Goal: Task Accomplishment & Management: Complete application form

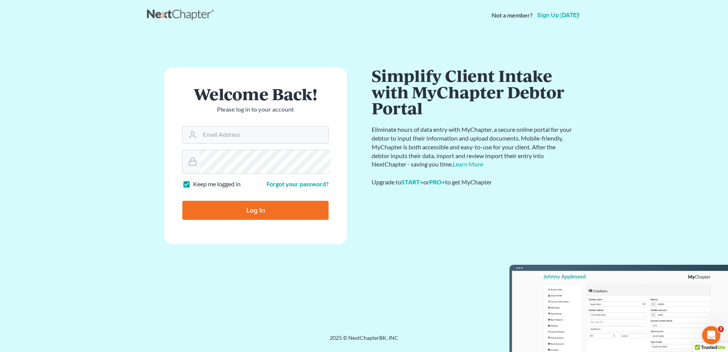
type input "[PERSON_NAME][EMAIL_ADDRESS][DOMAIN_NAME]"
click at [269, 220] on input "Log In" at bounding box center [255, 210] width 146 height 19
type input "Thinking..."
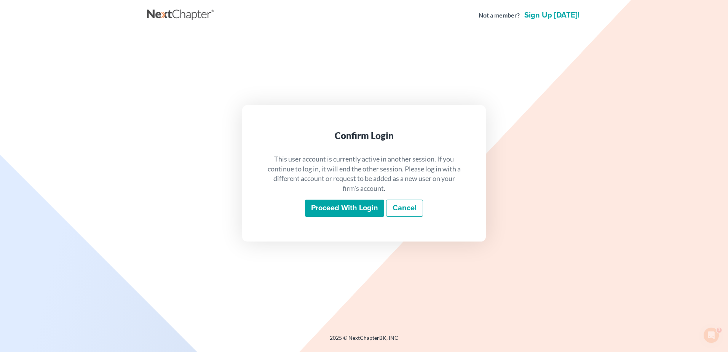
click at [305, 217] on input "Proceed with login" at bounding box center [344, 208] width 79 height 18
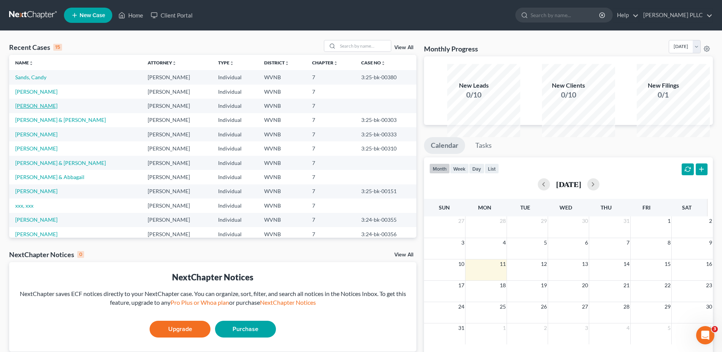
click at [54, 109] on link "[PERSON_NAME]" at bounding box center [36, 105] width 42 height 6
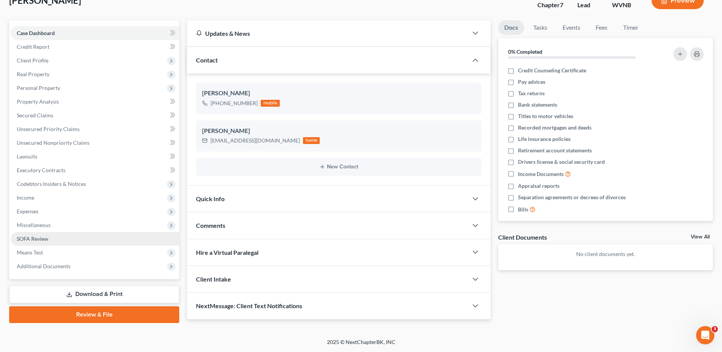
scroll to position [152, 0]
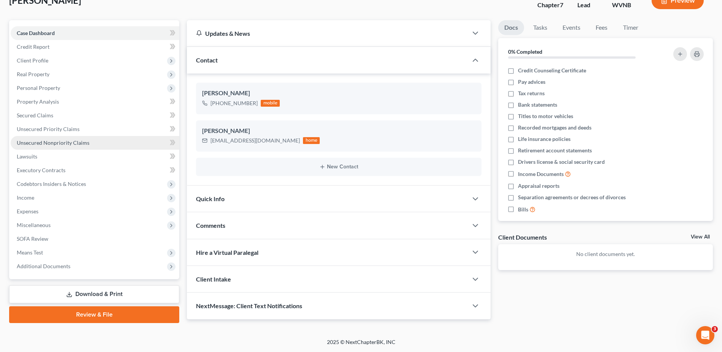
click at [50, 139] on span "Unsecured Nonpriority Claims" at bounding box center [53, 142] width 73 height 6
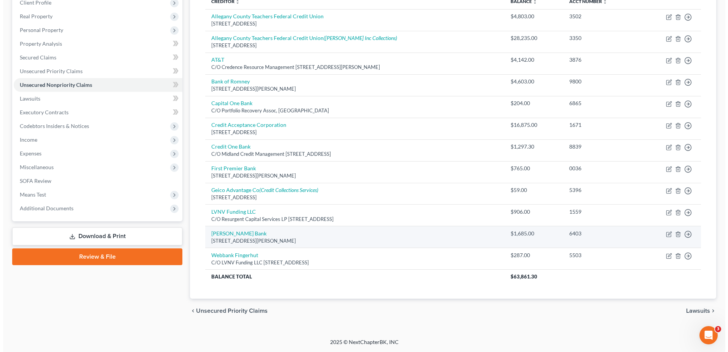
scroll to position [114, 0]
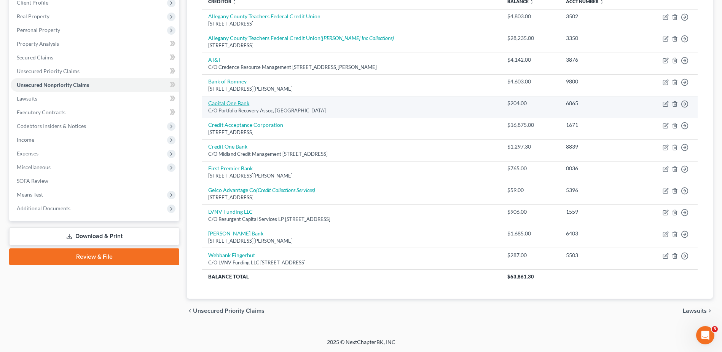
click at [249, 106] on link "Capital One Bank" at bounding box center [228, 103] width 41 height 6
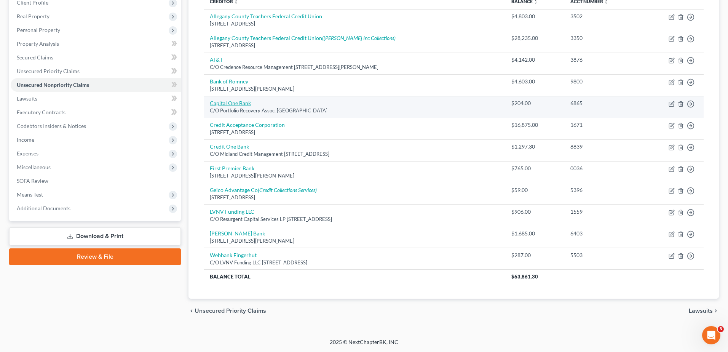
select select "48"
select select "2"
select select "0"
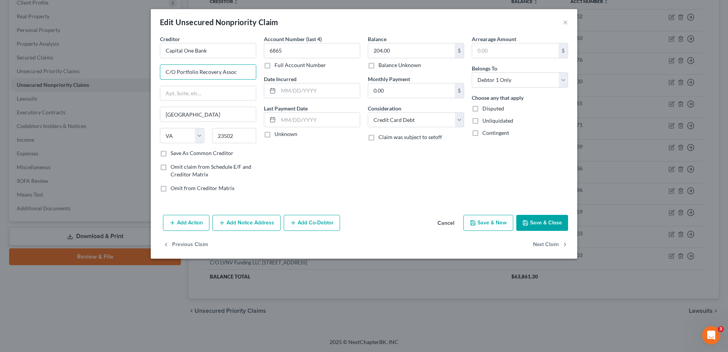
drag, startPoint x: 188, startPoint y: 100, endPoint x: -2, endPoint y: 96, distance: 189.1
click at [0, 96] on html "Home New Case Client Portal Max H. White PLLC kristin@maxwhitelawyer.com My Acc…" at bounding box center [364, 120] width 728 height 462
type input "1680 Capital One Dr"
type input "22102"
type input "McLean"
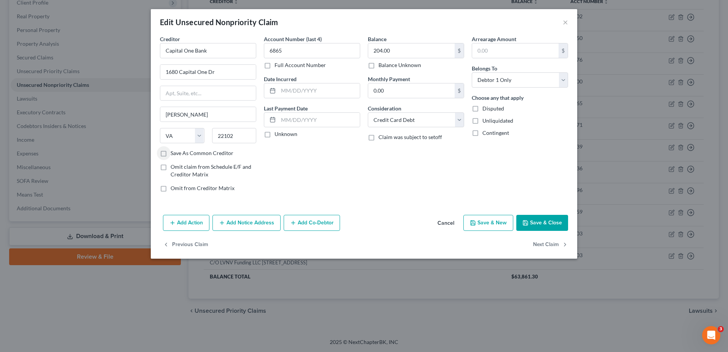
scroll to position [14, 0]
click at [212, 231] on button "Add Notice Address" at bounding box center [246, 223] width 68 height 16
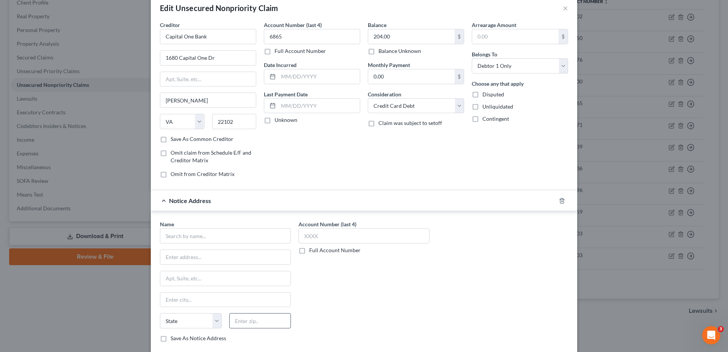
scroll to position [166, 0]
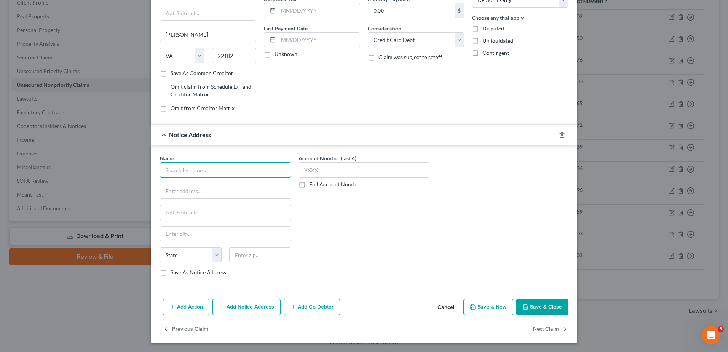
click at [160, 177] on input "text" at bounding box center [225, 169] width 131 height 15
type input "Portfolio Recovery Assoc"
type input "120 Corporate Blvd"
type input "23502"
type input "Norfolk"
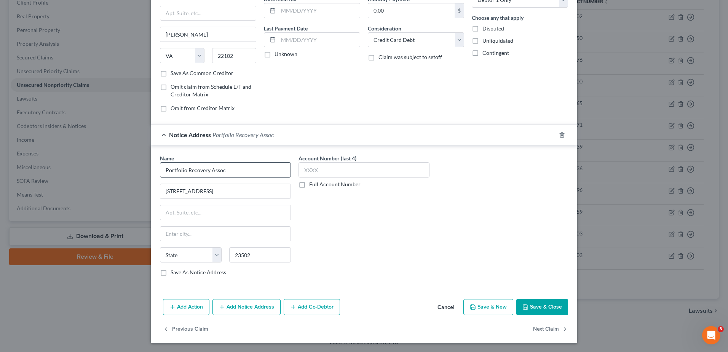
select select "48"
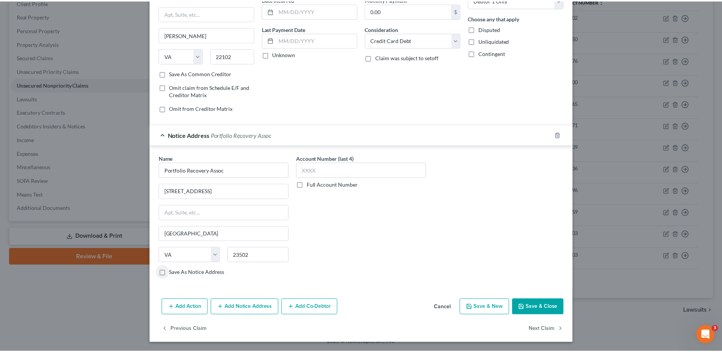
scroll to position [238, 0]
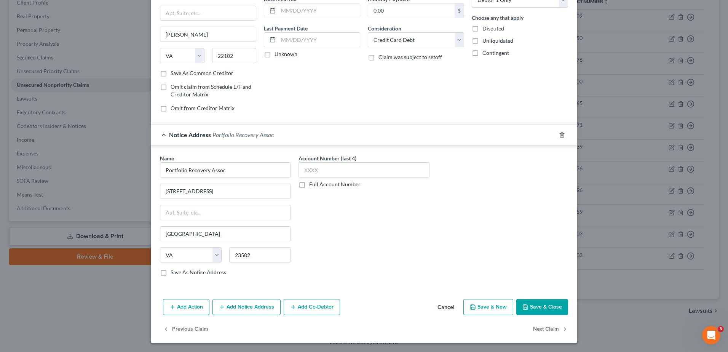
click at [568, 299] on button "Save & Close" at bounding box center [542, 307] width 52 height 16
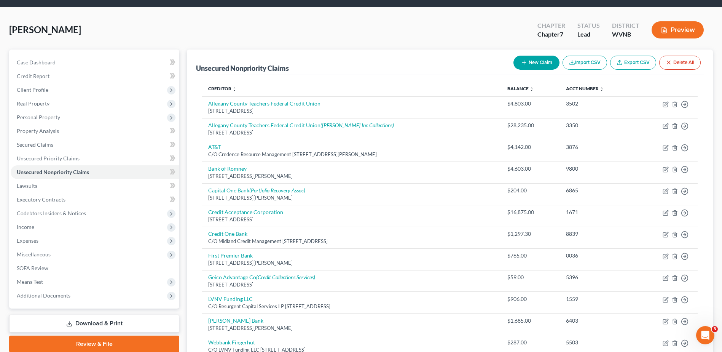
scroll to position [0, 0]
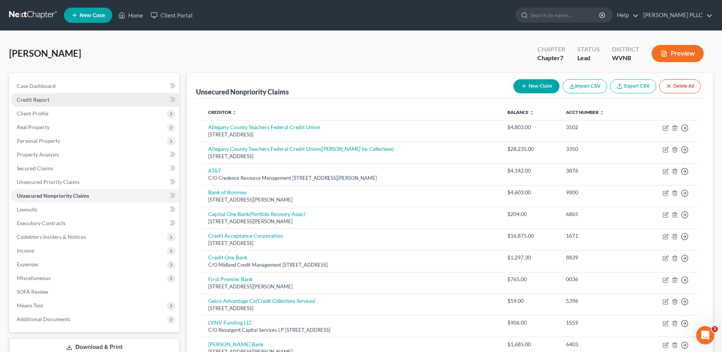
click at [49, 103] on span "Credit Report" at bounding box center [33, 99] width 33 height 6
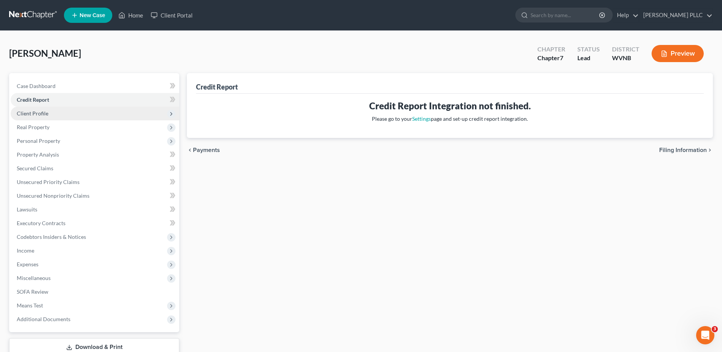
click at [48, 116] on span "Client Profile" at bounding box center [33, 113] width 32 height 6
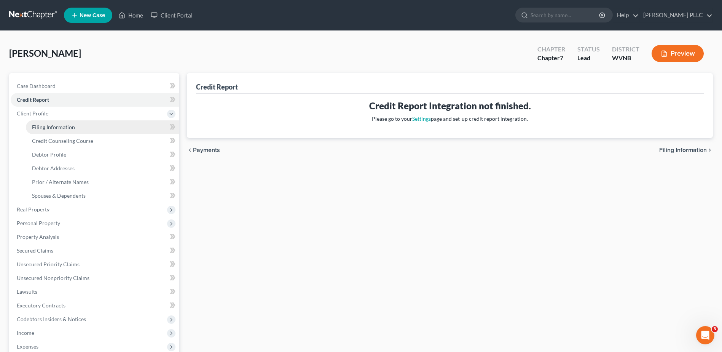
click at [73, 130] on span "Filing Information" at bounding box center [53, 127] width 43 height 6
select select "1"
select select "0"
select select "51"
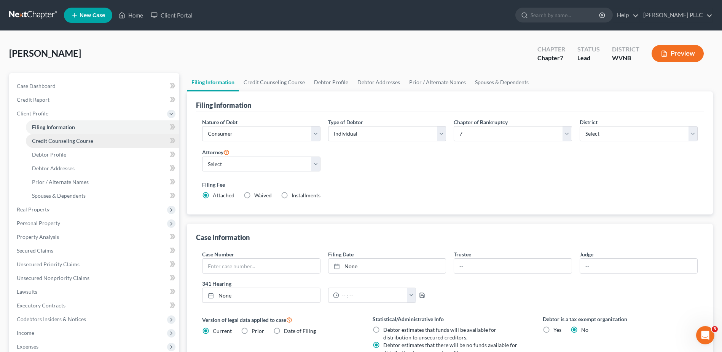
click at [93, 144] on span "Credit Counseling Course" at bounding box center [62, 140] width 61 height 6
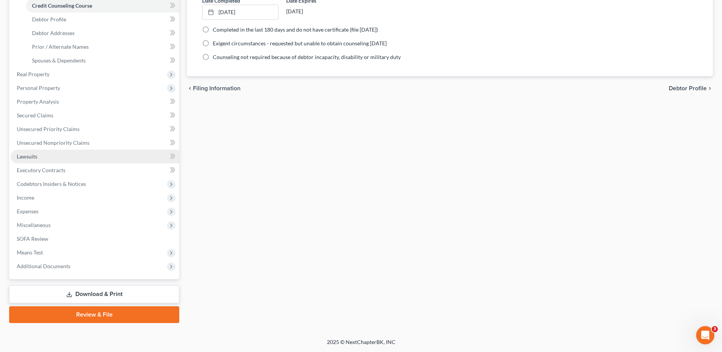
scroll to position [163, 0]
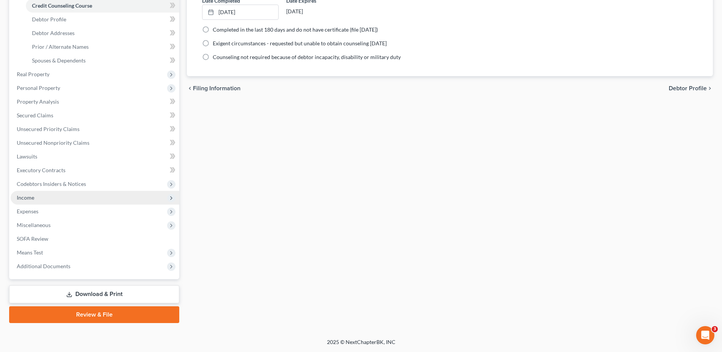
click at [34, 201] on span "Income" at bounding box center [26, 197] width 18 height 6
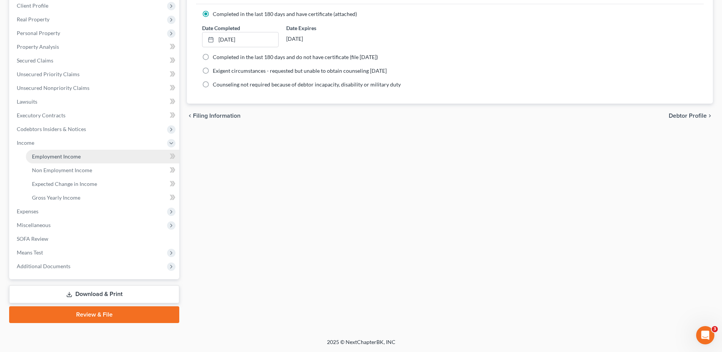
click at [81, 159] on span "Employment Income" at bounding box center [56, 156] width 49 height 6
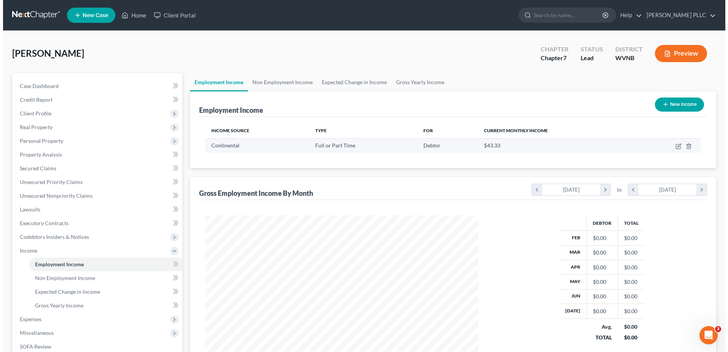
scroll to position [186, 288]
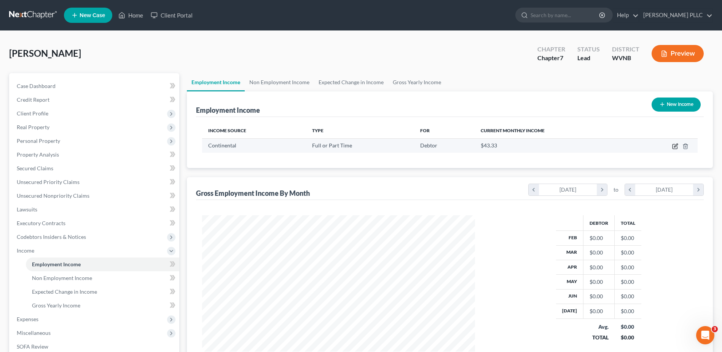
click at [672, 149] on icon "button" at bounding box center [675, 146] width 6 height 6
select select "0"
select select "48"
select select "3"
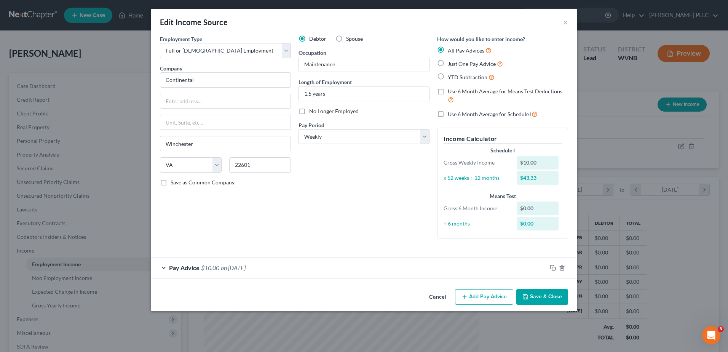
scroll to position [76, 0]
click at [201, 271] on span "$10.00" at bounding box center [210, 267] width 18 height 7
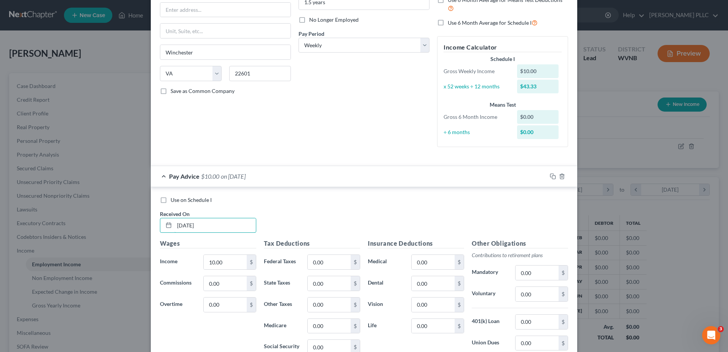
scroll to position [149, 0]
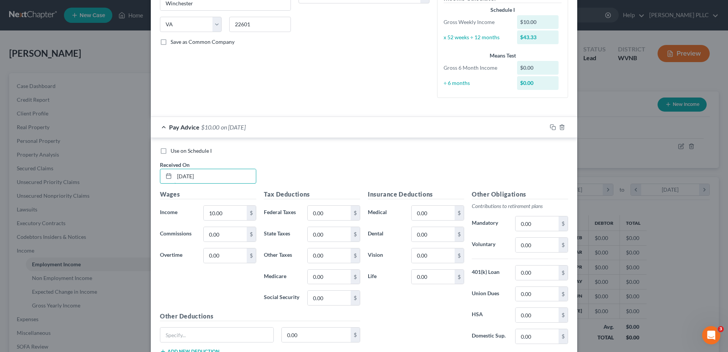
drag, startPoint x: 144, startPoint y: 347, endPoint x: -2, endPoint y: 353, distance: 145.9
click at [0, 351] on html "Home New Case Client Portal Max H. White PLLC kristin@maxwhitelawyer.com My Acc…" at bounding box center [364, 229] width 728 height 459
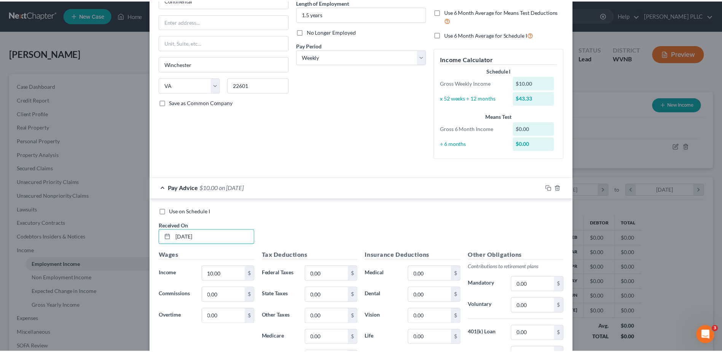
scroll to position [0, 0]
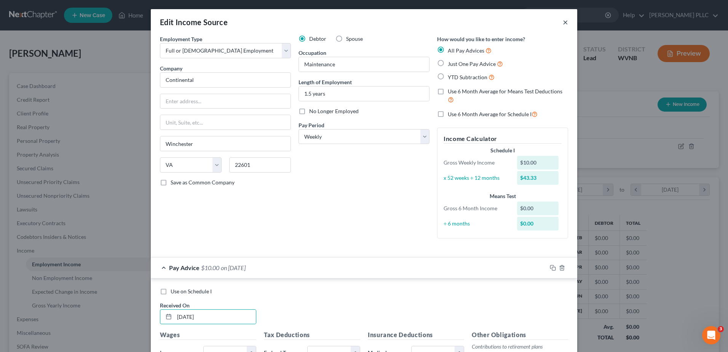
click at [568, 27] on button "×" at bounding box center [564, 22] width 5 height 9
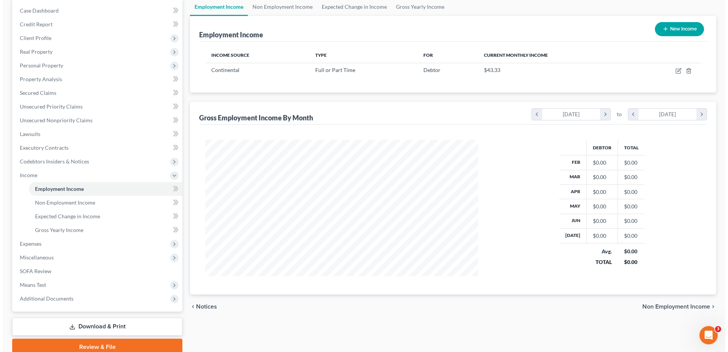
scroll to position [76, 0]
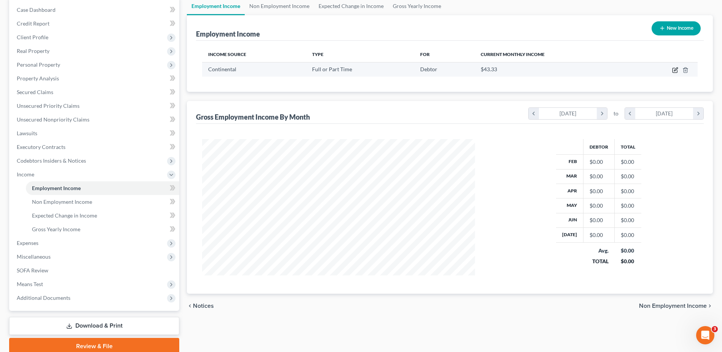
click at [672, 73] on icon "button" at bounding box center [675, 70] width 6 height 6
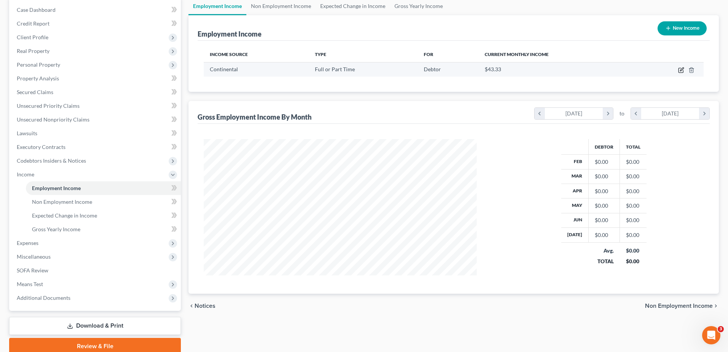
scroll to position [186, 291]
select select "0"
select select "48"
select select "3"
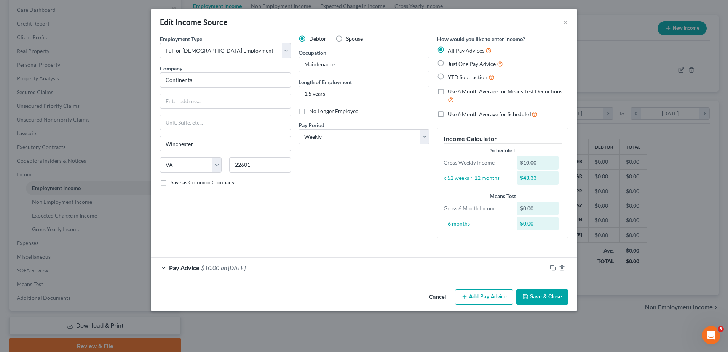
scroll to position [76, 0]
click at [556, 271] on icon "button" at bounding box center [552, 267] width 6 height 6
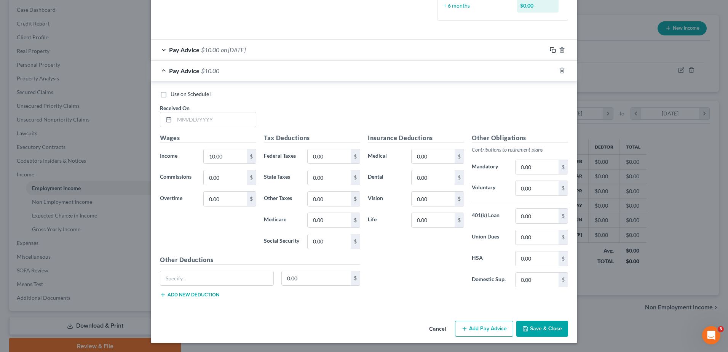
scroll to position [228, 0]
click at [221, 60] on div "Pay Advice $10.00 on 01/01/2025" at bounding box center [349, 50] width 396 height 20
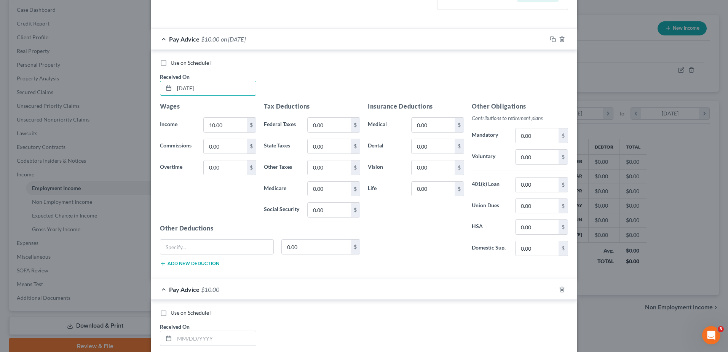
drag, startPoint x: 156, startPoint y: 197, endPoint x: 0, endPoint y: 194, distance: 156.4
click at [0, 198] on html "Home New Case Client Portal Max H. White PLLC kristin@maxwhitelawyer.com My Acc…" at bounding box center [364, 153] width 728 height 459
type input "07/31/25"
type input "1,186.44"
type input "96.08"
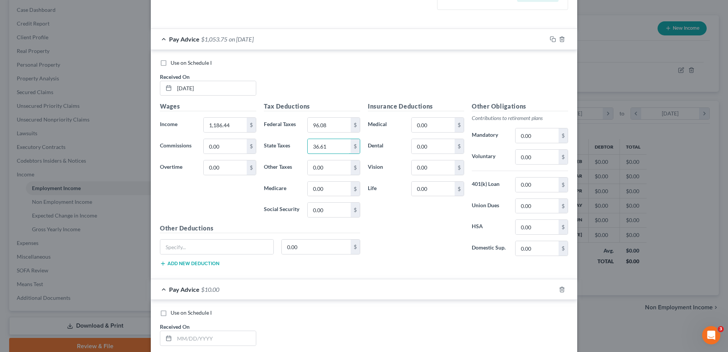
type input "36.61"
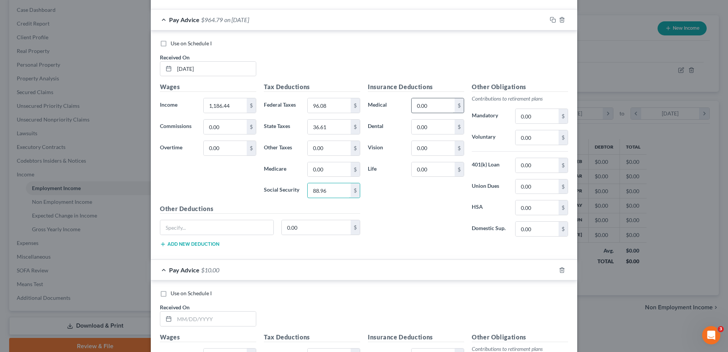
type input "88.96"
click at [452, 113] on input "0.00" at bounding box center [432, 105] width 43 height 14
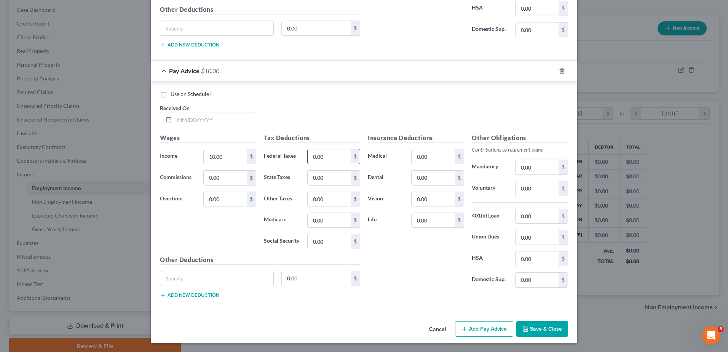
scroll to position [552, 0]
click at [166, 35] on input "text" at bounding box center [216, 28] width 113 height 14
type input "Loan repayment"
type input "40.16"
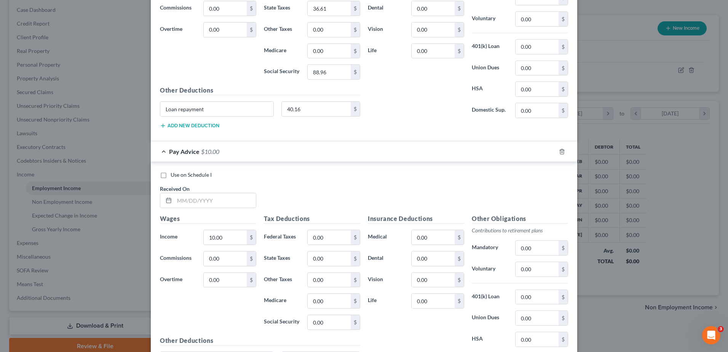
scroll to position [362, 0]
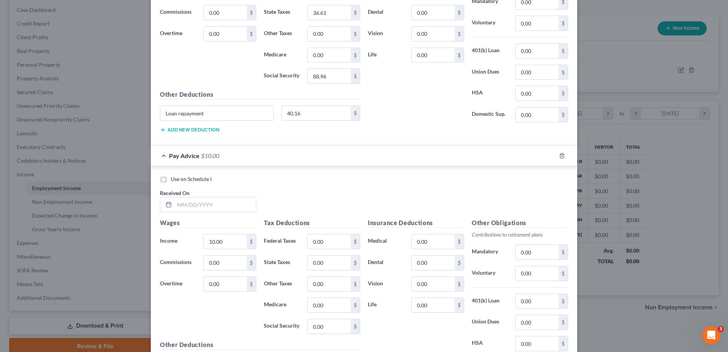
type input "1,182.05"
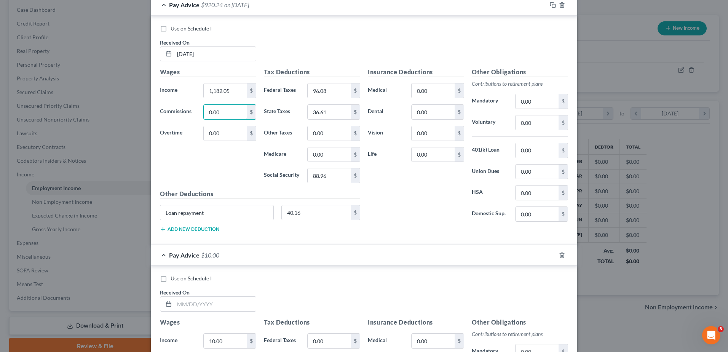
scroll to position [286, 0]
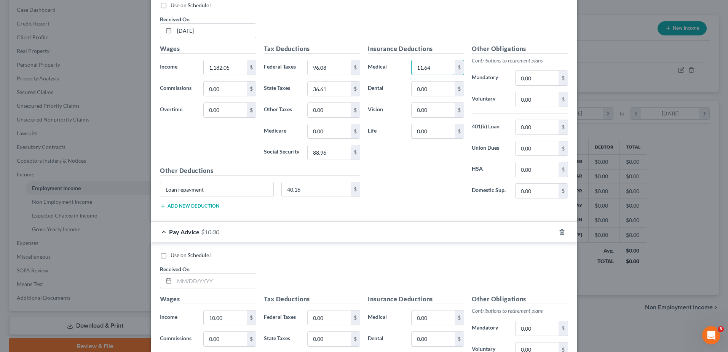
type input "11.64"
type input "2.77"
type input "4.09"
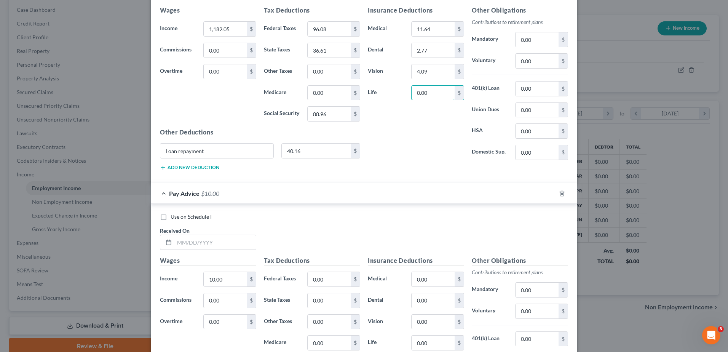
scroll to position [438, 0]
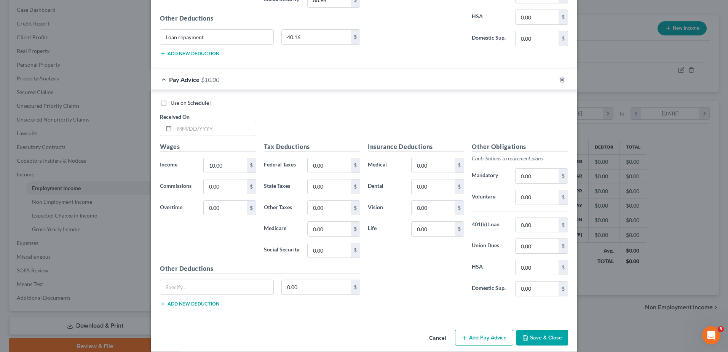
click at [160, 57] on button "Add new deduction" at bounding box center [189, 54] width 59 height 6
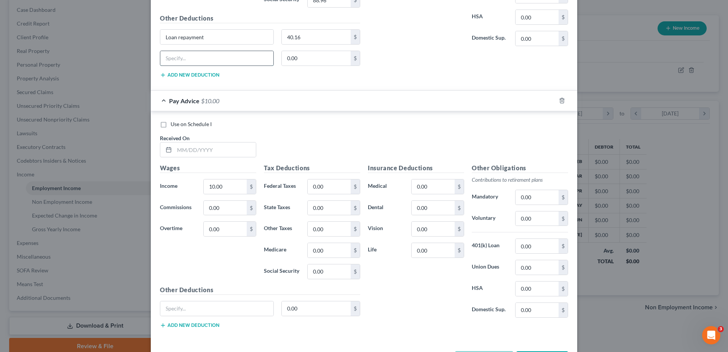
click at [160, 65] on input "text" at bounding box center [216, 58] width 113 height 14
type input "401K"
type input "35.53"
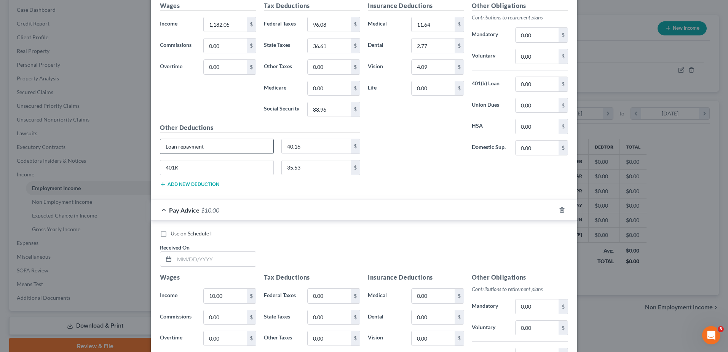
scroll to position [400, 0]
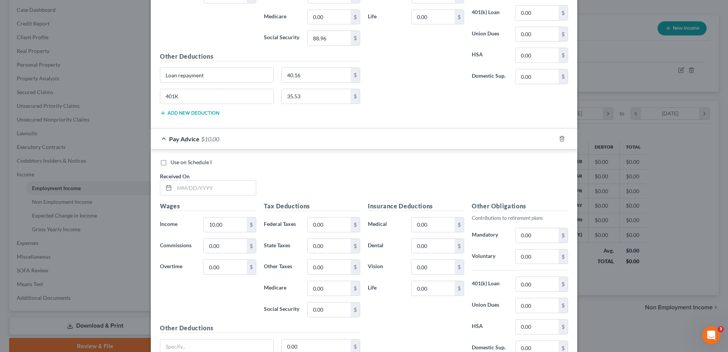
click at [160, 116] on button "Add new deduction" at bounding box center [189, 113] width 59 height 6
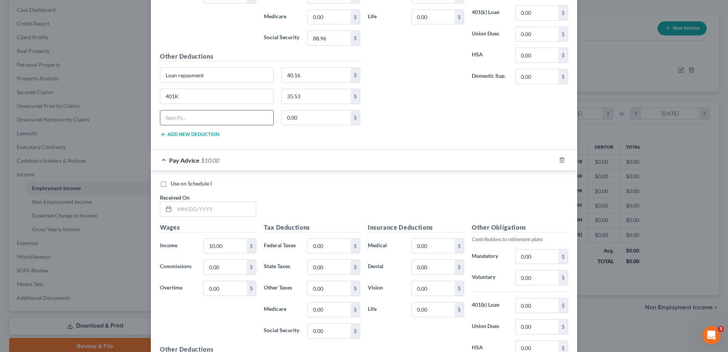
click at [160, 125] on input "text" at bounding box center [216, 117] width 113 height 14
type input "Other"
type input "2.07"
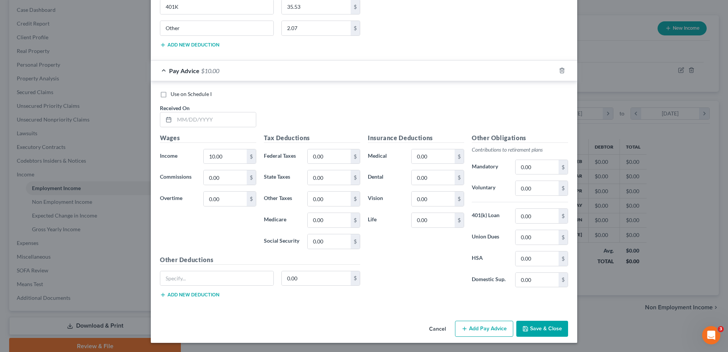
scroll to position [628, 0]
click at [565, 73] on icon "button" at bounding box center [562, 70] width 6 height 6
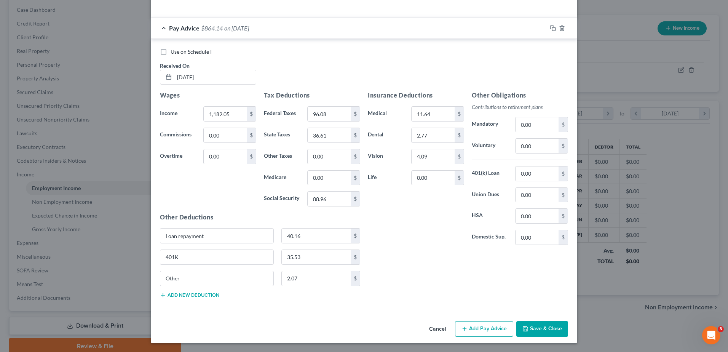
scroll to position [445, 0]
click at [513, 321] on button "Add Pay Advice" at bounding box center [484, 329] width 58 height 16
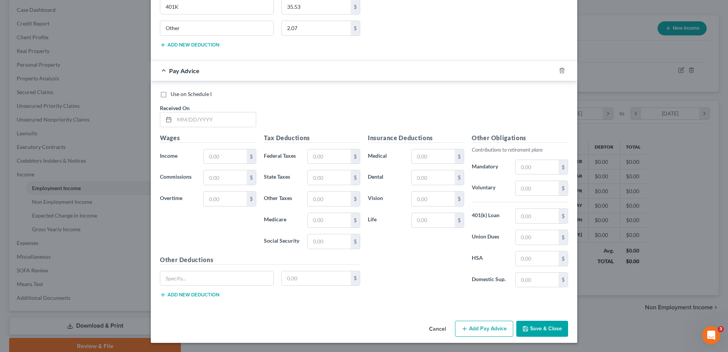
scroll to position [597, 0]
click at [174, 127] on input "text" at bounding box center [214, 119] width 81 height 14
type input "7/31/25"
click at [204, 164] on input "text" at bounding box center [225, 156] width 43 height 14
type input "38.70"
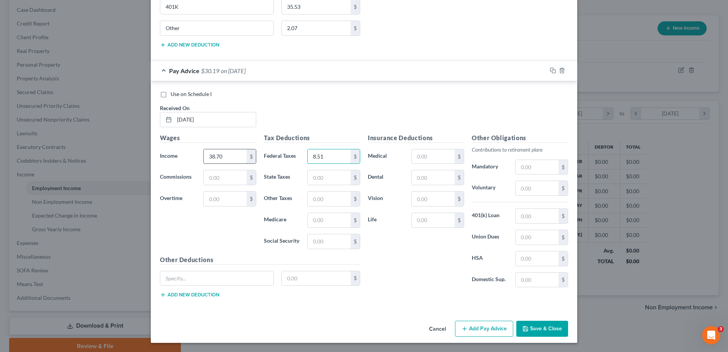
type input "8.51"
type input "2.23"
type input "2.96"
click at [449, 149] on input "text" at bounding box center [432, 156] width 43 height 14
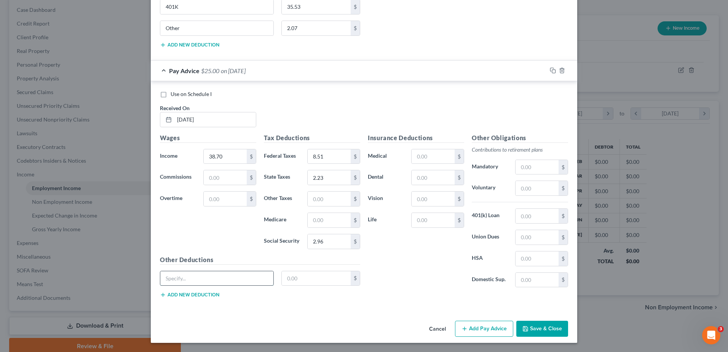
click at [160, 271] on input "text" at bounding box center [216, 278] width 113 height 14
type input "Other"
type input "25.00"
click at [513, 321] on button "Add Pay Advice" at bounding box center [484, 328] width 58 height 16
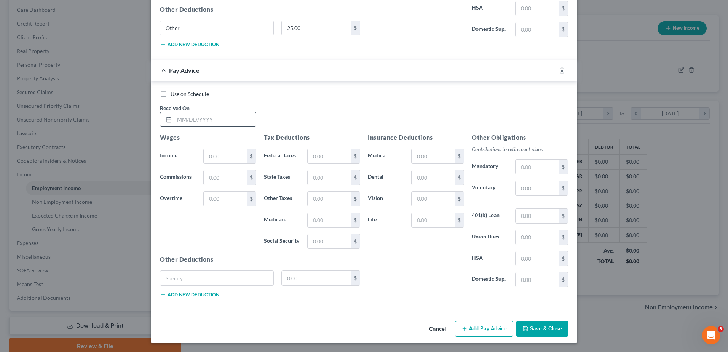
click at [174, 127] on input "text" at bounding box center [214, 119] width 81 height 14
type input "7/24/25"
type input "1,173.27"
type input "94.55"
type input "36.04"
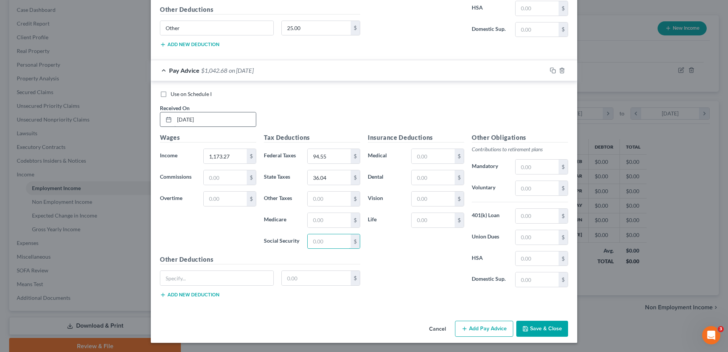
scroll to position [985, 0]
type input "87.96"
click at [443, 163] on input "text" at bounding box center [432, 156] width 43 height 14
type input "11.64"
type input "2.77"
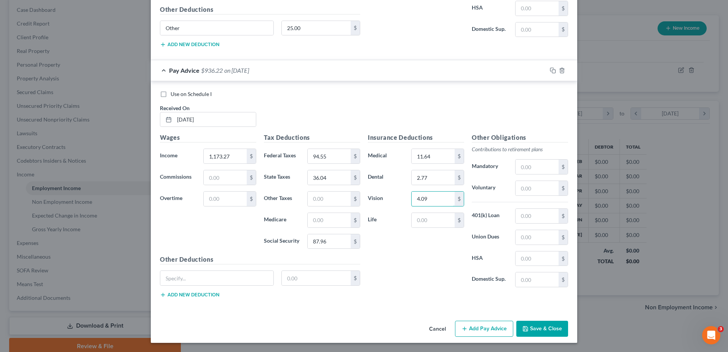
scroll to position [1125, 0]
type input "4.09"
click at [160, 271] on input "text" at bounding box center [216, 278] width 113 height 14
type input ";"
type input "loan repayment"
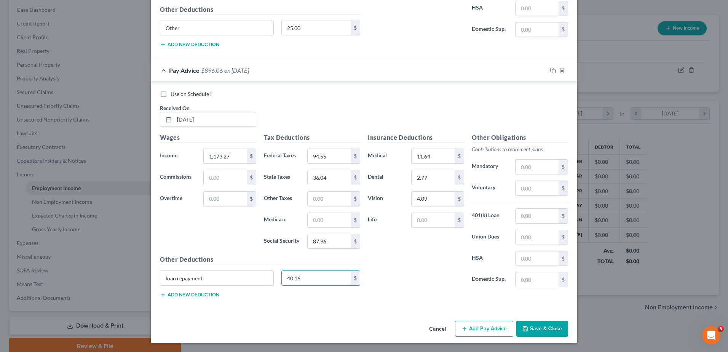
type input "40.16"
click at [160, 291] on button "Add new deduction" at bounding box center [189, 294] width 59 height 6
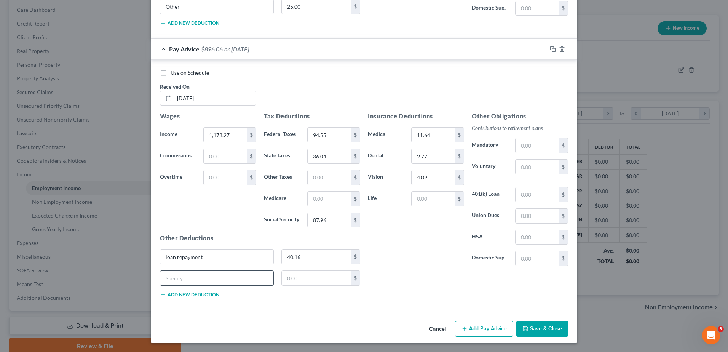
click at [160, 283] on input "text" at bounding box center [216, 278] width 113 height 14
type input "401k"
type input "35.14"
click at [160, 298] on button "Add new deduction" at bounding box center [189, 294] width 59 height 6
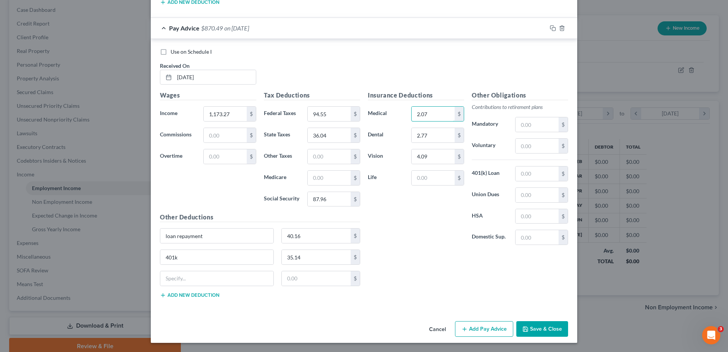
type input "2.07"
click at [186, 271] on input "text" at bounding box center [216, 278] width 113 height 14
type input "other"
type input "2.07"
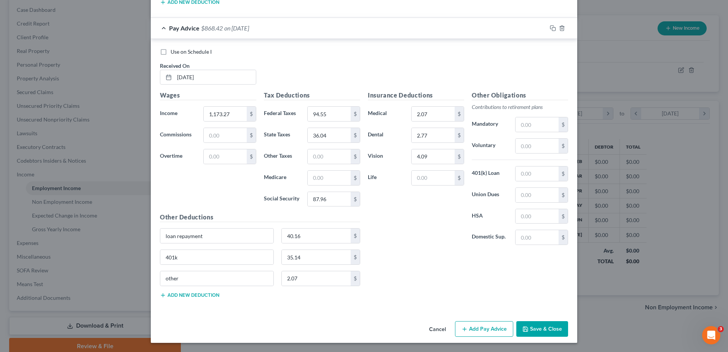
click at [513, 321] on button "Add Pay Advice" at bounding box center [484, 329] width 58 height 16
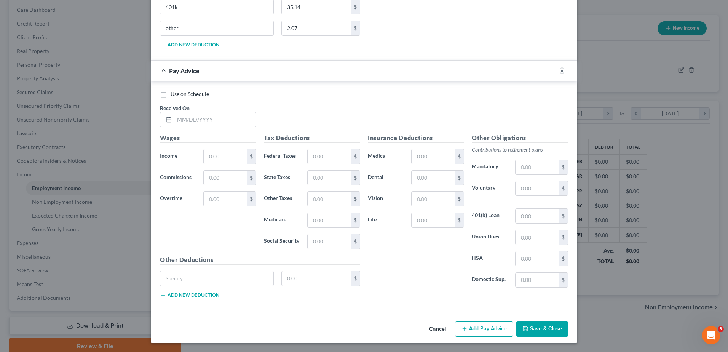
scroll to position [1259, 0]
click at [174, 127] on input "text" at bounding box center [214, 119] width 81 height 14
type input "7/17/25"
type input "1,173.27"
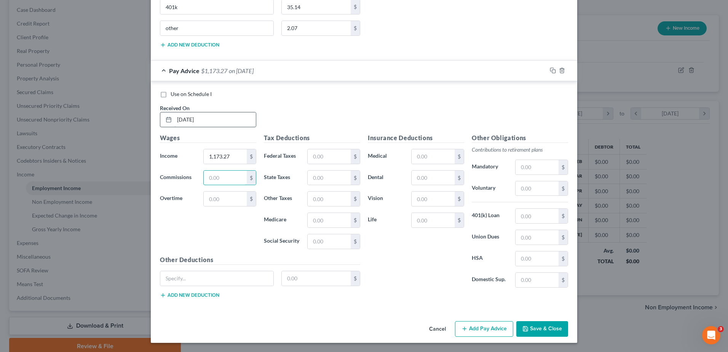
scroll to position [1462, 0]
type input "94.55"
type input "36.04"
type input "87.96"
click at [454, 149] on input "text" at bounding box center [432, 156] width 43 height 14
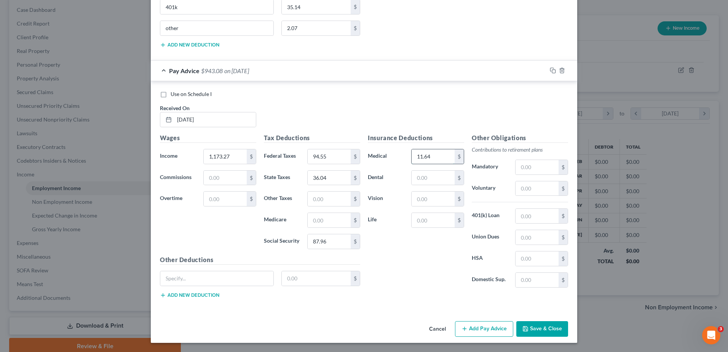
type input "11.64"
type input "2.77"
type input "4.09"
click at [558, 266] on input "text" at bounding box center [536, 258] width 43 height 14
type input "5.00"
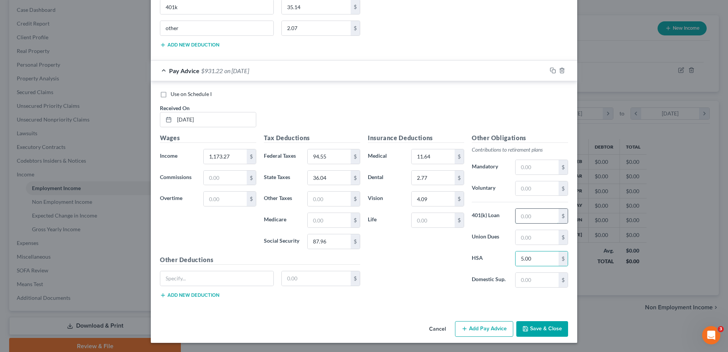
click at [558, 223] on input "text" at bounding box center [536, 216] width 43 height 14
type input "40.16"
drag, startPoint x: 161, startPoint y: 252, endPoint x: 161, endPoint y: 256, distance: 4.6
click at [161, 271] on input "text" at bounding box center [216, 278] width 113 height 14
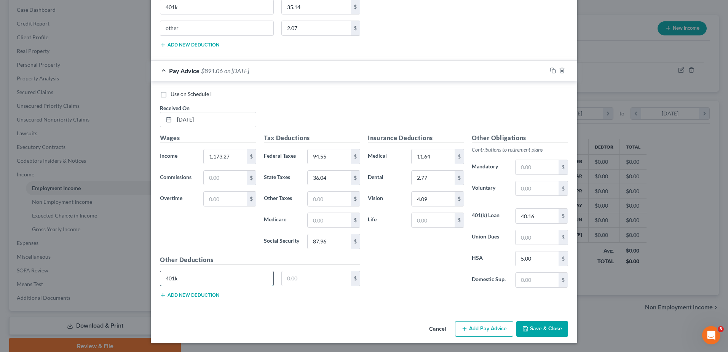
type input "401k"
type input "35.14"
drag, startPoint x: 7, startPoint y: 141, endPoint x: 0, endPoint y: 140, distance: 6.9
click at [0, 138] on html "Home New Case Client Portal Max H. White PLLC kristin@maxwhitelawyer.com My Acc…" at bounding box center [364, 153] width 728 height 459
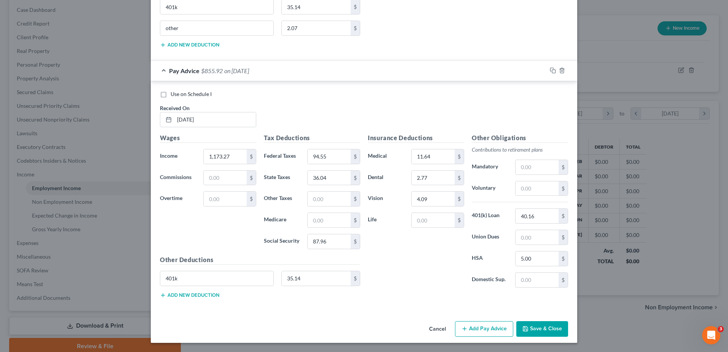
type input "40.16"
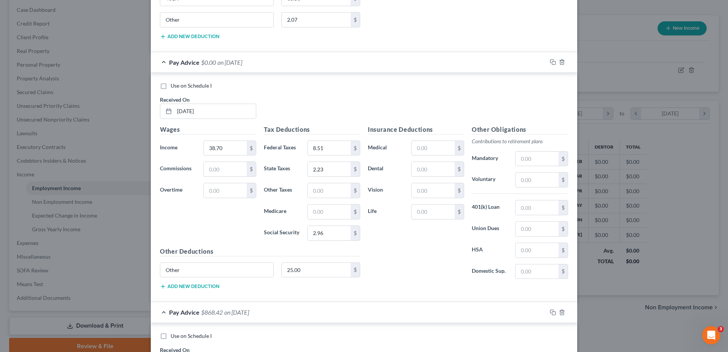
scroll to position [495, 0]
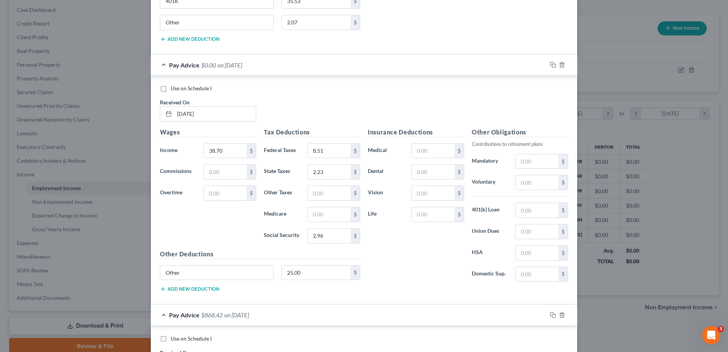
drag, startPoint x: 158, startPoint y: 145, endPoint x: 0, endPoint y: 142, distance: 158.3
click at [0, 140] on html "Home New Case Client Portal Max H. White PLLC kristin@maxwhitelawyer.com My Acc…" at bounding box center [364, 153] width 728 height 459
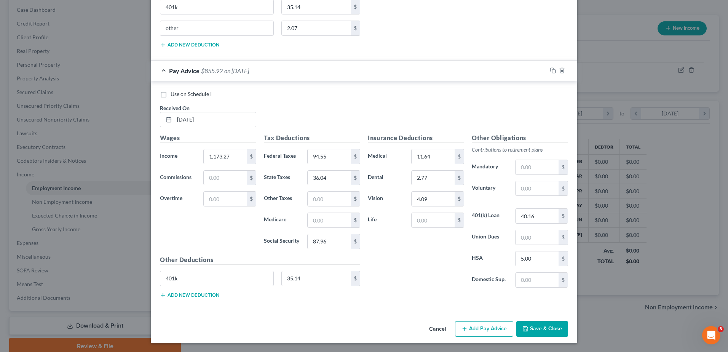
scroll to position [1370, 0]
type input "40.16"
click at [513, 321] on button "Add Pay Advice" at bounding box center [484, 329] width 58 height 16
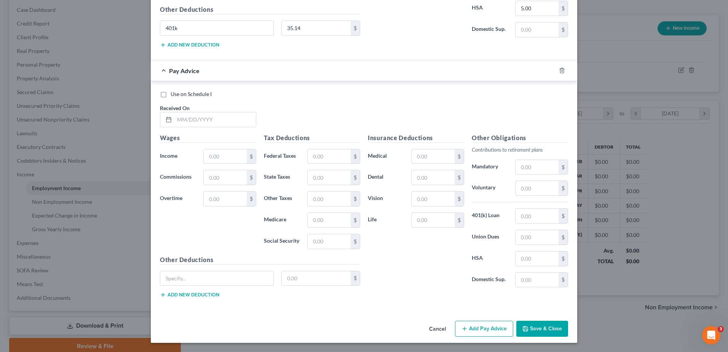
scroll to position [1637, 0]
click at [178, 127] on input "text" at bounding box center [214, 119] width 81 height 14
type input "7/10/25"
type input "1,173.27"
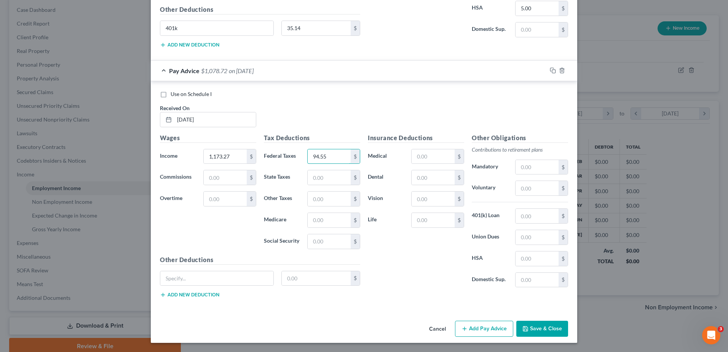
type input "94.55"
type input "36.04"
type input "87.96"
click at [450, 149] on input "text" at bounding box center [432, 156] width 43 height 14
type input "11.64"
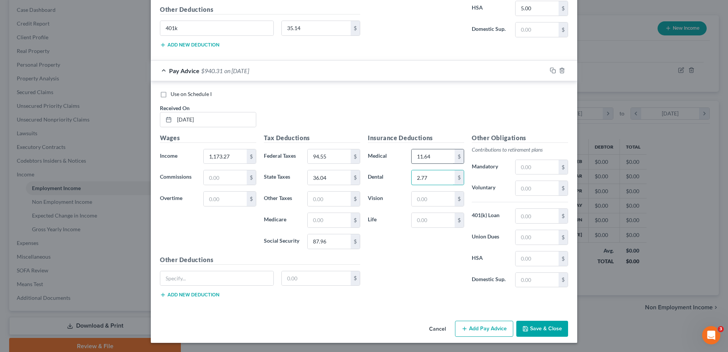
type input "2.77"
type input "4.09"
click at [558, 258] on input "text" at bounding box center [536, 258] width 43 height 14
type input "5.00"
click at [558, 209] on input "text" at bounding box center [536, 216] width 43 height 14
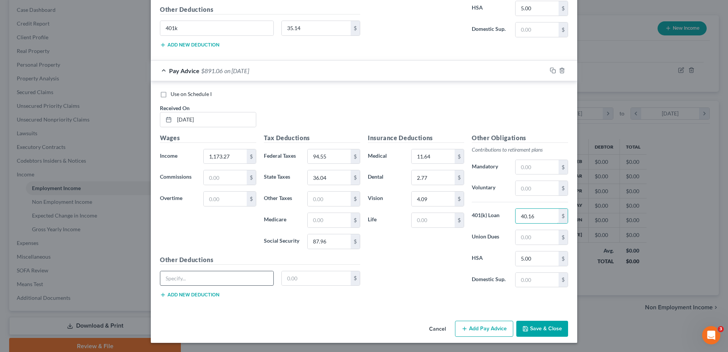
type input "40.16"
click at [160, 285] on input "text" at bounding box center [216, 278] width 113 height 14
type input "401k"
type input "35.14"
click at [160, 298] on button "Add new deduction" at bounding box center [189, 294] width 59 height 6
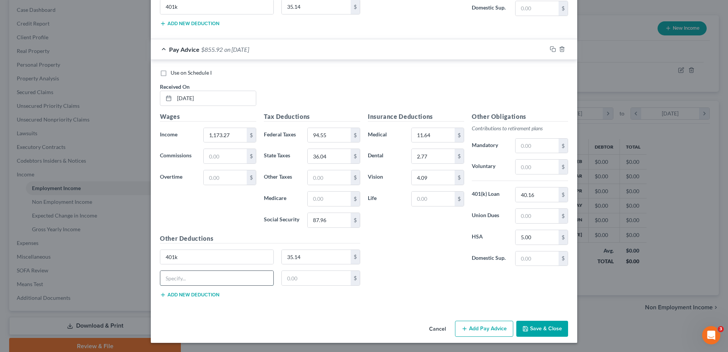
click at [160, 285] on input "text" at bounding box center [216, 278] width 113 height 14
type input "other"
type input "2.07"
click at [513, 320] on button "Add Pay Advice" at bounding box center [484, 328] width 58 height 16
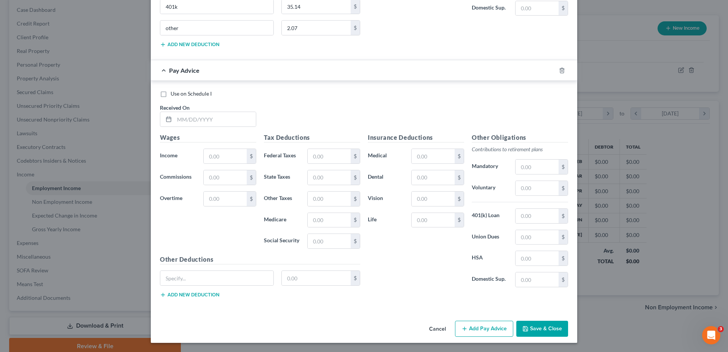
scroll to position [2005, 0]
click at [174, 126] on input "text" at bounding box center [214, 119] width 81 height 14
type input "7/3/25"
type input "1,173.27"
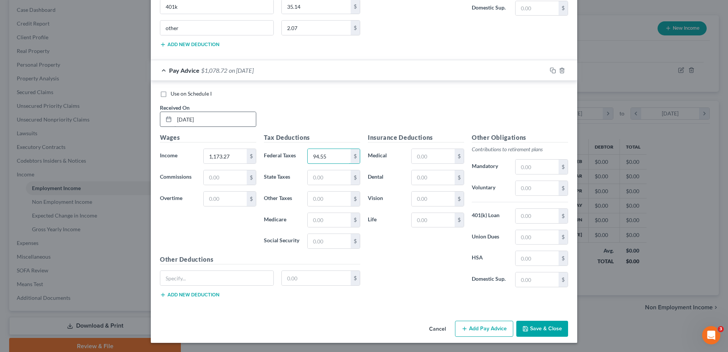
type input "94.55"
type input "36.04"
type input "87.96"
click at [451, 149] on input "text" at bounding box center [432, 156] width 43 height 14
type input "11.64"
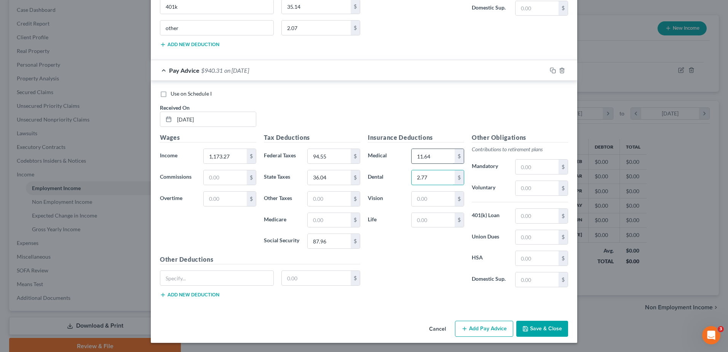
type input "2.77"
type input "4.09"
click at [558, 264] on input "text" at bounding box center [536, 258] width 43 height 14
type input "5.00"
click at [160, 285] on input "text" at bounding box center [216, 278] width 113 height 14
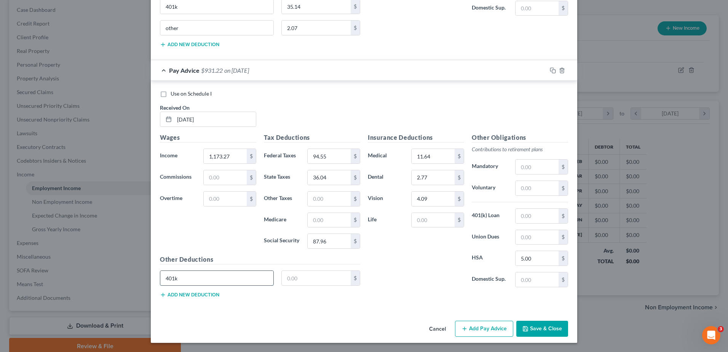
type input "401k"
type input "35.14"
click at [558, 209] on input "text" at bounding box center [536, 216] width 43 height 14
type input "40.16"
click at [160, 298] on button "Add new deduction" at bounding box center [189, 294] width 59 height 6
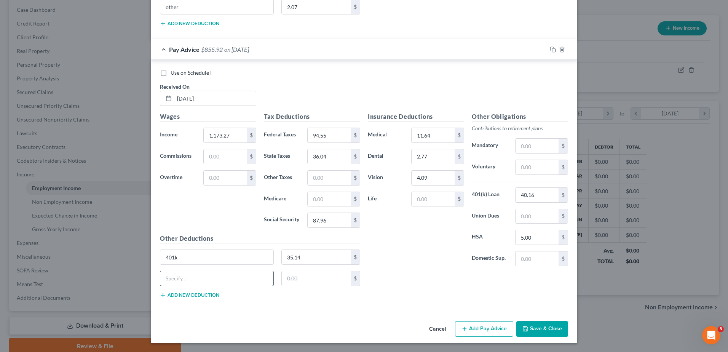
click at [160, 285] on input "text" at bounding box center [216, 278] width 113 height 14
type input "other"
type input "2.07"
click at [513, 321] on button "Add Pay Advice" at bounding box center [484, 329] width 58 height 16
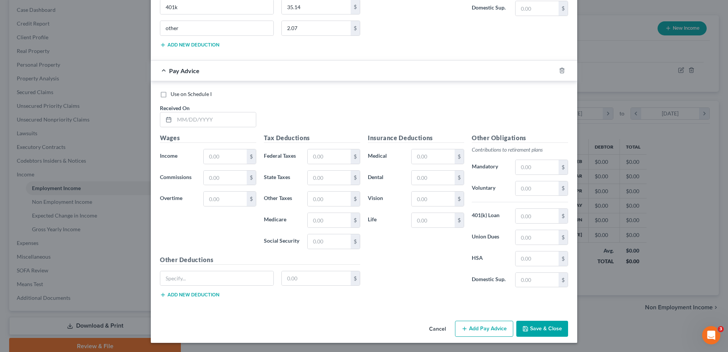
scroll to position [2374, 0]
click at [174, 127] on input "text" at bounding box center [214, 119] width 81 height 14
type input "6/26/25"
type input "1,261.11"
click at [307, 164] on input "text" at bounding box center [328, 156] width 43 height 14
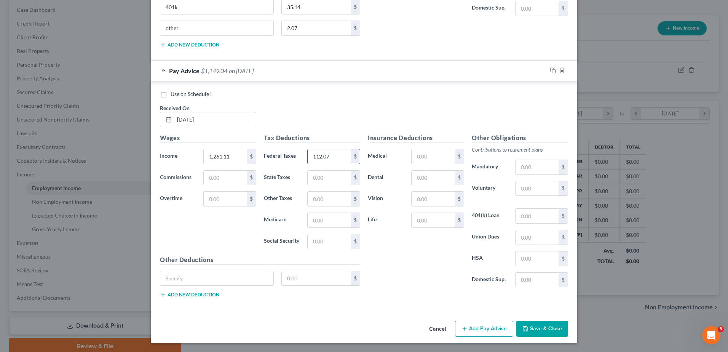
type input "112.07"
type input "41.90"
type input "98.03"
click at [454, 149] on input "text" at bounding box center [432, 156] width 43 height 14
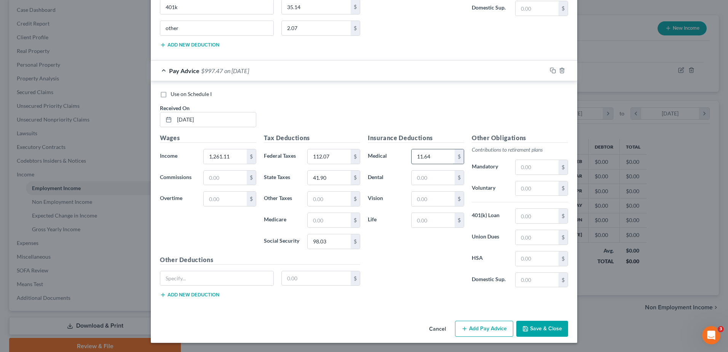
type input "11.64"
type input "2.77"
type input "4.09"
click at [558, 209] on input "text" at bounding box center [536, 216] width 43 height 14
type input "40.16"
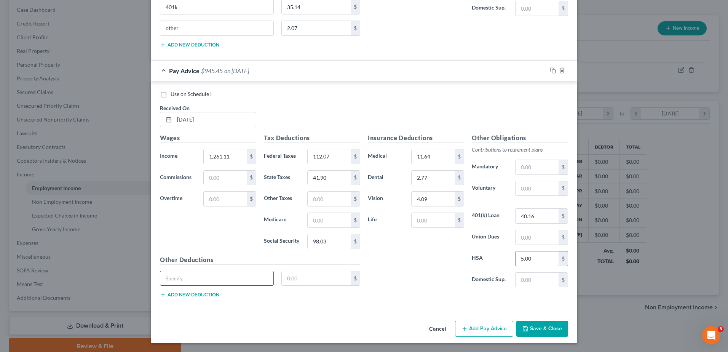
type input "5.00"
click at [191, 285] on input "text" at bounding box center [216, 278] width 113 height 14
type input "401k"
type input "39.09"
click at [160, 298] on button "Add new deduction" at bounding box center [189, 294] width 59 height 6
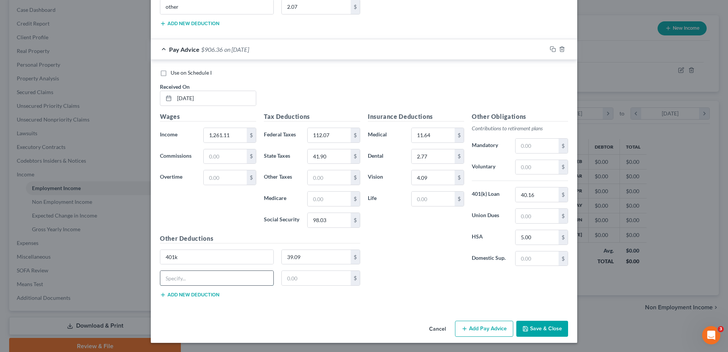
click at [160, 285] on input "text" at bounding box center [216, 278] width 113 height 14
type input "other"
type input "2.07"
type input "1,305.03"
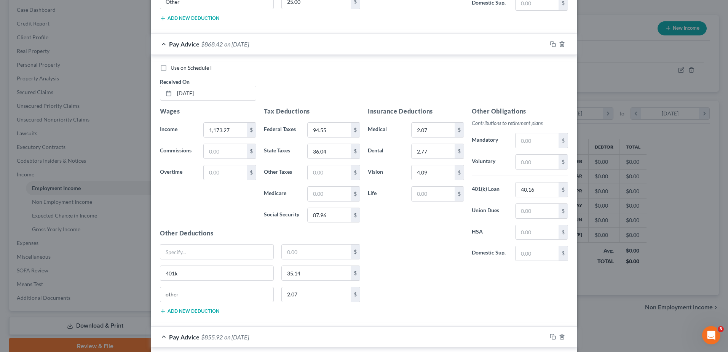
scroll to position [780, 0]
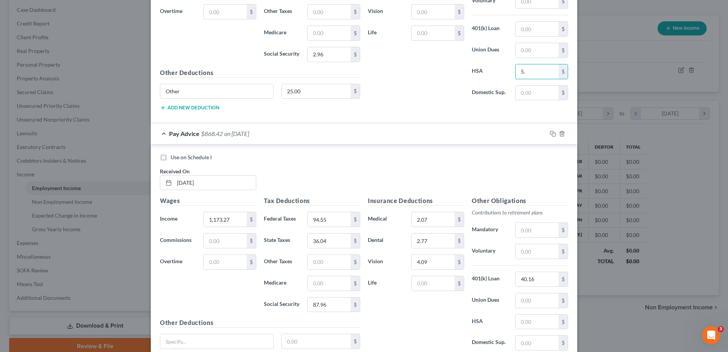
scroll to position [704, 0]
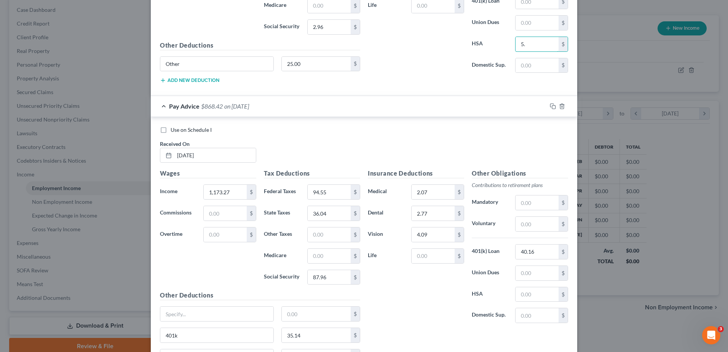
drag, startPoint x: 582, startPoint y: 307, endPoint x: 524, endPoint y: 301, distance: 58.2
click at [526, 52] on div "HSA 5. $" at bounding box center [520, 44] width 104 height 15
type input "0"
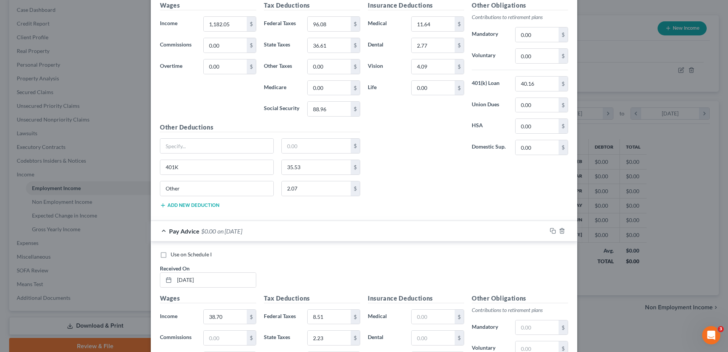
scroll to position [323, 0]
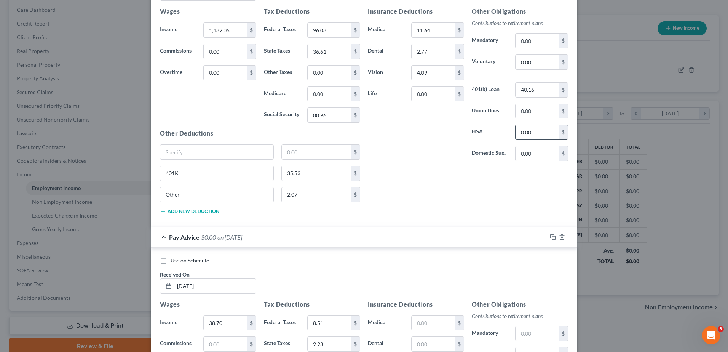
click at [558, 139] on input "0.00" at bounding box center [536, 132] width 43 height 14
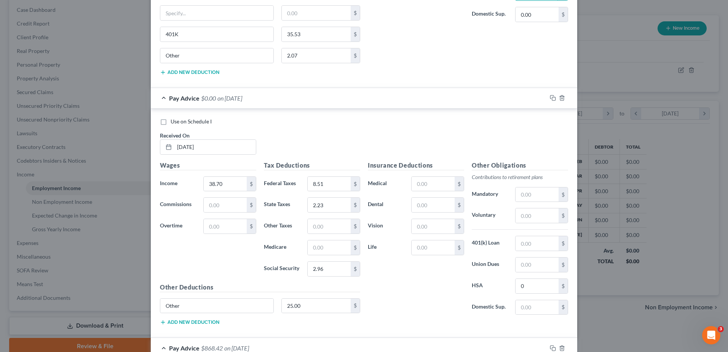
scroll to position [475, 0]
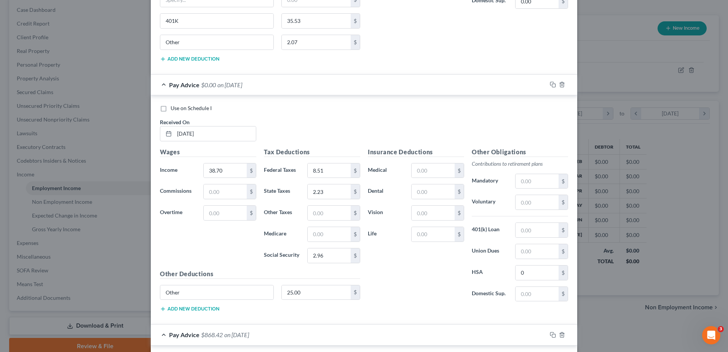
type input "5.00"
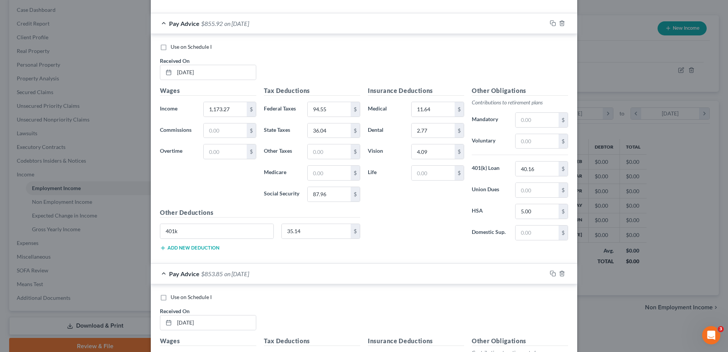
scroll to position [1084, 0]
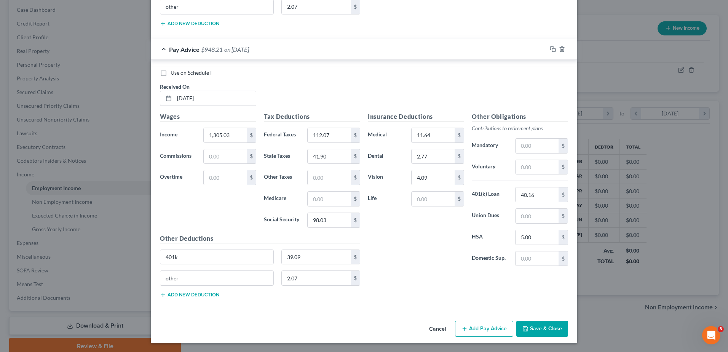
scroll to position [2629, 0]
type input "5.00"
click at [513, 320] on button "Add Pay Advice" at bounding box center [484, 328] width 58 height 16
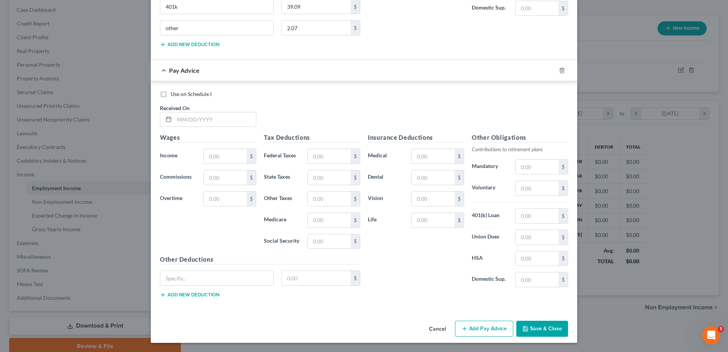
scroll to position [2781, 0]
click at [174, 127] on input "text" at bounding box center [214, 119] width 81 height 14
type input "6/19/25"
type input "1,261.11"
click at [309, 163] on input "text" at bounding box center [328, 156] width 43 height 14
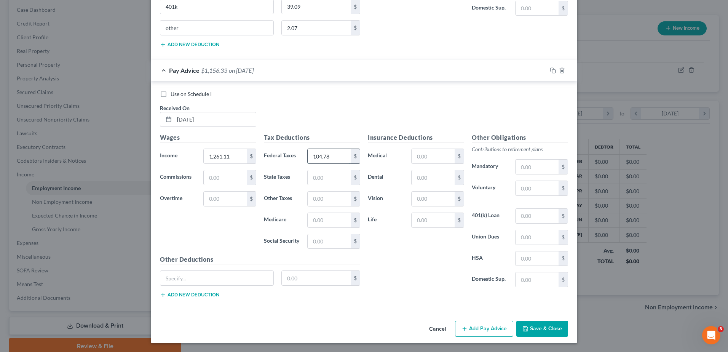
type input "104.78"
type input "39.85"
type input "94.68"
click at [439, 149] on input "text" at bounding box center [432, 156] width 43 height 14
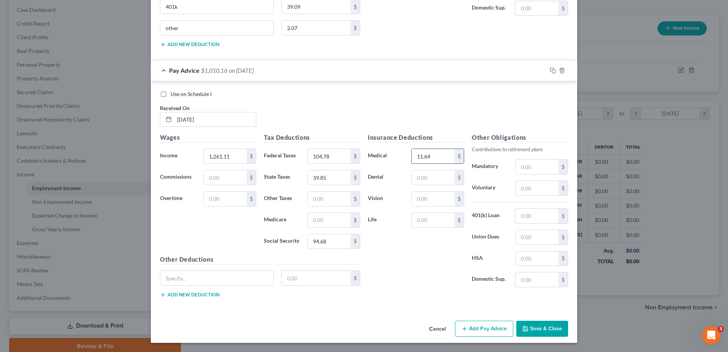
type input "11.64"
type input "2.77"
type input "4.09"
click at [558, 209] on input "text" at bounding box center [536, 216] width 43 height 14
type input "40.16"
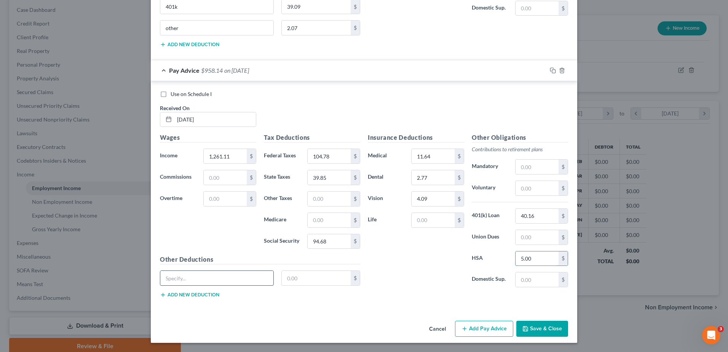
type input "5.00"
drag, startPoint x: 210, startPoint y: 250, endPoint x: 212, endPoint y: 259, distance: 9.2
click at [210, 271] on input "text" at bounding box center [216, 278] width 113 height 14
type input "401k"
type input "37.77"
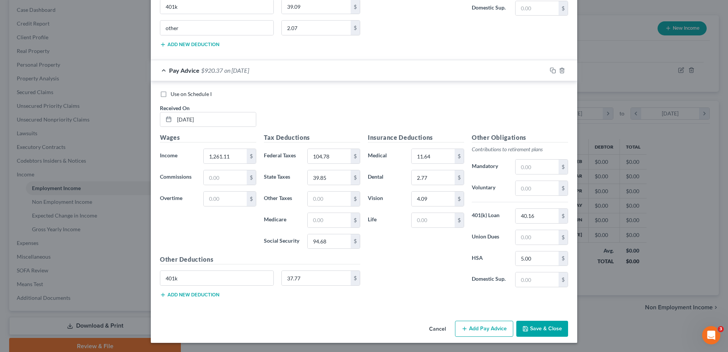
click at [160, 291] on button "Add new deduction" at bounding box center [189, 294] width 59 height 6
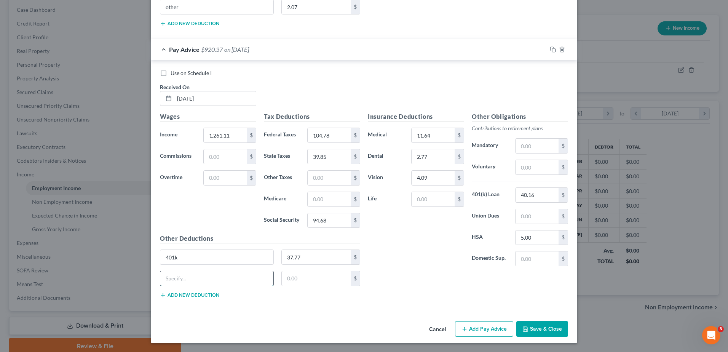
click at [160, 282] on input "text" at bounding box center [216, 278] width 113 height 14
type input "other"
type input "2.07"
click at [513, 321] on button "Add Pay Advice" at bounding box center [484, 329] width 58 height 16
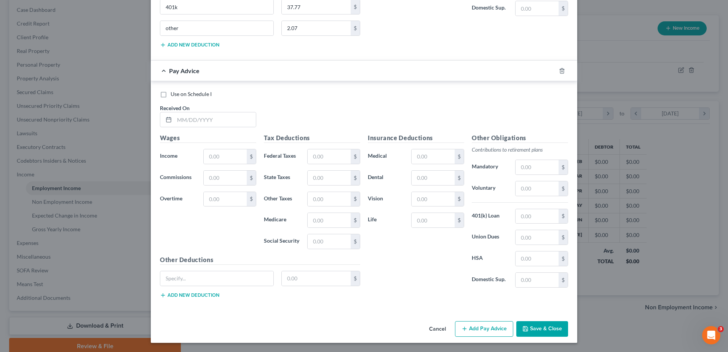
scroll to position [3188, 0]
click at [174, 127] on input "text" at bounding box center [214, 119] width 81 height 14
type input "6/12/25"
type input "1,173.27"
type input "94.55"
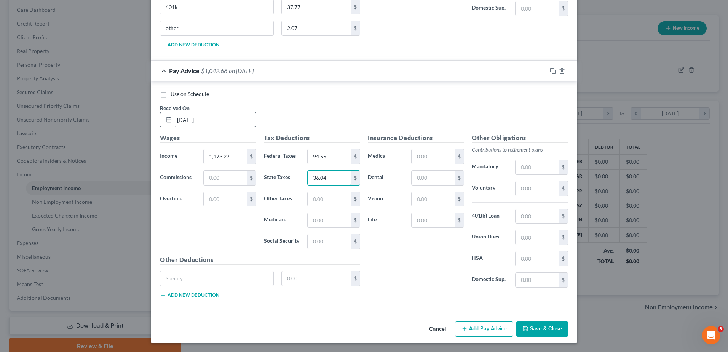
type input "36.04"
type input "87.96"
click at [447, 164] on input "text" at bounding box center [432, 156] width 43 height 14
type input "11.64"
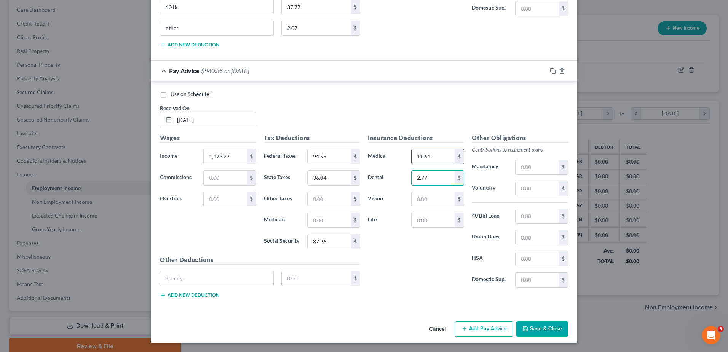
type input "2.77"
type input "4.09"
click at [558, 223] on input "text" at bounding box center [536, 216] width 43 height 14
type input "40.16"
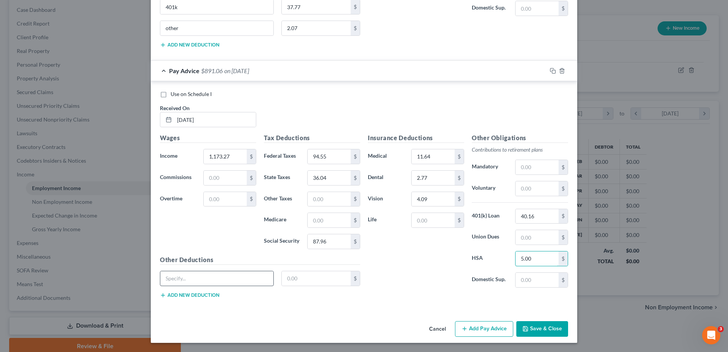
type input "5.00"
click at [207, 271] on input "text" at bounding box center [216, 278] width 113 height 14
paste input "other"
type input "other"
click at [308, 271] on input "text" at bounding box center [316, 278] width 69 height 14
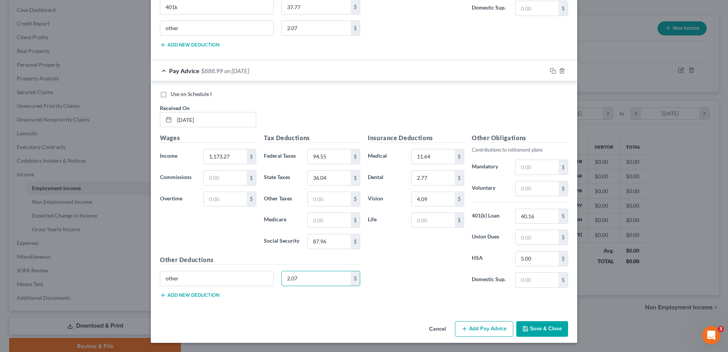
type input "2.07"
click at [160, 292] on button "Add new deduction" at bounding box center [189, 295] width 59 height 6
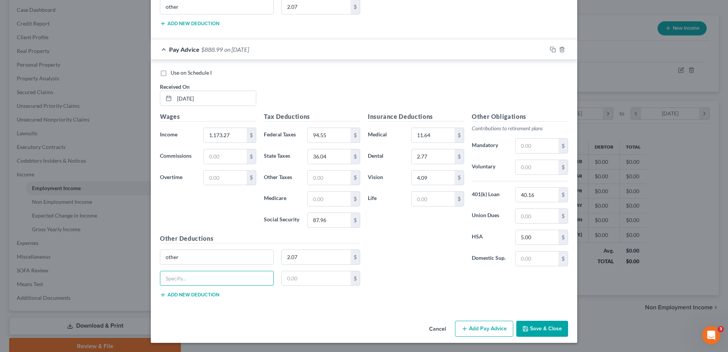
drag, startPoint x: 103, startPoint y: 282, endPoint x: 115, endPoint y: 314, distance: 33.5
click at [160, 285] on input "text" at bounding box center [216, 278] width 113 height 14
type input "401k"
type input "35.14"
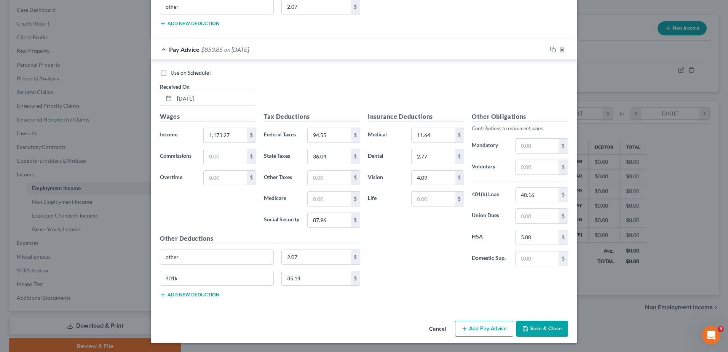
click at [513, 320] on button "Add Pay Advice" at bounding box center [484, 328] width 58 height 16
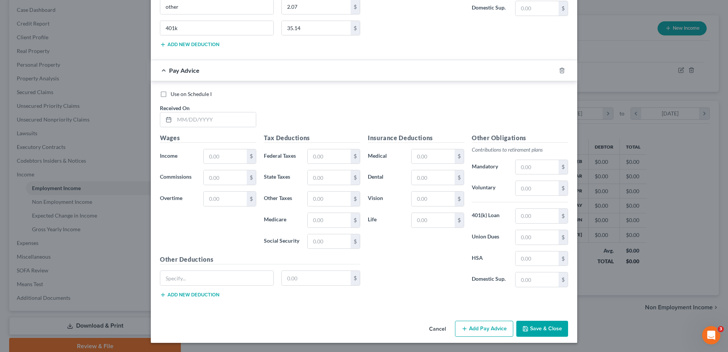
scroll to position [3518, 0]
click at [174, 127] on input "text" at bounding box center [214, 119] width 81 height 14
type input "6/5/25"
type input "1,173.27"
type input "94.55"
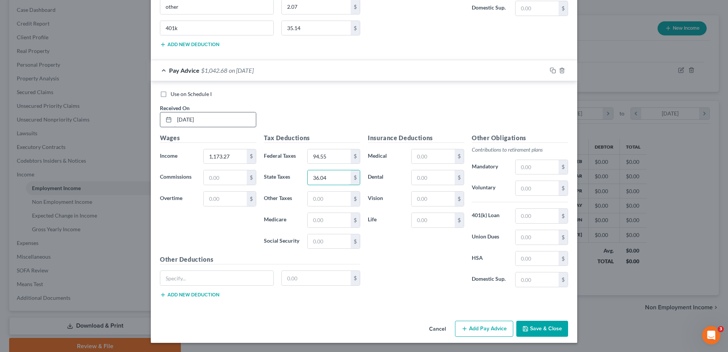
type input "36.04"
type input "87.96"
click at [445, 149] on input "text" at bounding box center [432, 156] width 43 height 14
type input "11.64"
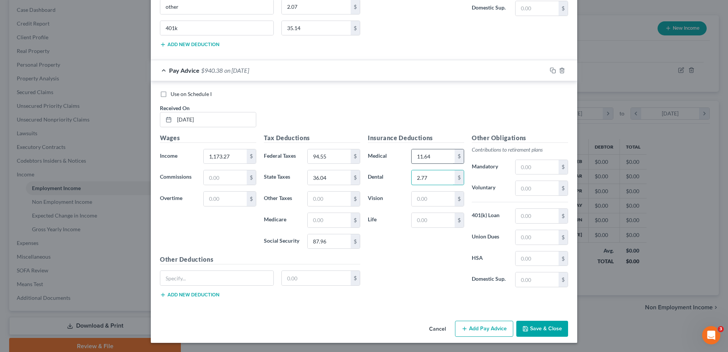
type input "2.77"
type input "4.09"
drag, startPoint x: 607, startPoint y: 170, endPoint x: 612, endPoint y: 181, distance: 11.9
click at [558, 209] on input "text" at bounding box center [536, 216] width 43 height 14
type input "40.16"
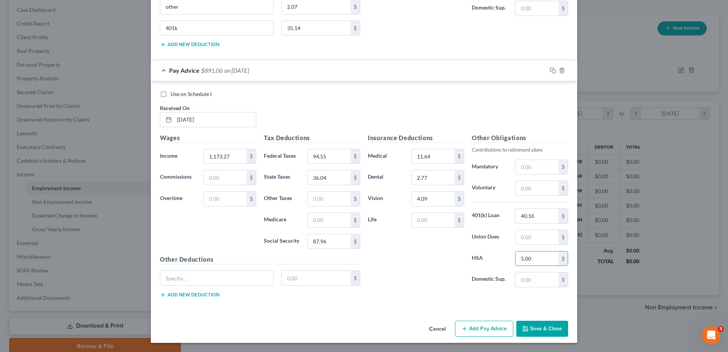
type input "5.00"
click at [282, 271] on input "text" at bounding box center [316, 278] width 69 height 14
click at [219, 271] on input "text" at bounding box center [216, 278] width 113 height 14
paste input "other"
type input "other"
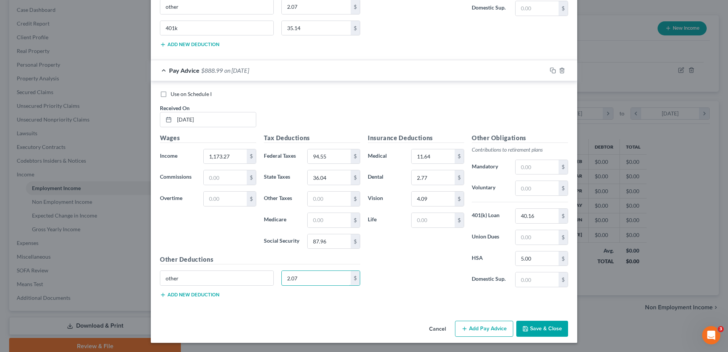
type input "2.07"
click at [160, 291] on button "Add new deduction" at bounding box center [189, 294] width 59 height 6
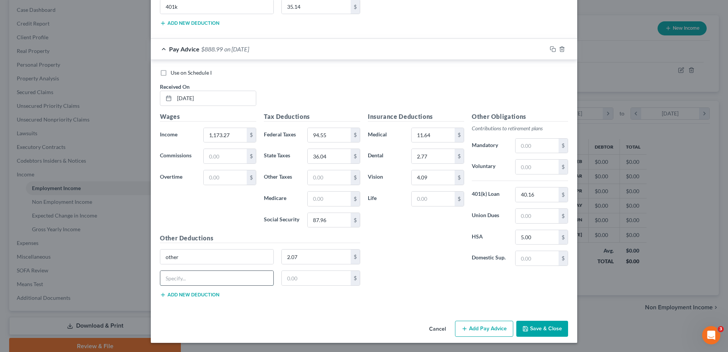
drag, startPoint x: 121, startPoint y: 283, endPoint x: 126, endPoint y: 285, distance: 5.1
click at [160, 282] on input "text" at bounding box center [216, 278] width 113 height 14
type input "401k"
type input "35.14"
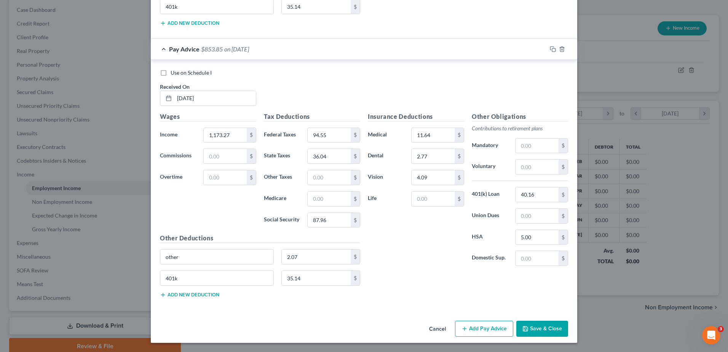
click at [513, 320] on button "Add Pay Advice" at bounding box center [484, 328] width 58 height 16
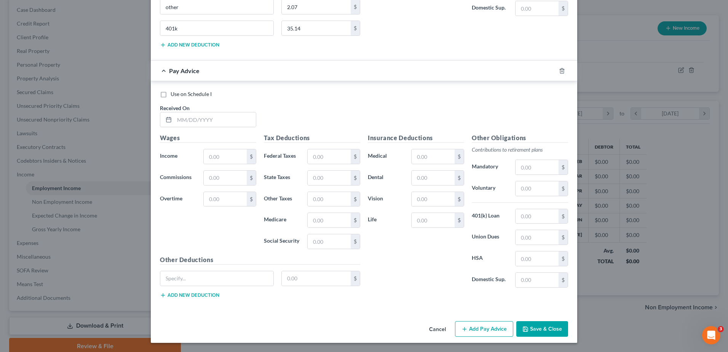
scroll to position [3887, 0]
click at [174, 127] on input "text" at bounding box center [214, 119] width 81 height 14
type input "5/29/25"
type input "1,173.27"
type input "94.55"
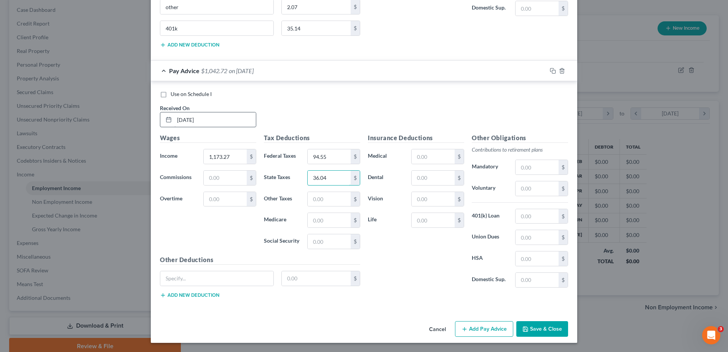
type input "36.04"
type input "87.96"
click at [430, 149] on input "text" at bounding box center [432, 156] width 43 height 14
type input "11.64"
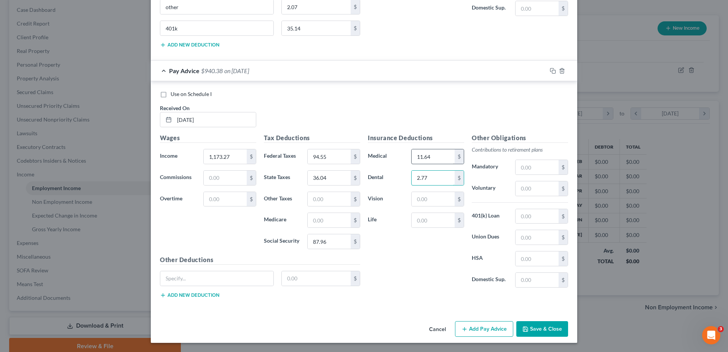
type input "2.77"
type input "4.09"
click at [558, 209] on input "text" at bounding box center [536, 216] width 43 height 14
type input "40."
type input "5.00"
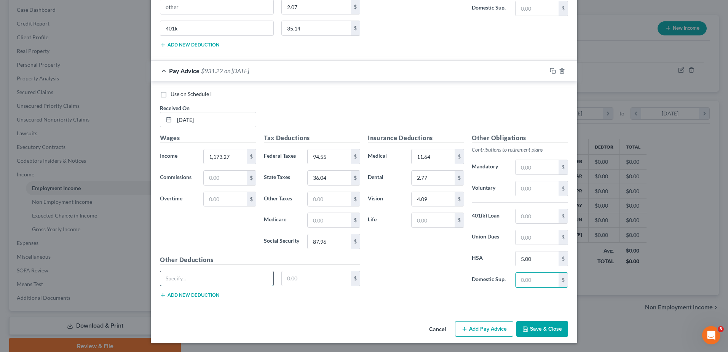
click at [191, 271] on input "text" at bounding box center [216, 278] width 113 height 14
paste input "other"
type input "other"
drag, startPoint x: 285, startPoint y: 254, endPoint x: 126, endPoint y: 233, distance: 160.0
click at [156, 255] on div "Other Deductions other 5.00 $ Add new deduction" at bounding box center [260, 279] width 208 height 49
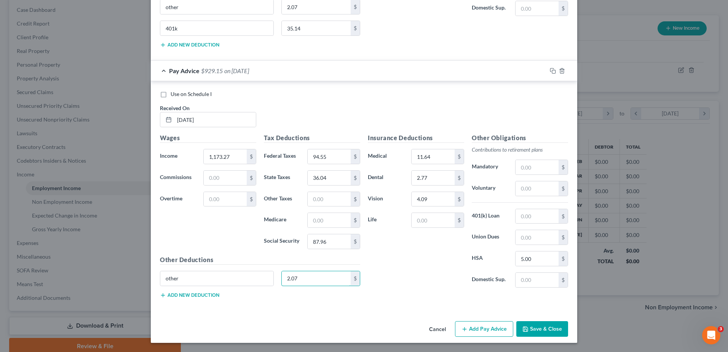
type input "2.07"
click at [160, 292] on button "Add new deduction" at bounding box center [189, 295] width 59 height 6
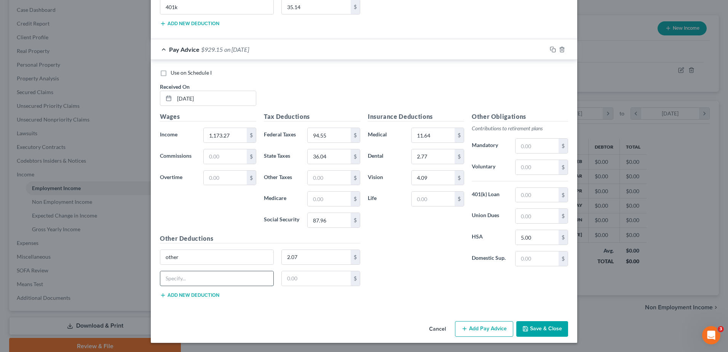
click at [160, 279] on input "text" at bounding box center [216, 278] width 113 height 14
type input "401k"
type input "35.14"
click at [513, 321] on button "Add Pay Advice" at bounding box center [484, 329] width 58 height 16
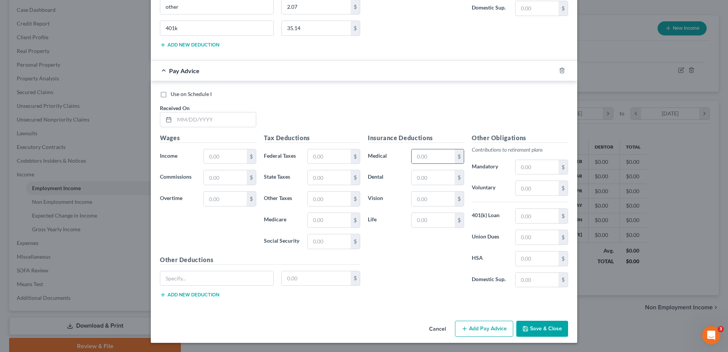
scroll to position [4294, 0]
click at [174, 127] on input "text" at bounding box center [214, 119] width 81 height 14
type input "5/22/25"
type input "1,173.27"
type input "94.55"
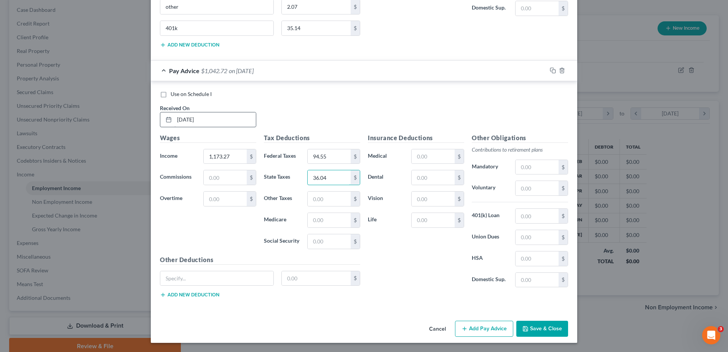
type input "36.04"
type input "87.96"
click at [445, 149] on input "text" at bounding box center [432, 156] width 43 height 14
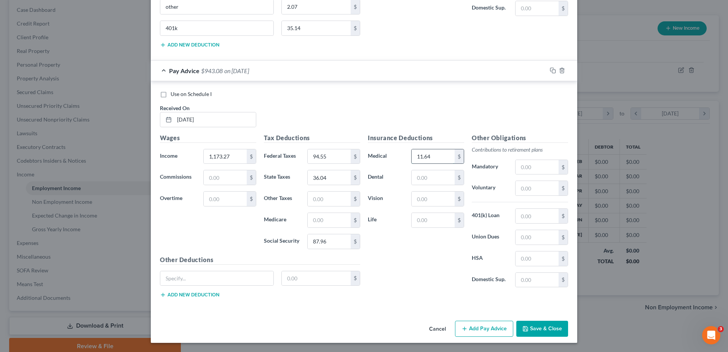
type input "11.64"
type input "2.77"
type input "4.09"
click at [558, 209] on input "text" at bounding box center [536, 216] width 43 height 14
click at [558, 251] on input "text" at bounding box center [536, 258] width 43 height 14
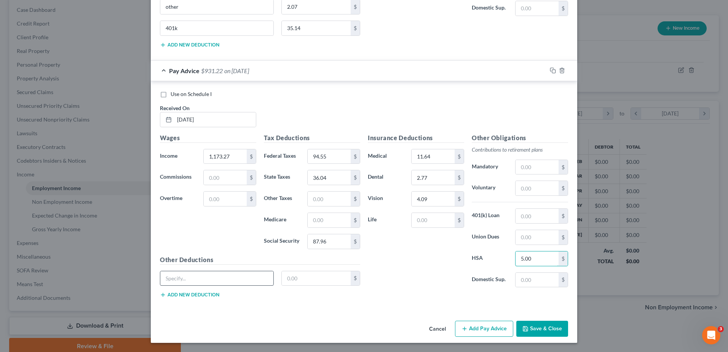
type input "5.00"
click at [190, 271] on input "text" at bounding box center [216, 278] width 113 height 14
paste input "other"
type input "other"
click at [282, 271] on input "text" at bounding box center [316, 278] width 69 height 14
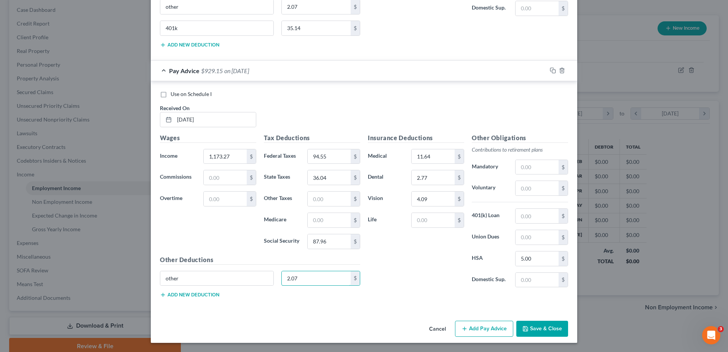
type input "2.07"
click at [160, 291] on button "Add new deduction" at bounding box center [189, 294] width 59 height 6
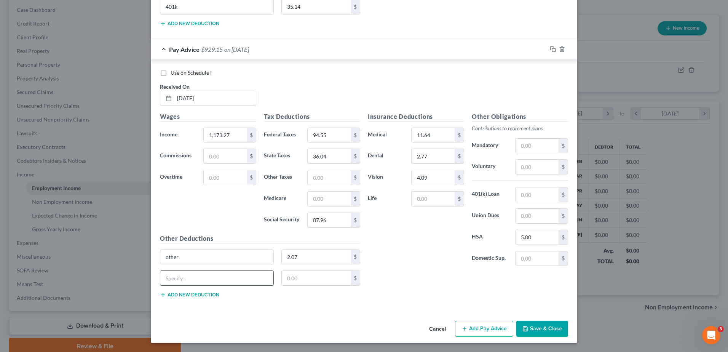
drag, startPoint x: 132, startPoint y: 282, endPoint x: 140, endPoint y: 294, distance: 14.5
click at [160, 283] on input "text" at bounding box center [216, 278] width 113 height 14
click at [513, 320] on button "Add Pay Advice" at bounding box center [484, 328] width 58 height 16
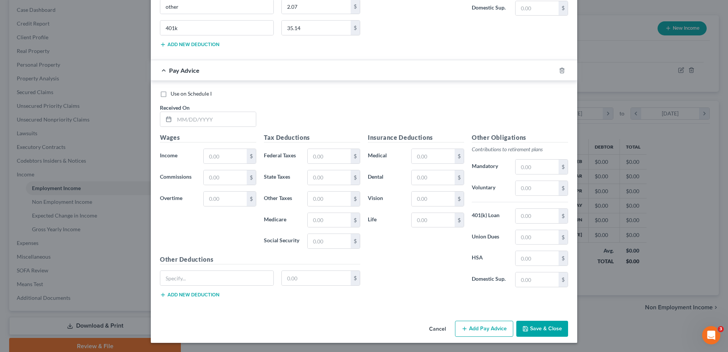
scroll to position [4586, 0]
click at [174, 126] on input "text" at bounding box center [214, 119] width 81 height 14
click at [307, 163] on input "text" at bounding box center [328, 156] width 43 height 14
click at [425, 155] on input "text" at bounding box center [432, 156] width 43 height 14
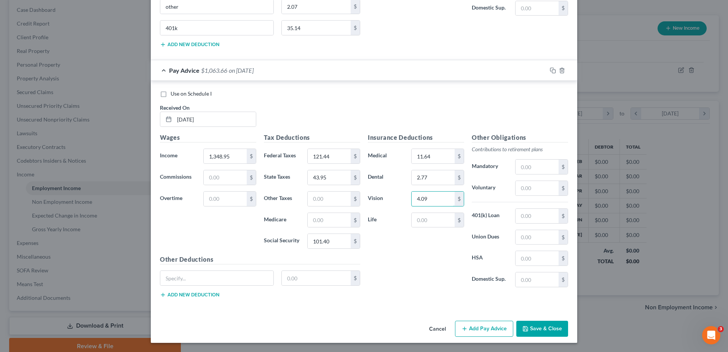
scroll to position [4704, 0]
click at [558, 265] on input "text" at bounding box center [536, 258] width 43 height 14
click at [194, 271] on input "text" at bounding box center [216, 278] width 113 height 14
paste input "other"
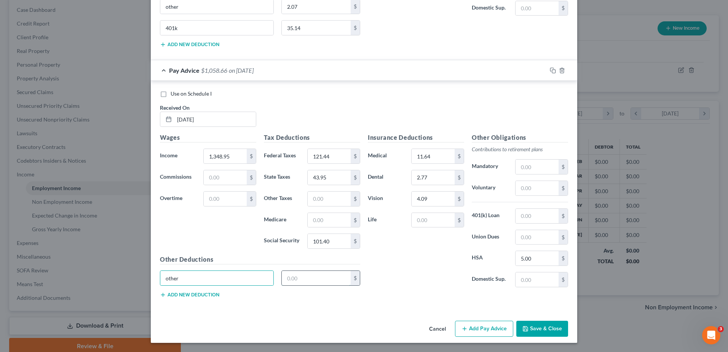
click at [282, 271] on input "text" at bounding box center [316, 278] width 69 height 14
click at [160, 291] on button "Add new deduction" at bounding box center [189, 294] width 59 height 6
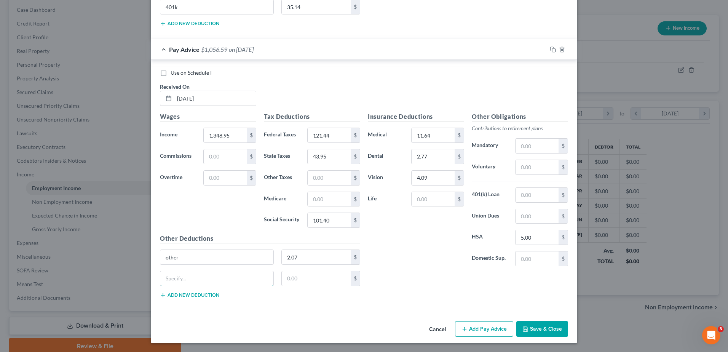
drag, startPoint x: 142, startPoint y: 280, endPoint x: 162, endPoint y: 327, distance: 51.5
click at [160, 285] on input "text" at bounding box center [216, 278] width 113 height 14
click at [512, 337] on button "Add Pay Advice" at bounding box center [484, 329] width 58 height 16
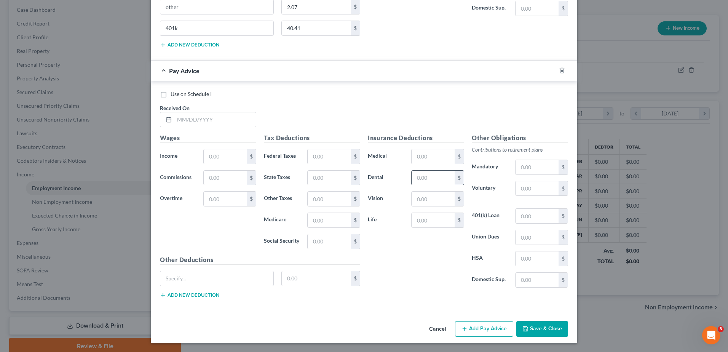
scroll to position [5002, 0]
click at [174, 127] on input "text" at bounding box center [214, 119] width 81 height 14
click at [452, 149] on input "text" at bounding box center [432, 156] width 43 height 14
click at [558, 251] on input "text" at bounding box center [536, 258] width 43 height 14
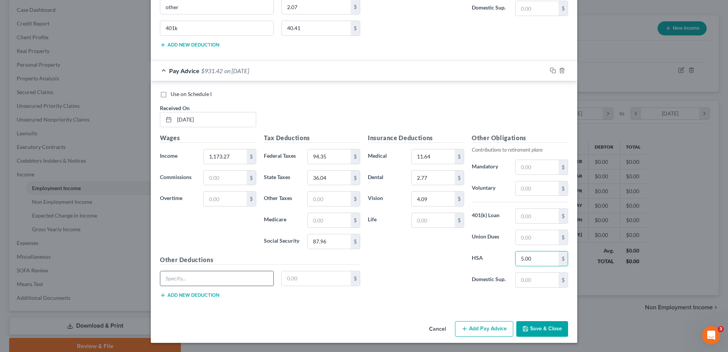
click at [160, 271] on input "text" at bounding box center [216, 278] width 113 height 14
paste input "other"
click at [304, 271] on input "text" at bounding box center [316, 278] width 69 height 14
click at [160, 292] on button "Add new deduction" at bounding box center [189, 295] width 59 height 6
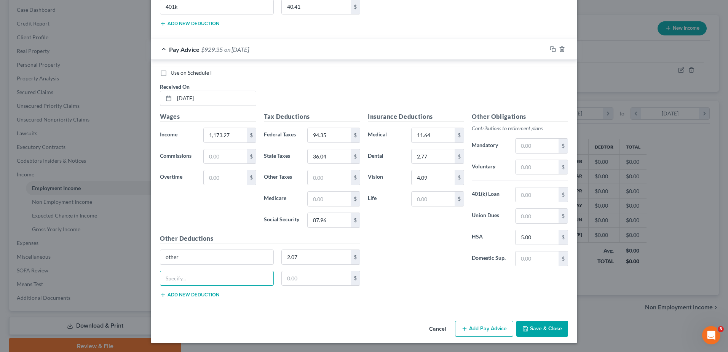
drag, startPoint x: 132, startPoint y: 279, endPoint x: 140, endPoint y: 304, distance: 26.7
click at [160, 281] on input "text" at bounding box center [216, 278] width 113 height 14
click at [513, 320] on button "Add Pay Advice" at bounding box center [484, 328] width 58 height 16
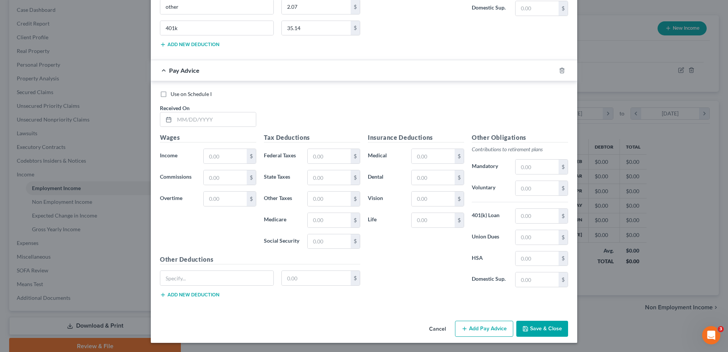
scroll to position [5324, 0]
click at [174, 127] on input "text" at bounding box center [214, 119] width 81 height 14
click at [454, 149] on input "text" at bounding box center [432, 156] width 43 height 14
click at [558, 258] on input "text" at bounding box center [536, 258] width 43 height 14
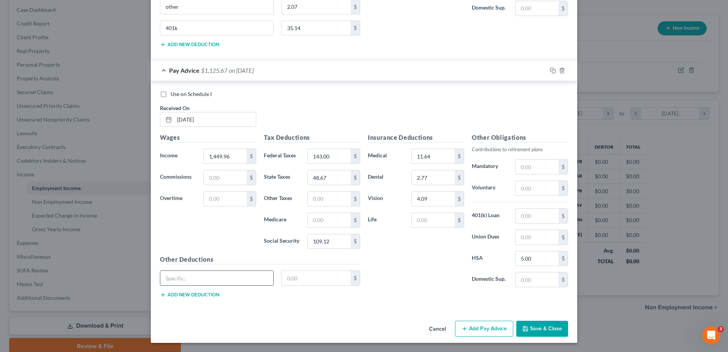
click at [160, 285] on input "text" at bounding box center [216, 278] width 113 height 14
paste input "other"
click at [282, 285] on input "text" at bounding box center [316, 278] width 69 height 14
click at [160, 298] on button "Add new deduction" at bounding box center [189, 294] width 59 height 6
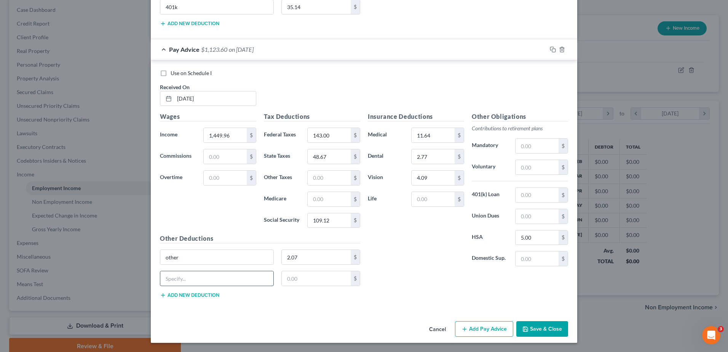
click at [160, 285] on input "text" at bounding box center [216, 278] width 113 height 14
click at [513, 321] on button "Add Pay Advice" at bounding box center [484, 329] width 58 height 16
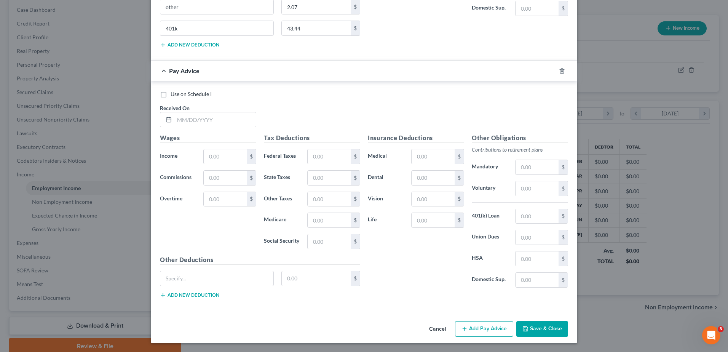
scroll to position [5730, 0]
click at [174, 127] on input "text" at bounding box center [214, 119] width 81 height 14
click at [454, 149] on input "text" at bounding box center [432, 156] width 43 height 14
click at [558, 251] on input "text" at bounding box center [536, 258] width 43 height 14
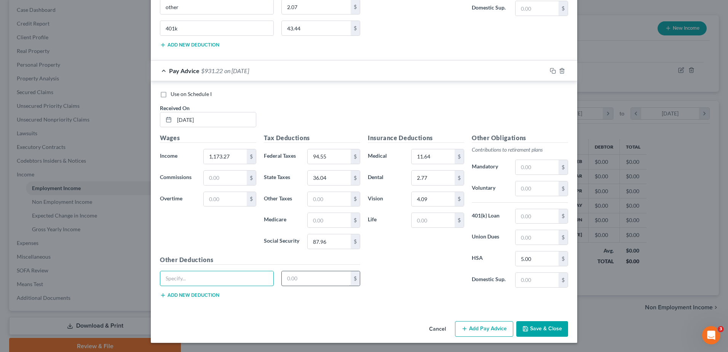
drag, startPoint x: 232, startPoint y: 246, endPoint x: 284, endPoint y: 261, distance: 53.5
click at [233, 271] on input "text" at bounding box center [216, 278] width 113 height 14
paste input "other"
click at [286, 271] on input "text" at bounding box center [316, 278] width 69 height 14
click at [160, 292] on button "Add new deduction" at bounding box center [189, 295] width 59 height 6
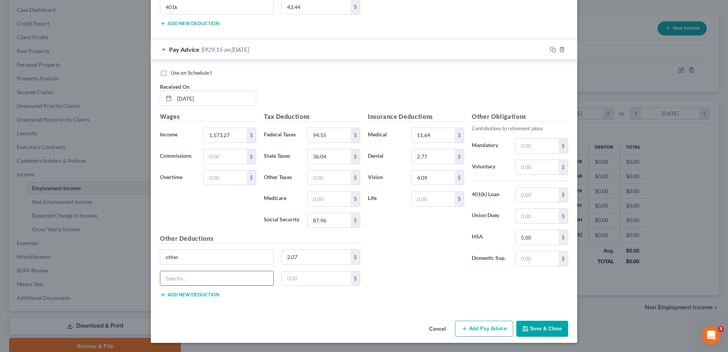
drag, startPoint x: 105, startPoint y: 280, endPoint x: 115, endPoint y: 289, distance: 13.5
click at [160, 281] on input "text" at bounding box center [216, 278] width 113 height 14
click at [513, 322] on button "Add Pay Advice" at bounding box center [484, 328] width 58 height 16
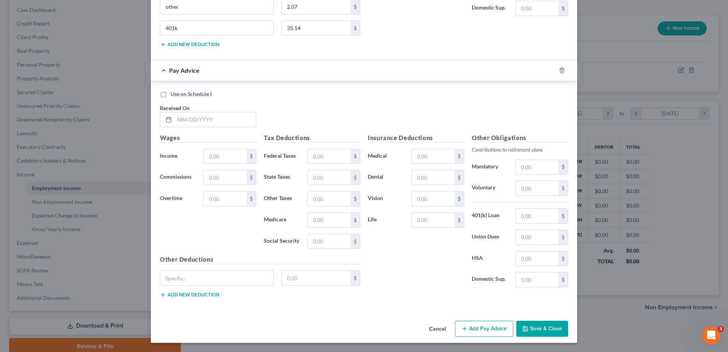
scroll to position [6099, 0]
click at [174, 127] on input "text" at bounding box center [214, 119] width 81 height 14
click at [447, 149] on input "text" at bounding box center [432, 156] width 43 height 14
click at [215, 271] on input "text" at bounding box center [216, 278] width 113 height 14
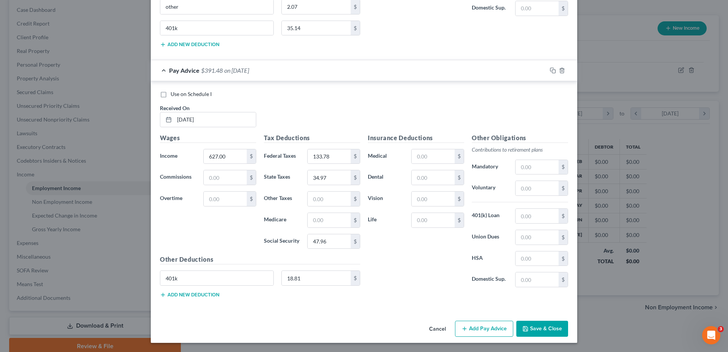
click at [513, 320] on button "Add Pay Advice" at bounding box center [484, 328] width 58 height 16
click at [174, 127] on input "text" at bounding box center [214, 119] width 81 height 14
click at [454, 149] on input "text" at bounding box center [432, 156] width 43 height 14
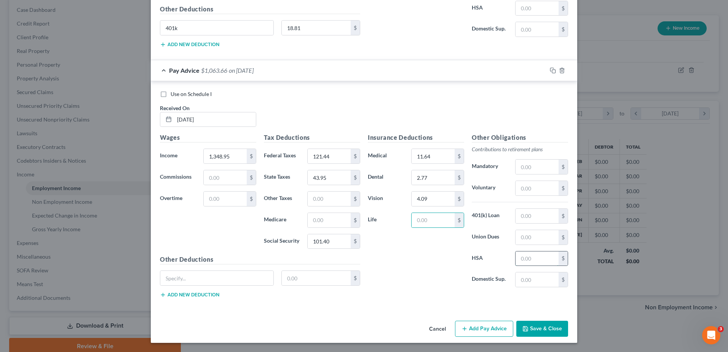
click at [558, 251] on input "text" at bounding box center [536, 258] width 43 height 14
click at [217, 271] on input "text" at bounding box center [216, 278] width 113 height 14
click at [160, 291] on button "Add new deduction" at bounding box center [189, 294] width 59 height 6
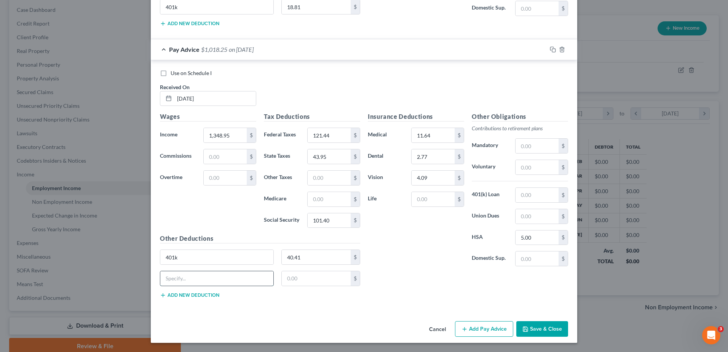
click at [160, 283] on input "text" at bounding box center [216, 278] width 113 height 14
paste input "other"
click at [513, 321] on button "Add Pay Advice" at bounding box center [484, 329] width 58 height 16
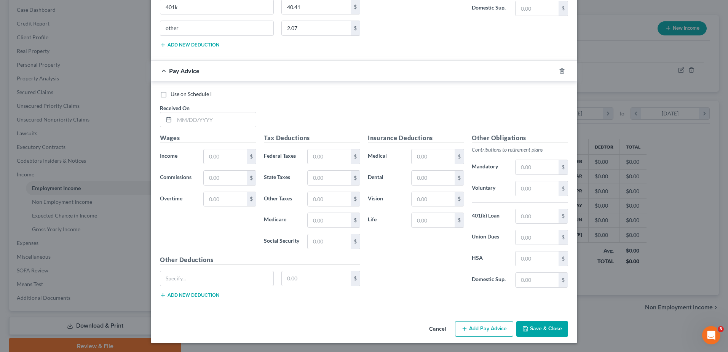
scroll to position [6732, 0]
click at [174, 127] on input "text" at bounding box center [214, 119] width 81 height 14
click at [307, 164] on input "text" at bounding box center [328, 156] width 43 height 14
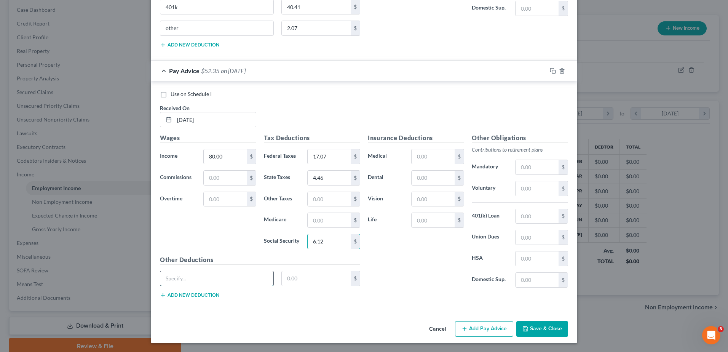
click at [183, 281] on input "text" at bounding box center [216, 278] width 113 height 14
click at [513, 321] on button "Add Pay Advice" at bounding box center [484, 329] width 58 height 16
click at [174, 127] on input "text" at bounding box center [214, 119] width 81 height 14
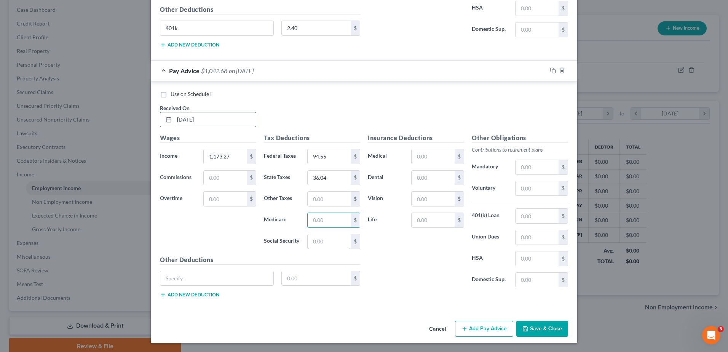
scroll to position [7335, 0]
click at [440, 149] on input "text" at bounding box center [432, 156] width 43 height 14
click at [558, 230] on input "text" at bounding box center [536, 237] width 43 height 14
click at [558, 251] on input "text" at bounding box center [536, 258] width 43 height 14
drag, startPoint x: 180, startPoint y: 258, endPoint x: 186, endPoint y: 254, distance: 7.5
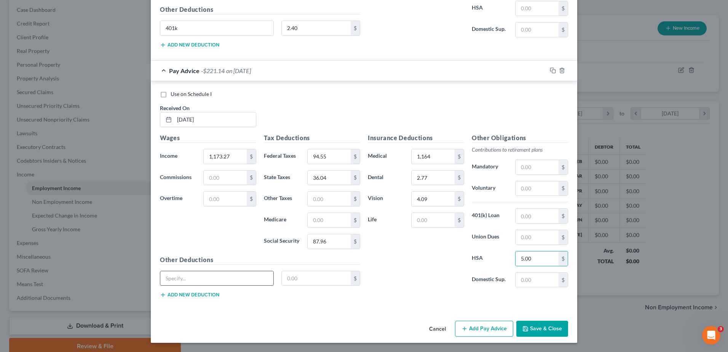
click at [180, 271] on input "text" at bounding box center [216, 278] width 113 height 14
paste input "other"
click at [282, 271] on input "text" at bounding box center [316, 278] width 69 height 14
click at [160, 291] on button "Add new deduction" at bounding box center [189, 294] width 59 height 6
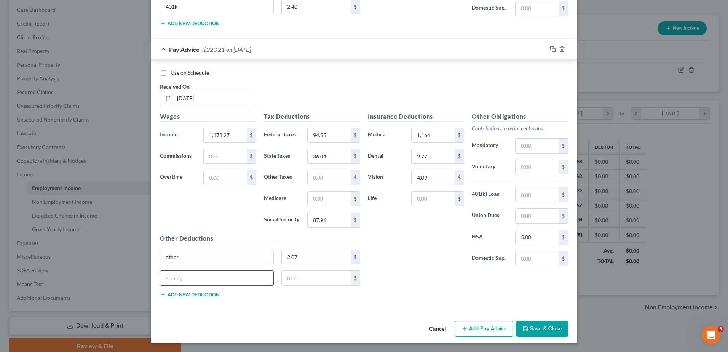
drag, startPoint x: 102, startPoint y: 278, endPoint x: 105, endPoint y: 288, distance: 10.4
click at [160, 281] on input "text" at bounding box center [216, 278] width 113 height 14
click at [513, 322] on button "Add Pay Advice" at bounding box center [484, 328] width 58 height 16
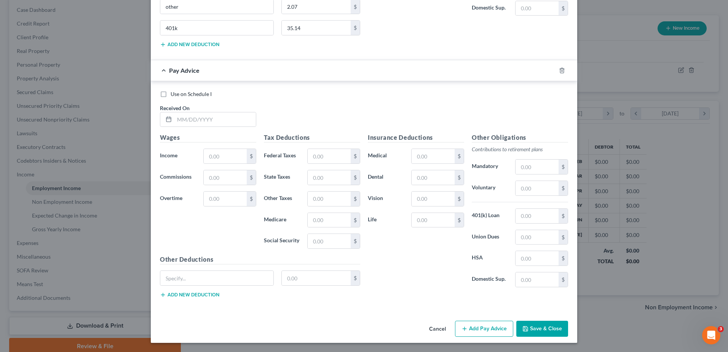
scroll to position [7554, 0]
click at [174, 127] on input "text" at bounding box center [214, 119] width 81 height 14
click at [433, 163] on input "text" at bounding box center [432, 156] width 43 height 14
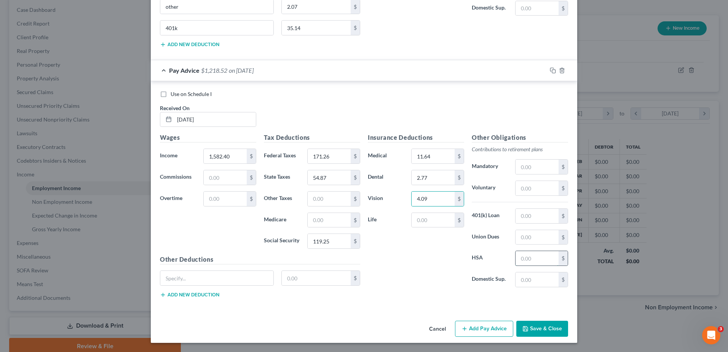
click at [558, 265] on input "text" at bounding box center [536, 258] width 43 height 14
click at [207, 273] on input "text" at bounding box center [216, 278] width 113 height 14
paste input "other"
click at [160, 298] on button "Add new deduction" at bounding box center [189, 294] width 59 height 6
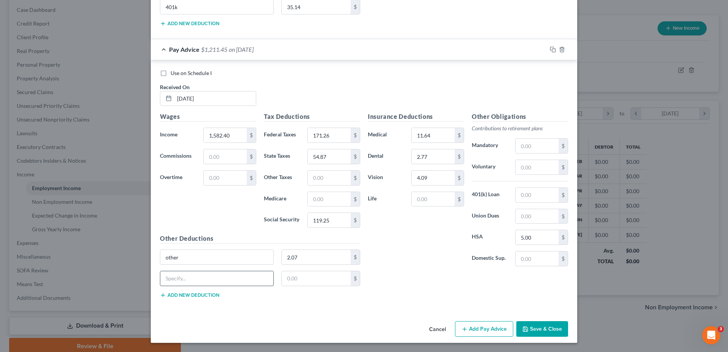
click at [160, 285] on input "text" at bounding box center [216, 278] width 113 height 14
click at [513, 325] on button "Add Pay Advice" at bounding box center [484, 329] width 58 height 16
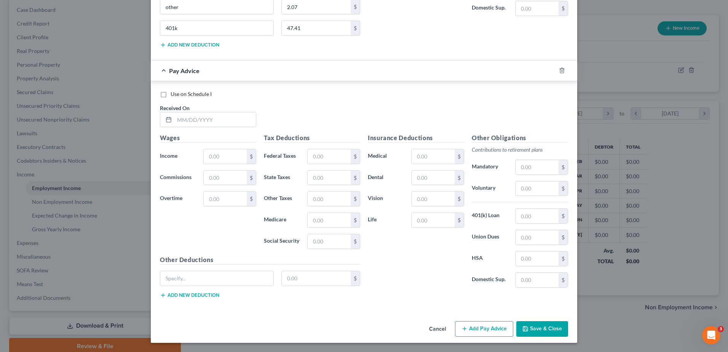
scroll to position [7885, 0]
click at [175, 127] on input "text" at bounding box center [214, 119] width 81 height 14
click at [307, 164] on input "text" at bounding box center [328, 156] width 43 height 14
click at [454, 149] on input "text" at bounding box center [432, 156] width 43 height 14
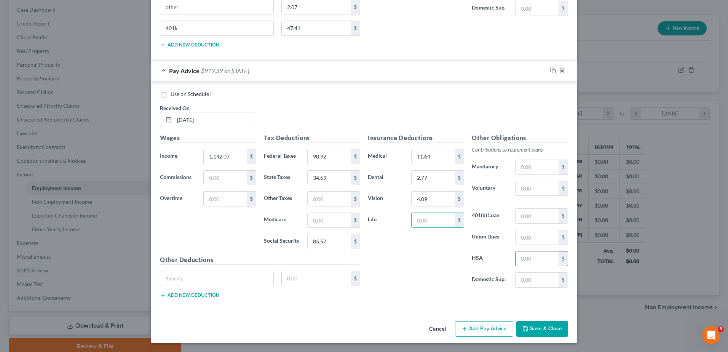
click at [558, 251] on input "text" at bounding box center [536, 258] width 43 height 14
click at [211, 271] on input "text" at bounding box center [216, 278] width 113 height 14
paste input "other"
click at [282, 271] on input "text" at bounding box center [316, 278] width 69 height 14
drag, startPoint x: 87, startPoint y: 270, endPoint x: 107, endPoint y: 273, distance: 20.5
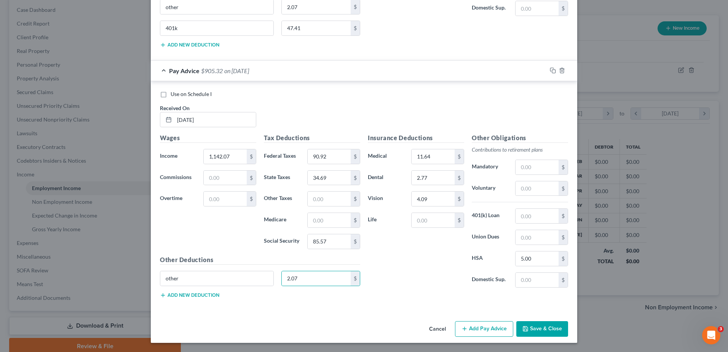
click at [156, 271] on div "other 2.07 $" at bounding box center [260, 281] width 208 height 21
click at [160, 292] on button "Add new deduction" at bounding box center [189, 295] width 59 height 6
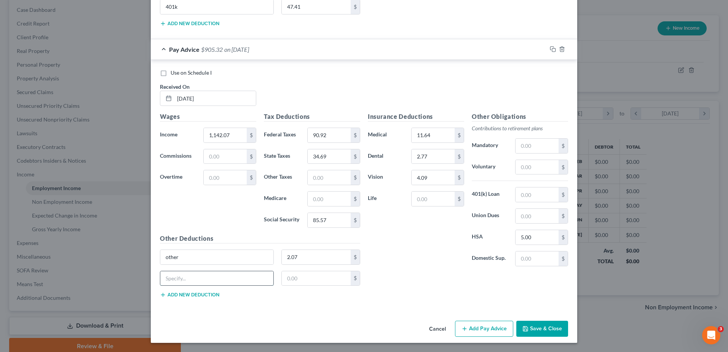
click at [160, 283] on input "text" at bounding box center [216, 278] width 113 height 14
click at [513, 320] on button "Add Pay Advice" at bounding box center [484, 328] width 58 height 16
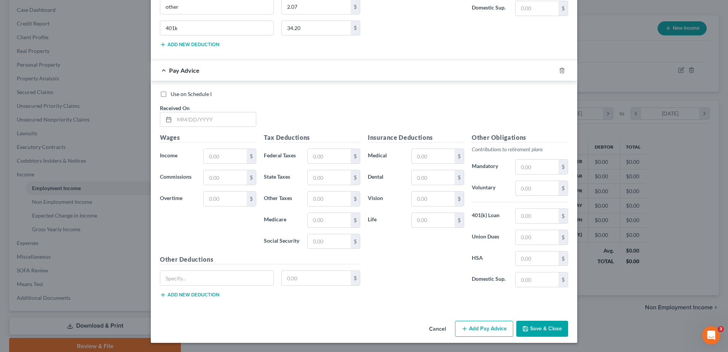
scroll to position [8254, 0]
click at [175, 127] on input "text" at bounding box center [214, 119] width 81 height 14
click at [307, 163] on input "text" at bounding box center [328, 156] width 43 height 14
click at [454, 149] on input "text" at bounding box center [432, 156] width 43 height 14
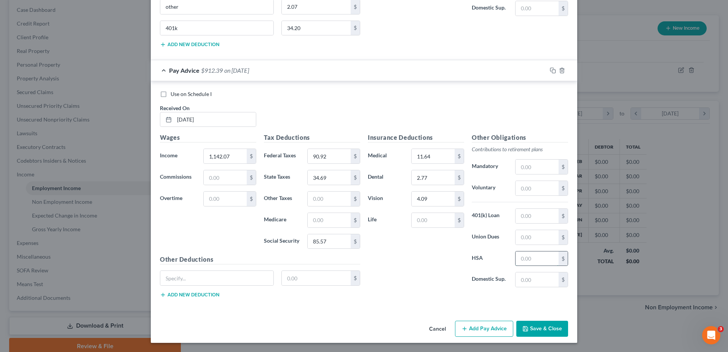
click at [558, 251] on input "text" at bounding box center [536, 258] width 43 height 14
drag, startPoint x: 219, startPoint y: 258, endPoint x: 224, endPoint y: 258, distance: 5.3
click at [219, 271] on input "text" at bounding box center [216, 278] width 113 height 14
paste input "other"
click at [282, 271] on input "text" at bounding box center [316, 278] width 69 height 14
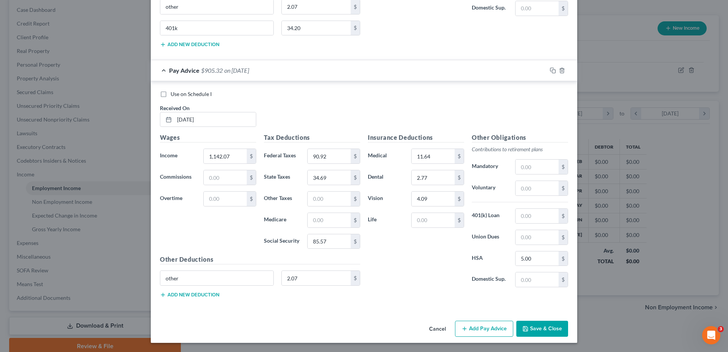
click at [160, 291] on button "Add new deduction" at bounding box center [189, 294] width 59 height 6
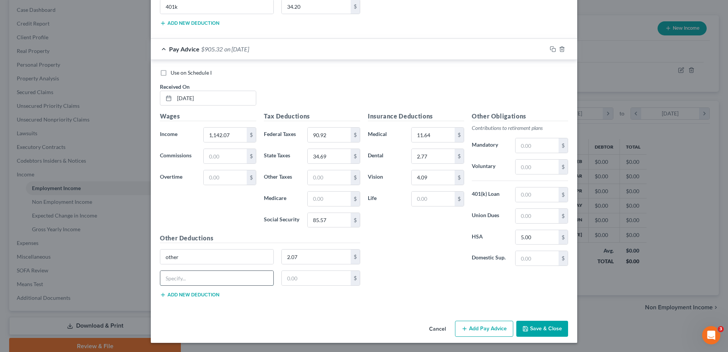
click at [160, 282] on input "text" at bounding box center [216, 278] width 113 height 14
click at [513, 321] on button "Add Pay Advice" at bounding box center [484, 328] width 58 height 16
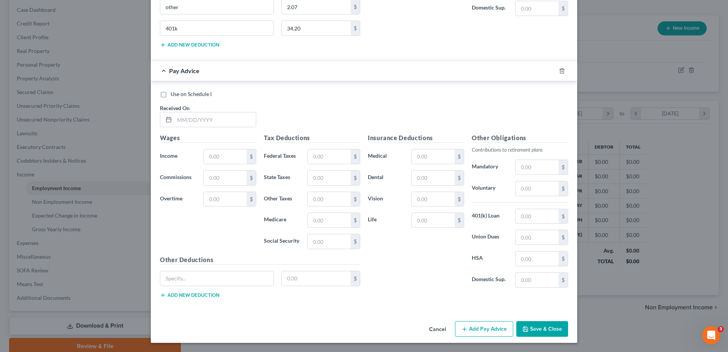
scroll to position [8584, 0]
click at [194, 127] on input "text" at bounding box center [214, 119] width 81 height 14
click at [454, 149] on input "text" at bounding box center [432, 156] width 43 height 14
click at [558, 253] on input "text" at bounding box center [536, 258] width 43 height 14
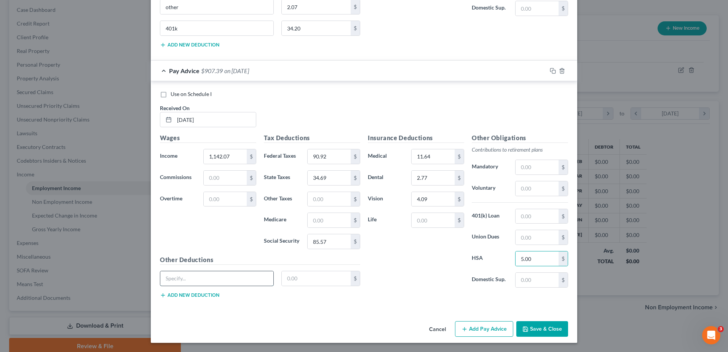
click at [205, 285] on input "text" at bounding box center [216, 278] width 113 height 14
paste input "other"
click at [282, 285] on input "text" at bounding box center [316, 278] width 69 height 14
click at [160, 298] on button "Add new deduction" at bounding box center [189, 295] width 59 height 6
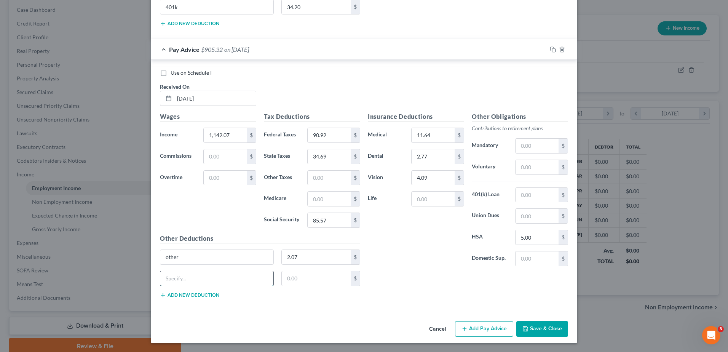
drag, startPoint x: 137, startPoint y: 310, endPoint x: 137, endPoint y: 315, distance: 5.3
click at [160, 285] on input "text" at bounding box center [216, 278] width 113 height 14
click at [513, 321] on button "Add Pay Advice" at bounding box center [484, 329] width 58 height 16
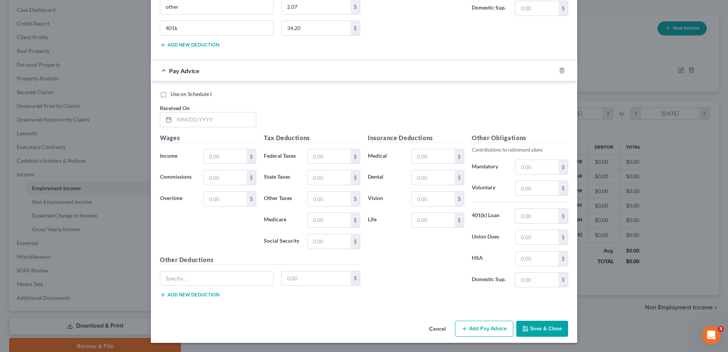
scroll to position [8953, 0]
click at [174, 127] on input "text" at bounding box center [214, 119] width 81 height 14
click at [454, 149] on input "text" at bounding box center [432, 156] width 43 height 14
click at [558, 256] on input "text" at bounding box center [536, 258] width 43 height 14
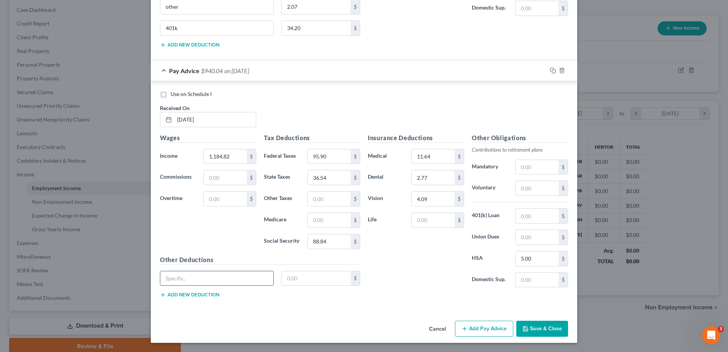
click at [199, 285] on input "text" at bounding box center [216, 278] width 113 height 14
paste input "other"
click at [282, 283] on input "text" at bounding box center [316, 278] width 69 height 14
click at [160, 298] on button "Add new deduction" at bounding box center [189, 294] width 59 height 6
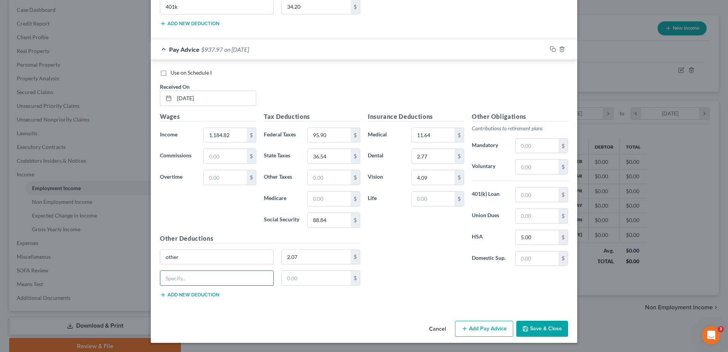
click at [160, 285] on input "text" at bounding box center [216, 278] width 113 height 14
click at [513, 320] on button "Add Pay Advice" at bounding box center [484, 328] width 58 height 16
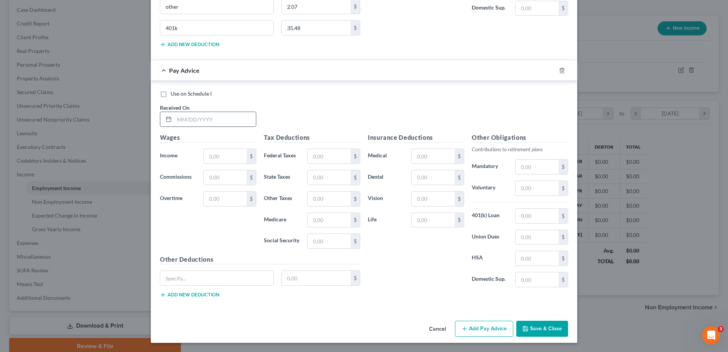
scroll to position [9322, 0]
click at [186, 126] on input "text" at bounding box center [214, 119] width 81 height 14
click at [454, 149] on input "text" at bounding box center [432, 156] width 43 height 14
click at [558, 255] on input "text" at bounding box center [536, 258] width 43 height 14
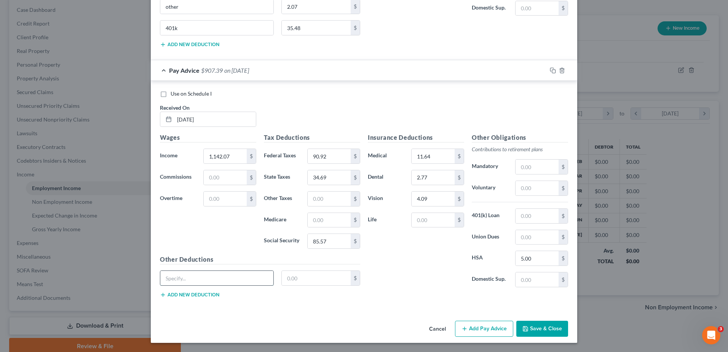
drag, startPoint x: 153, startPoint y: 283, endPoint x: 185, endPoint y: 283, distance: 32.0
click at [160, 283] on input "text" at bounding box center [216, 278] width 113 height 14
paste input "other"
click at [282, 285] on input "text" at bounding box center [316, 278] width 69 height 14
click at [160, 298] on button "Add new deduction" at bounding box center [189, 294] width 59 height 6
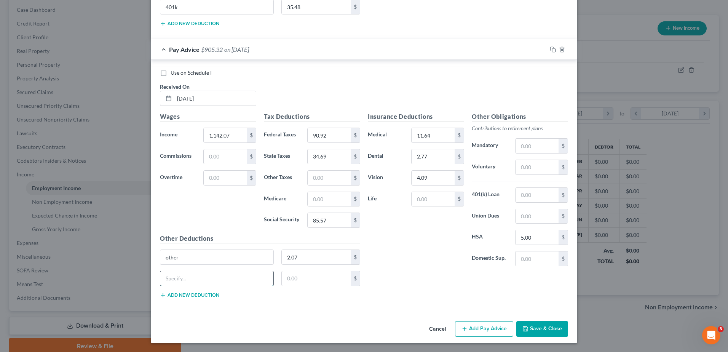
drag, startPoint x: 113, startPoint y: 315, endPoint x: 117, endPoint y: 317, distance: 4.4
click at [160, 285] on input "text" at bounding box center [216, 278] width 113 height 14
click at [513, 321] on button "Add Pay Advice" at bounding box center [484, 329] width 58 height 16
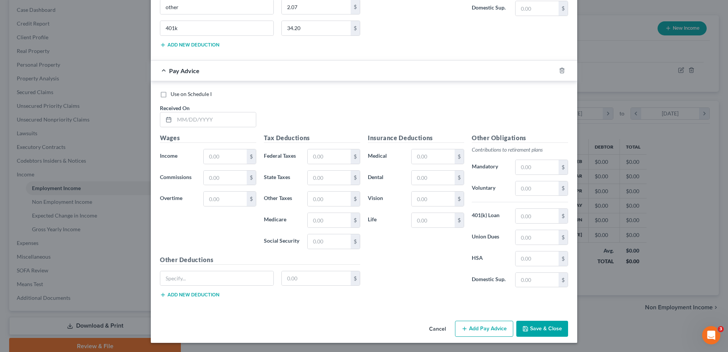
scroll to position [9690, 0]
click at [193, 127] on input "text" at bounding box center [214, 119] width 81 height 14
click at [204, 164] on input "text" at bounding box center [225, 156] width 43 height 14
click at [307, 164] on input "text" at bounding box center [328, 156] width 43 height 14
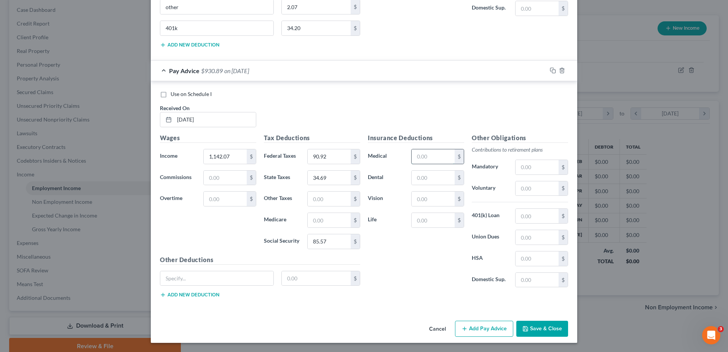
click at [449, 149] on input "text" at bounding box center [432, 156] width 43 height 14
click at [558, 259] on input "text" at bounding box center [536, 258] width 43 height 14
click at [231, 283] on input "text" at bounding box center [216, 278] width 113 height 14
paste input "other"
click at [282, 285] on input "text" at bounding box center [316, 278] width 69 height 14
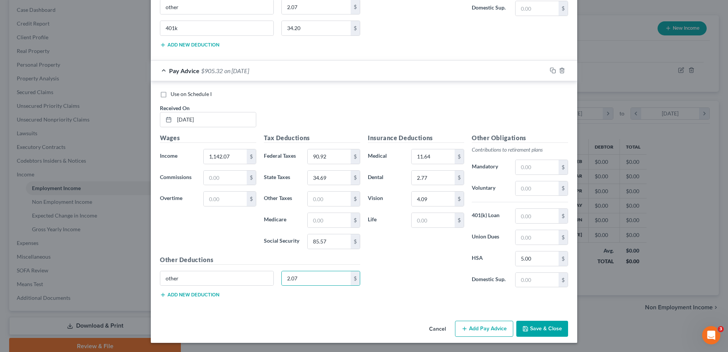
click at [160, 298] on button "Add new deduction" at bounding box center [189, 294] width 59 height 6
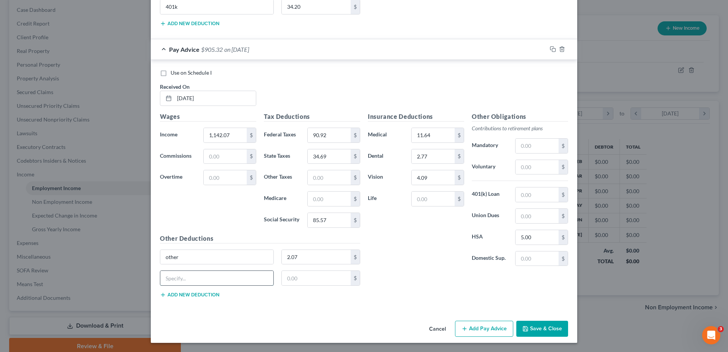
click at [160, 285] on input "text" at bounding box center [216, 278] width 113 height 14
click at [510, 321] on button "Add Pay Advice" at bounding box center [484, 328] width 58 height 16
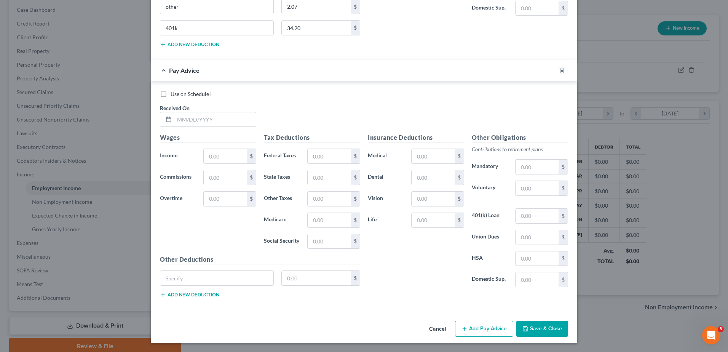
scroll to position [10059, 0]
click at [174, 127] on input "text" at bounding box center [214, 119] width 81 height 14
click at [204, 163] on input "text" at bounding box center [225, 156] width 43 height 14
click at [307, 163] on input "text" at bounding box center [328, 156] width 43 height 14
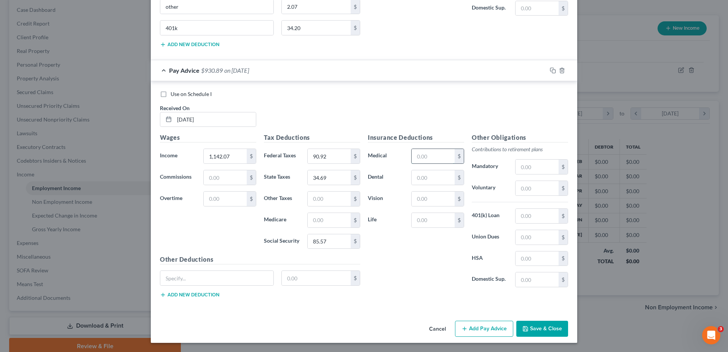
click at [439, 149] on input "text" at bounding box center [432, 156] width 43 height 14
click at [558, 255] on input "text" at bounding box center [536, 258] width 43 height 14
click at [193, 284] on input "text" at bounding box center [216, 278] width 113 height 14
paste input "other"
click at [282, 285] on input "text" at bounding box center [316, 278] width 69 height 14
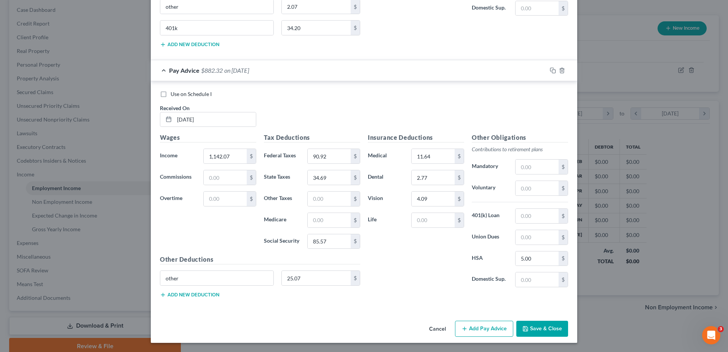
click at [160, 298] on button "Add new deduction" at bounding box center [189, 294] width 59 height 6
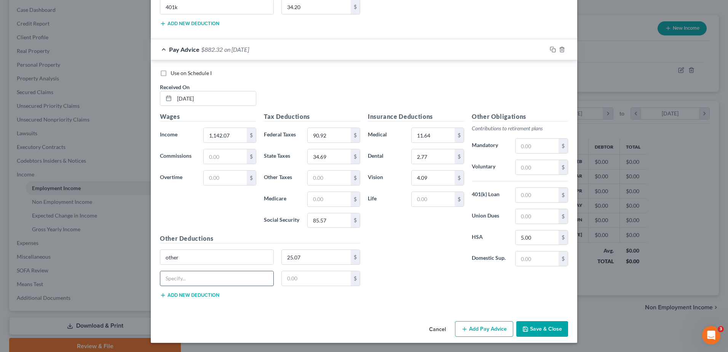
click at [160, 285] on input "text" at bounding box center [216, 278] width 113 height 14
click at [513, 337] on button "Add Pay Advice" at bounding box center [484, 329] width 58 height 16
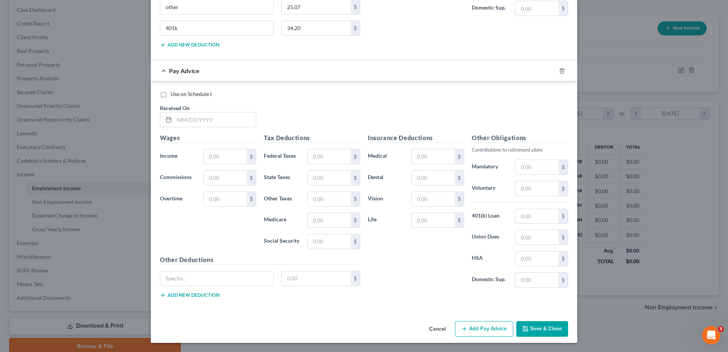
scroll to position [10444, 0]
click at [174, 127] on input "text" at bounding box center [214, 119] width 81 height 14
click at [307, 164] on input "text" at bounding box center [328, 156] width 43 height 14
click at [447, 149] on input "text" at bounding box center [432, 156] width 43 height 14
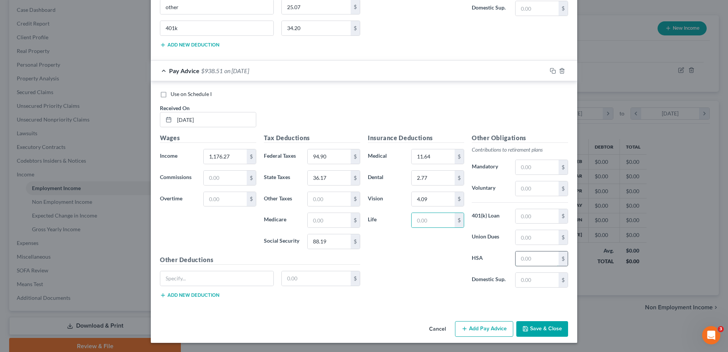
click at [558, 251] on input "text" at bounding box center [536, 258] width 43 height 14
click at [201, 271] on input "text" at bounding box center [216, 278] width 113 height 14
paste input "other"
click at [283, 271] on input "text" at bounding box center [316, 278] width 69 height 14
click at [160, 292] on button "Add new deduction" at bounding box center [189, 295] width 59 height 6
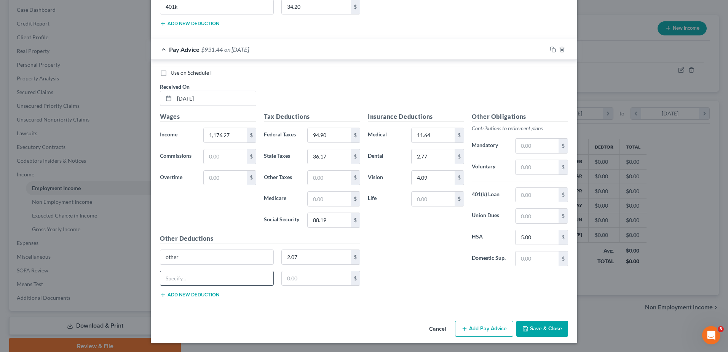
click at [160, 282] on input "text" at bounding box center [216, 278] width 113 height 14
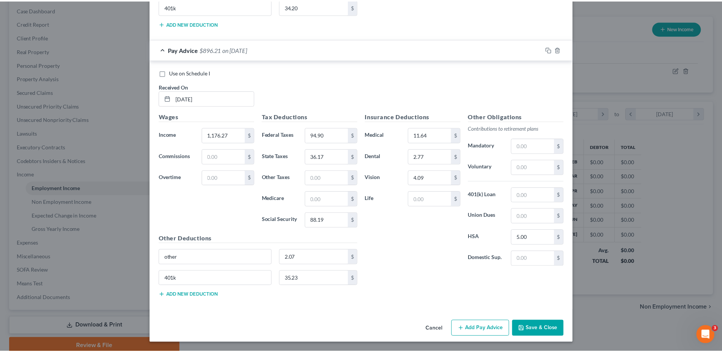
scroll to position [10683, 0]
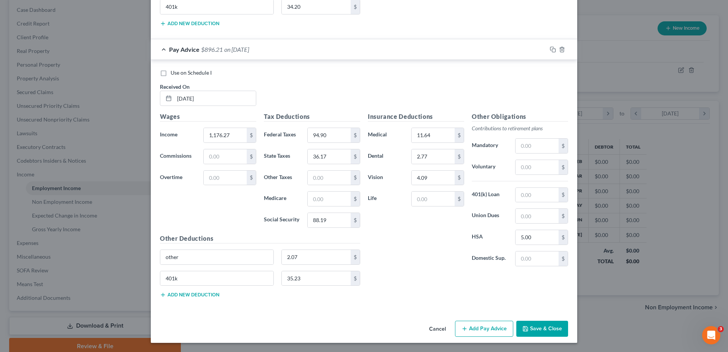
click at [568, 320] on button "Save & Close" at bounding box center [542, 328] width 52 height 16
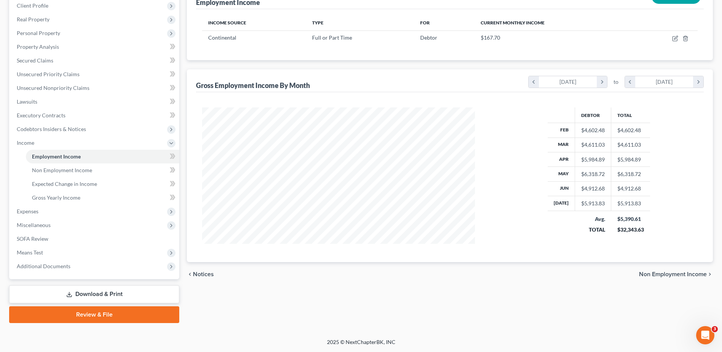
scroll to position [266, 0]
click at [43, 249] on span "Means Test" at bounding box center [30, 252] width 26 height 6
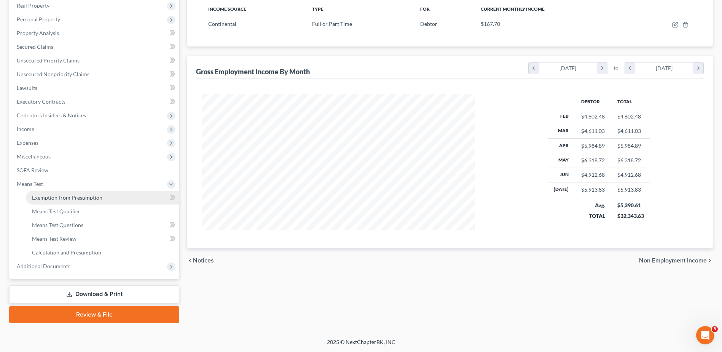
click at [98, 194] on span "Exemption from Presumption" at bounding box center [67, 197] width 70 height 6
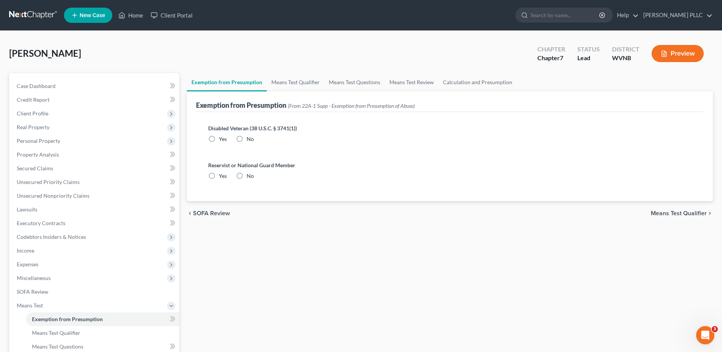
click at [254, 143] on label "No" at bounding box center [250, 139] width 7 height 8
click at [255, 140] on input "No" at bounding box center [252, 137] width 5 height 5
drag, startPoint x: 265, startPoint y: 237, endPoint x: 272, endPoint y: 238, distance: 6.9
click at [254, 180] on label "No" at bounding box center [250, 176] width 7 height 8
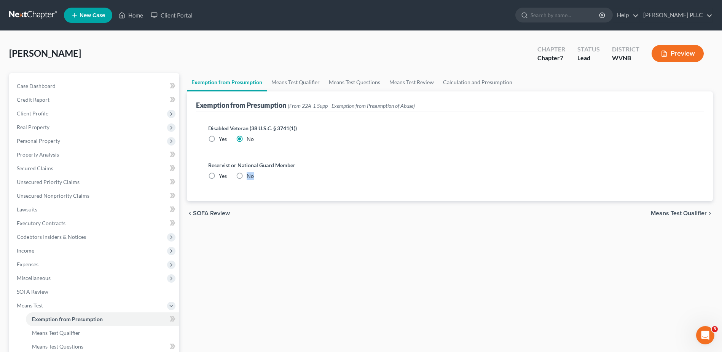
click at [255, 177] on input "No" at bounding box center [252, 174] width 5 height 5
click at [664, 216] on span "Means Test Qualifier" at bounding box center [679, 213] width 56 height 6
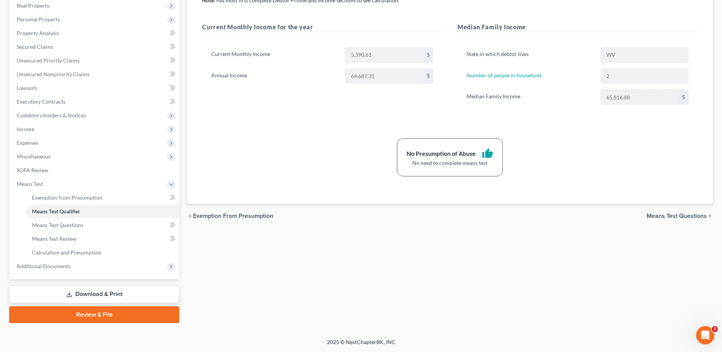
scroll to position [152, 0]
click at [34, 132] on span "Income" at bounding box center [26, 129] width 18 height 6
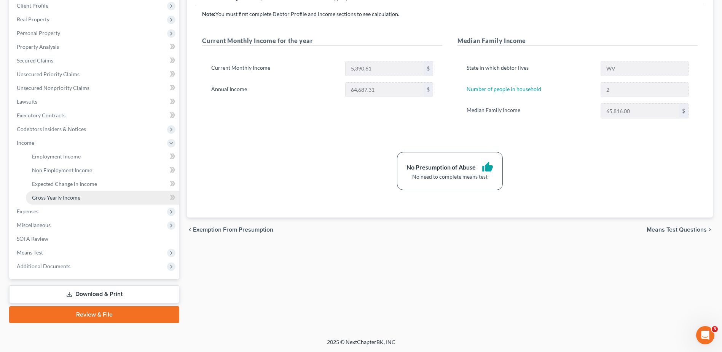
drag, startPoint x: 64, startPoint y: 263, endPoint x: 96, endPoint y: 263, distance: 32.7
click at [64, 201] on span "Gross Yearly Income" at bounding box center [56, 197] width 48 height 6
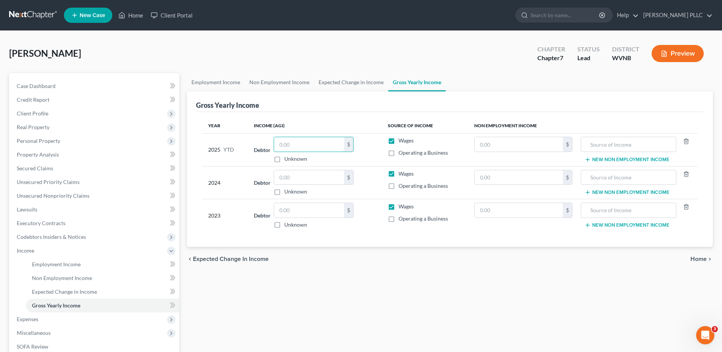
drag, startPoint x: 241, startPoint y: 207, endPoint x: 192, endPoint y: 205, distance: 49.1
click at [194, 207] on div "Gross Yearly Income Year Income (AGI) Source of Income Non Employment Income 20…" at bounding box center [450, 169] width 526 height 156
drag, startPoint x: 299, startPoint y: 263, endPoint x: 230, endPoint y: 245, distance: 71.3
click at [231, 199] on tr "2024 Debtor $ Unknown Balance Undetermined $ Unknown Wages Operating a Business…" at bounding box center [449, 182] width 495 height 33
click at [283, 217] on input "text" at bounding box center [309, 210] width 70 height 14
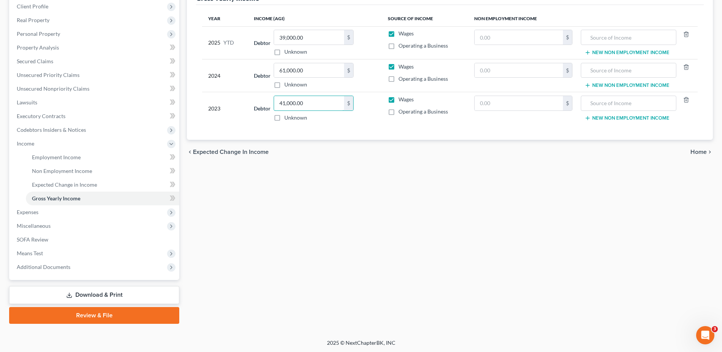
scroll to position [190, 0]
click at [698, 154] on span "Home" at bounding box center [698, 151] width 16 height 6
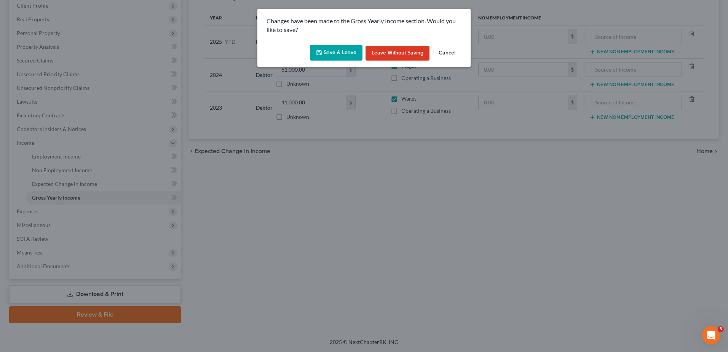
click at [325, 61] on button "Save & Leave" at bounding box center [336, 53] width 53 height 16
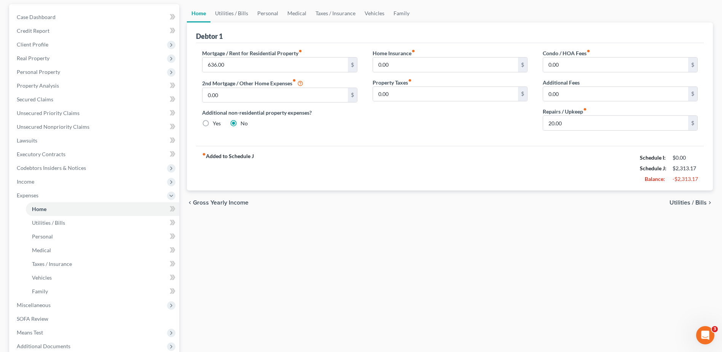
scroll to position [76, 0]
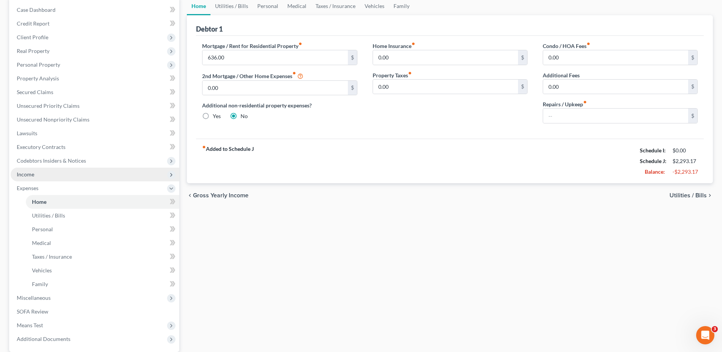
click at [34, 177] on span "Income" at bounding box center [26, 174] width 18 height 6
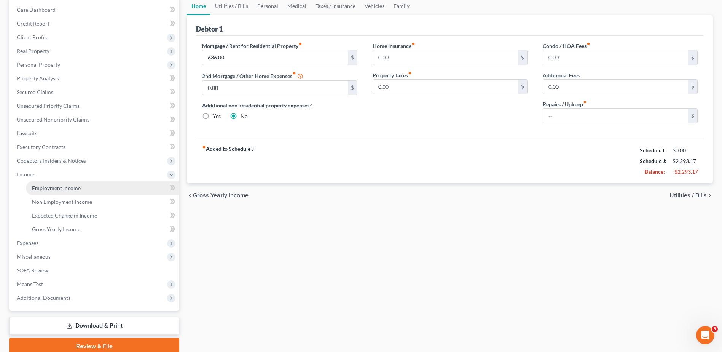
click at [57, 191] on span "Employment Income" at bounding box center [56, 188] width 49 height 6
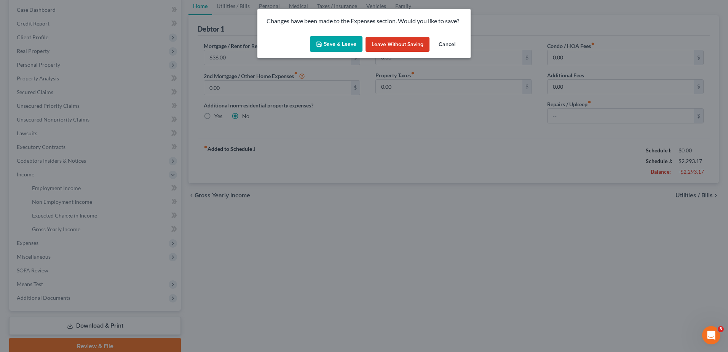
click at [330, 52] on button "Save & Leave" at bounding box center [336, 44] width 53 height 16
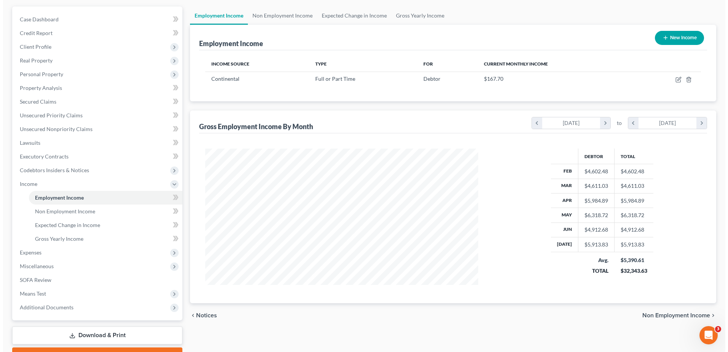
scroll to position [114, 0]
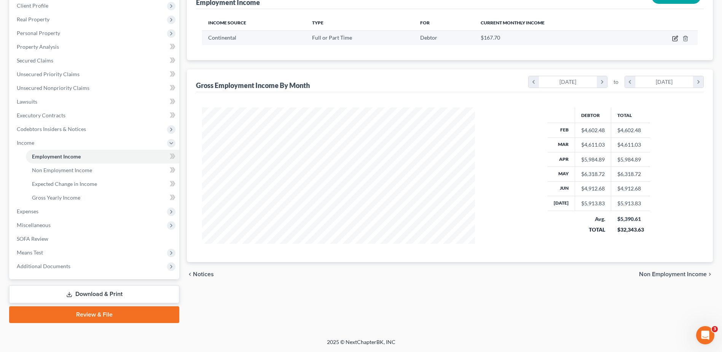
click at [672, 41] on icon "button" at bounding box center [674, 39] width 5 height 5
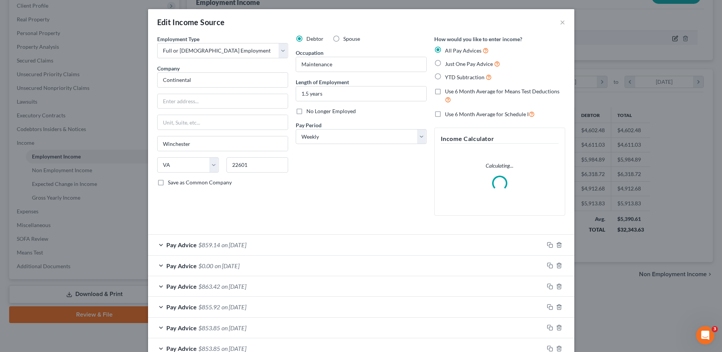
scroll to position [186, 291]
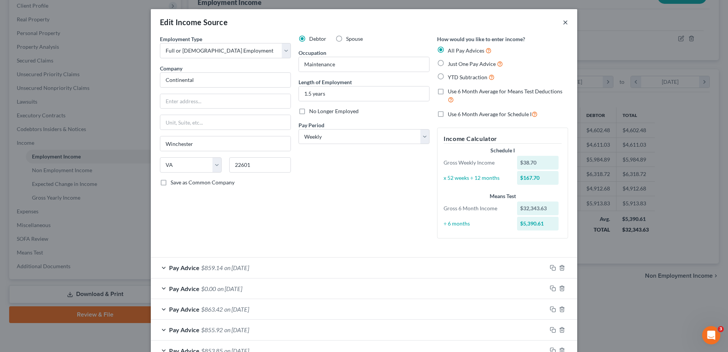
click at [568, 27] on button "×" at bounding box center [564, 22] width 5 height 9
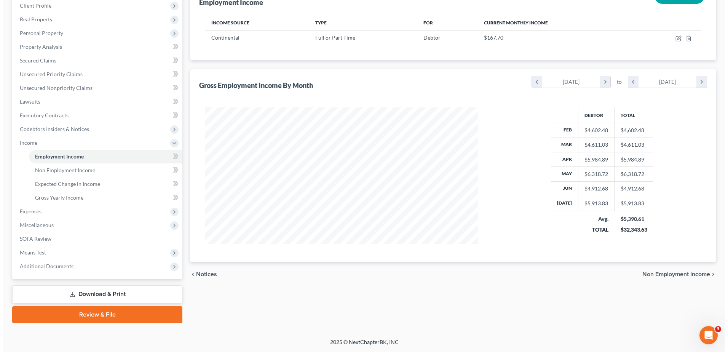
scroll to position [76, 0]
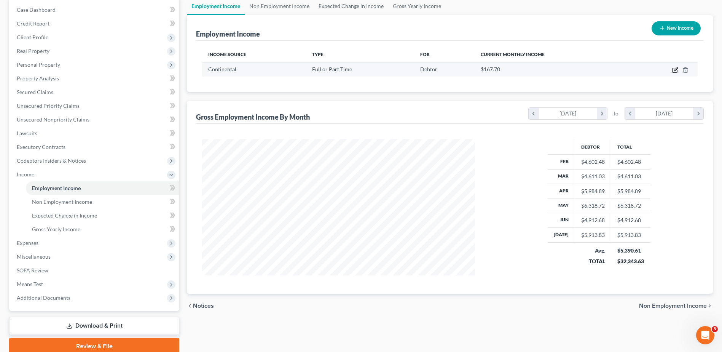
click at [672, 73] on icon "button" at bounding box center [675, 70] width 6 height 6
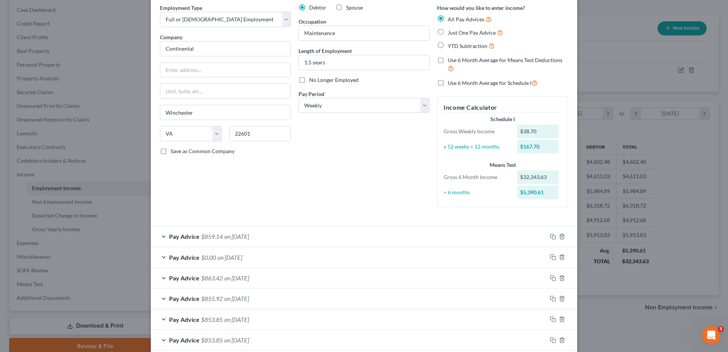
scroll to position [0, 0]
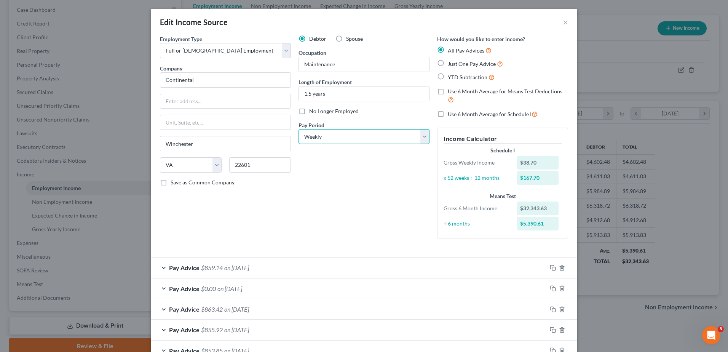
click at [429, 144] on select "Select Monthly Twice Monthly Every Other Week Weekly" at bounding box center [363, 136] width 131 height 15
click at [298, 144] on select "Select Monthly Twice Monthly Every Other Week Weekly" at bounding box center [363, 136] width 131 height 15
drag, startPoint x: 445, startPoint y: 188, endPoint x: 437, endPoint y: 190, distance: 8.1
click at [429, 144] on select "Select Monthly Twice Monthly Every Other Week Weekly" at bounding box center [363, 136] width 131 height 15
click at [298, 144] on select "Select Monthly Twice Monthly Every Other Week Weekly" at bounding box center [363, 136] width 131 height 15
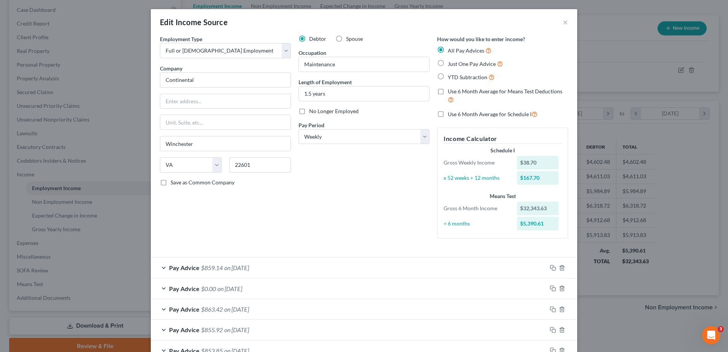
click at [463, 68] on label "Just One Pay Advice" at bounding box center [474, 63] width 55 height 9
click at [455, 64] on input "Just One Pay Advice" at bounding box center [453, 61] width 5 height 5
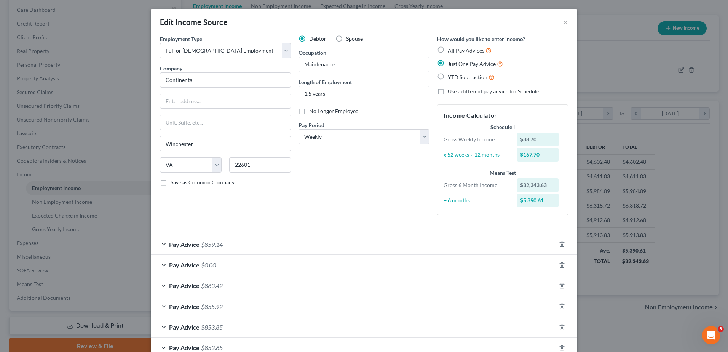
click at [465, 81] on label "YTD Subtraction" at bounding box center [470, 77] width 47 height 9
click at [455, 78] on input "YTD Subtraction" at bounding box center [453, 75] width 5 height 5
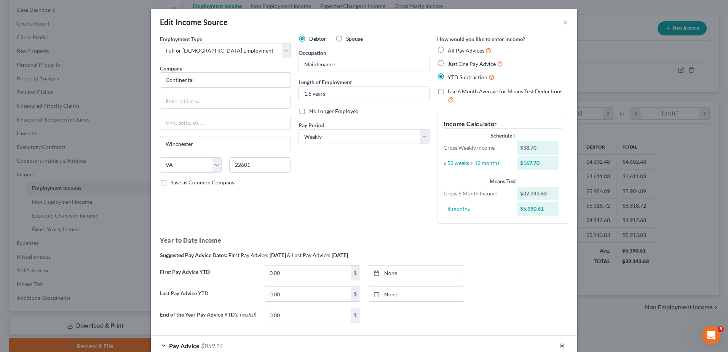
click at [466, 55] on label "All Pay Advices" at bounding box center [469, 50] width 44 height 9
click at [455, 51] on input "All Pay Advices" at bounding box center [453, 48] width 5 height 5
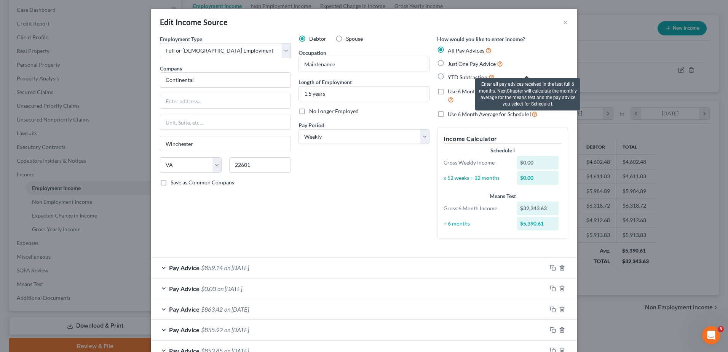
click at [491, 54] on icon at bounding box center [488, 49] width 6 height 7
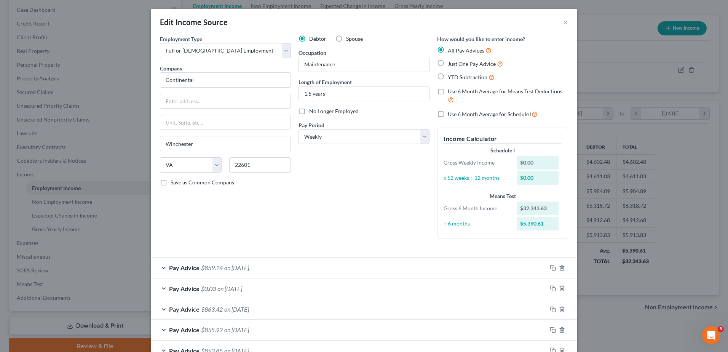
click at [464, 118] on label "Use 6 Month Average for Schedule I" at bounding box center [492, 114] width 90 height 9
click at [455, 115] on input "Use 6 Month Average for Schedule I" at bounding box center [453, 112] width 5 height 5
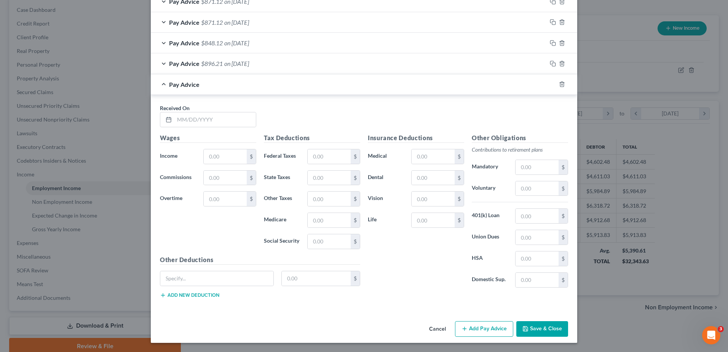
scroll to position [1189, 0]
click at [568, 322] on button "Save & Close" at bounding box center [542, 329] width 52 height 16
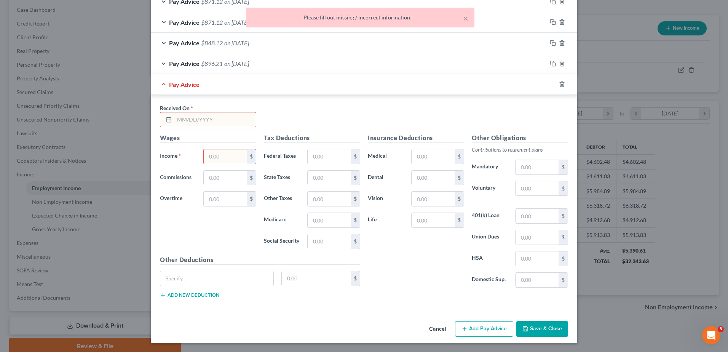
scroll to position [1036, 0]
click at [565, 87] on icon "button" at bounding box center [562, 84] width 6 height 6
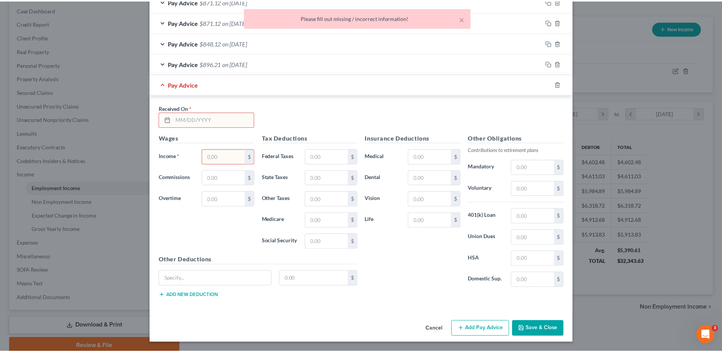
scroll to position [868, 0]
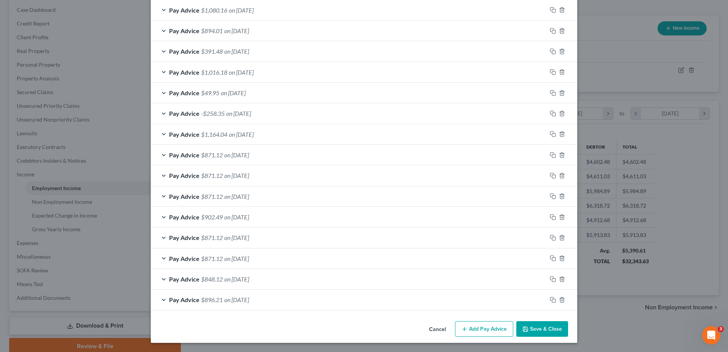
click at [568, 321] on button "Save & Close" at bounding box center [542, 329] width 52 height 16
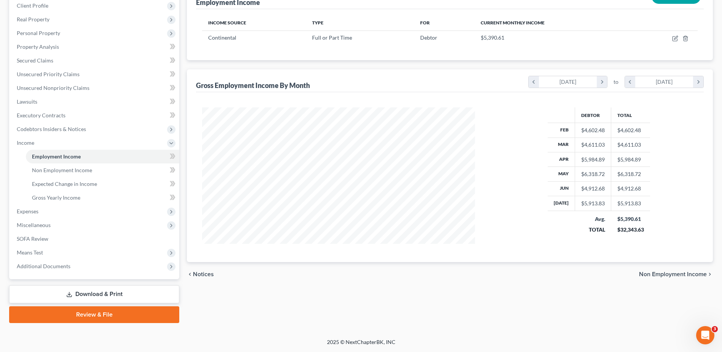
scroll to position [228, 0]
click at [38, 208] on span "Expenses" at bounding box center [28, 211] width 22 height 6
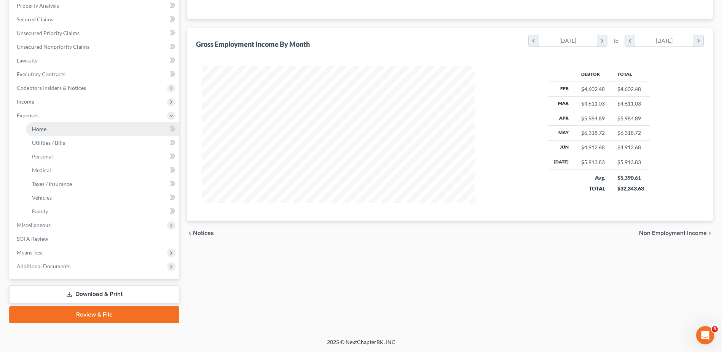
click at [46, 132] on span "Home" at bounding box center [39, 129] width 14 height 6
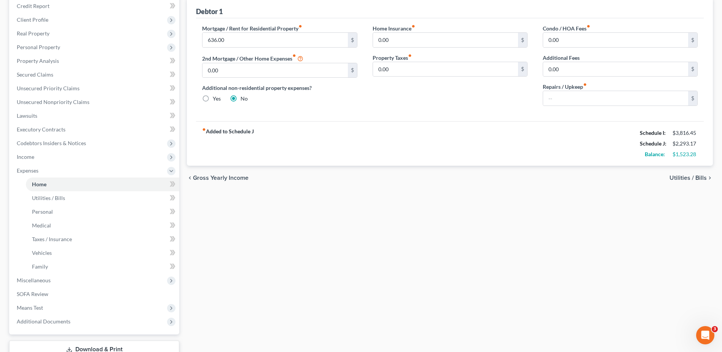
scroll to position [114, 0]
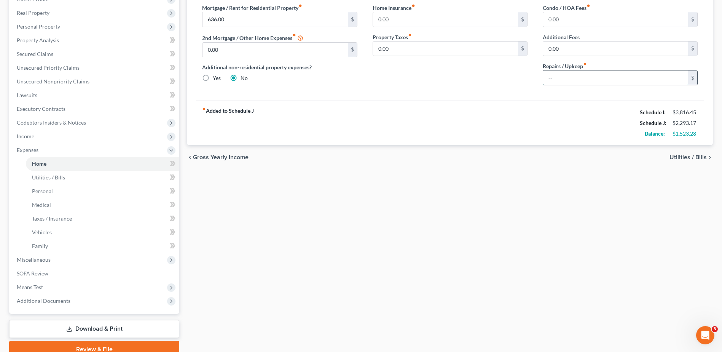
click at [570, 85] on input "text" at bounding box center [615, 77] width 145 height 14
click at [672, 160] on span "Utilities / Bills" at bounding box center [687, 157] width 37 height 6
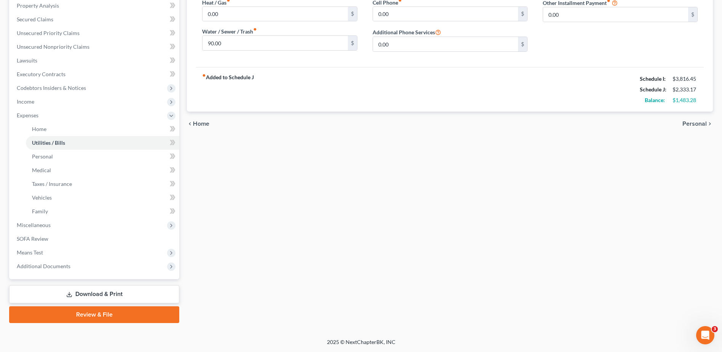
scroll to position [152, 0]
click at [682, 127] on span "Personal" at bounding box center [694, 124] width 24 height 6
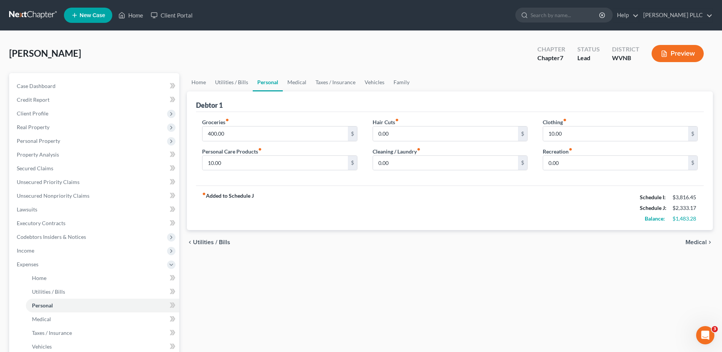
click at [225, 245] on span "Utilities / Bills" at bounding box center [211, 242] width 37 height 6
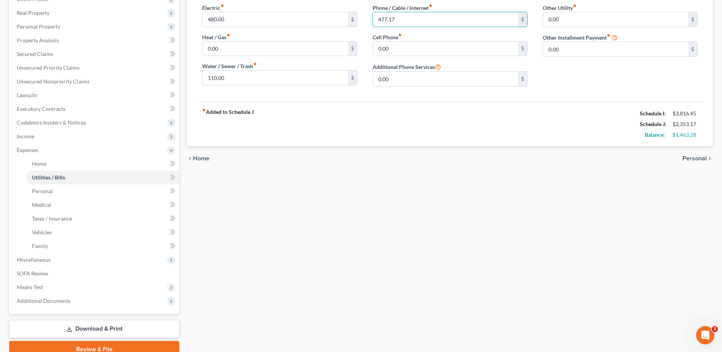
click at [682, 161] on span "Personal" at bounding box center [694, 158] width 24 height 6
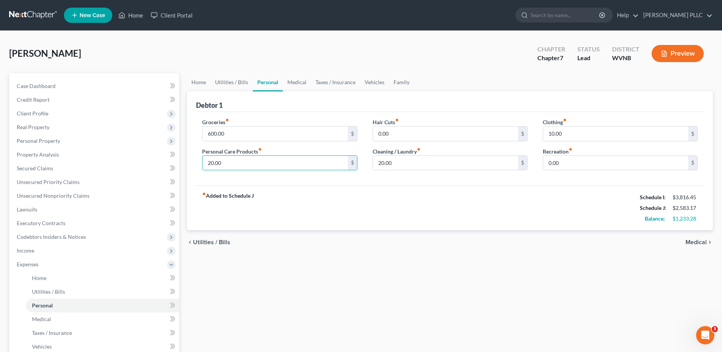
click at [685, 245] on span "Medical" at bounding box center [695, 242] width 21 height 6
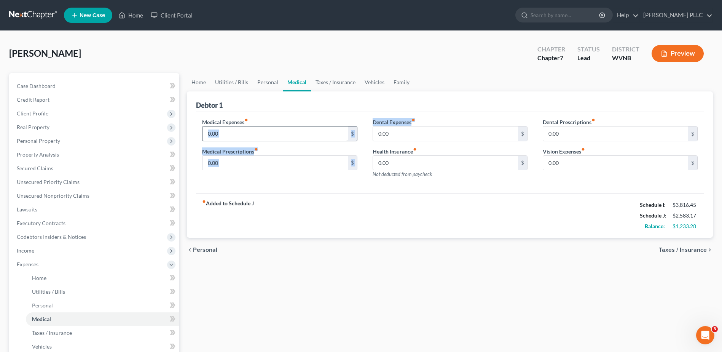
click at [298, 176] on div "Medical Expenses fiber_manual_record 0.00 $ Medical Prescriptions fiber_manual_…" at bounding box center [449, 151] width 511 height 66
click at [672, 253] on span "Taxes / Insurance" at bounding box center [683, 250] width 48 height 6
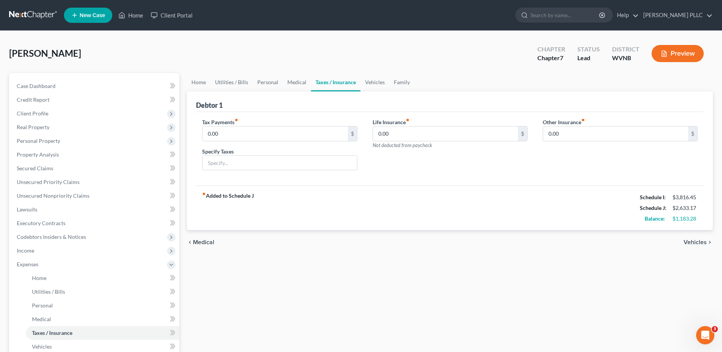
click at [683, 245] on span "Vehicles" at bounding box center [694, 242] width 23 height 6
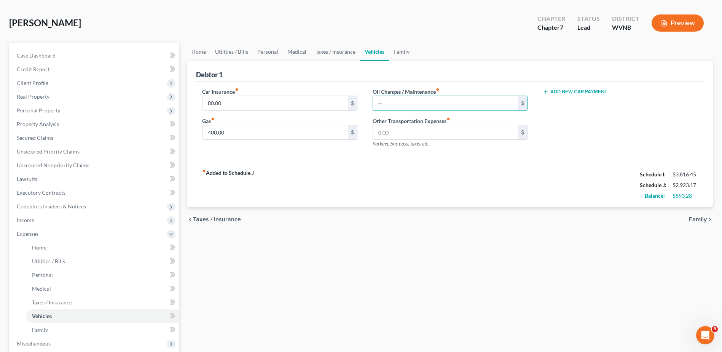
scroll to position [114, 0]
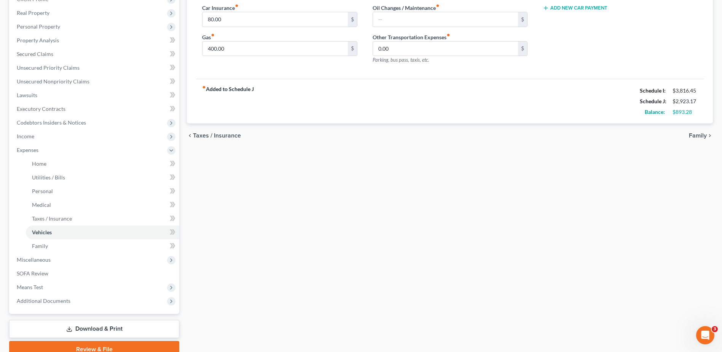
click at [689, 139] on span "Family" at bounding box center [698, 135] width 18 height 6
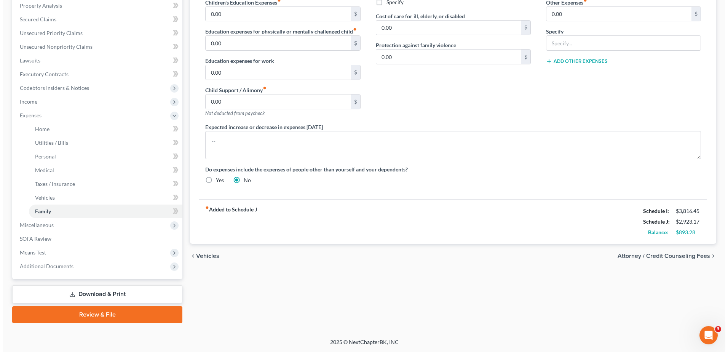
scroll to position [304, 0]
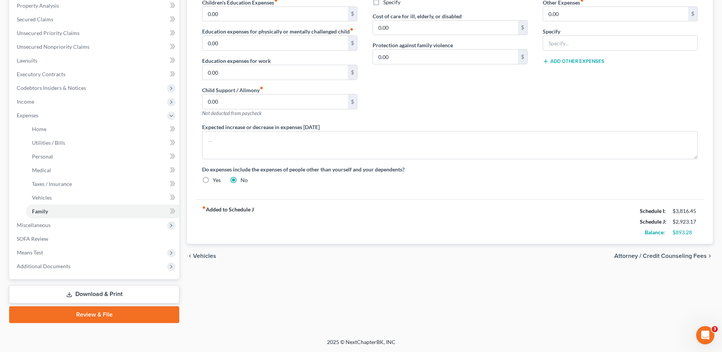
click at [652, 257] on span "Attorney / Credit Counseling Fees" at bounding box center [660, 256] width 92 height 6
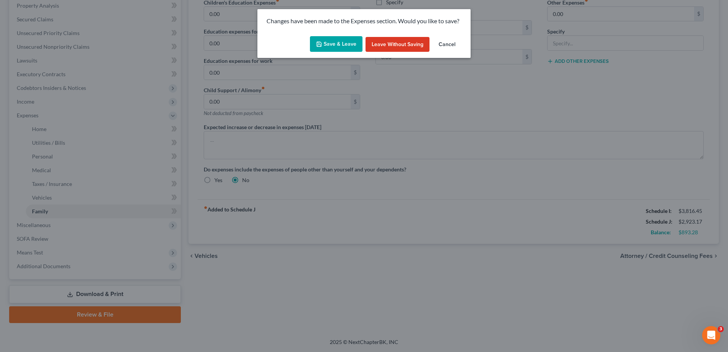
click at [344, 52] on button "Save & Leave" at bounding box center [336, 44] width 53 height 16
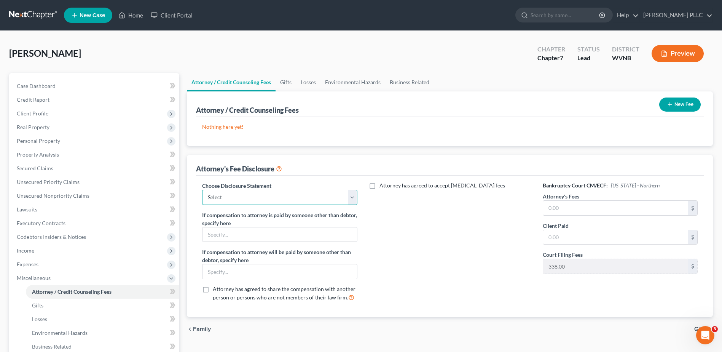
click at [353, 205] on select "Select Fee Disclosure" at bounding box center [279, 196] width 155 height 15
click at [209, 205] on select "Select Fee Disclosure" at bounding box center [279, 196] width 155 height 15
click at [578, 215] on input "text" at bounding box center [615, 208] width 145 height 14
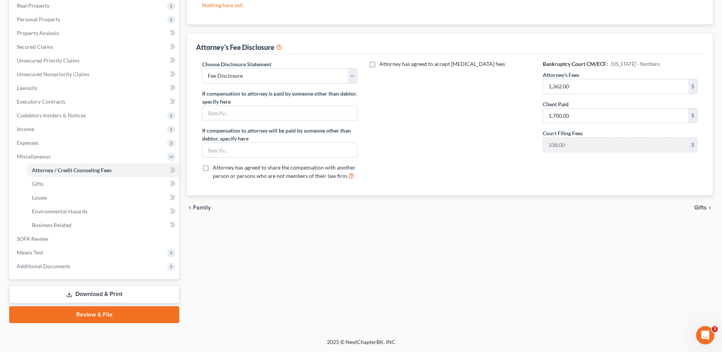
click at [695, 204] on span "Gifts" at bounding box center [700, 207] width 13 height 6
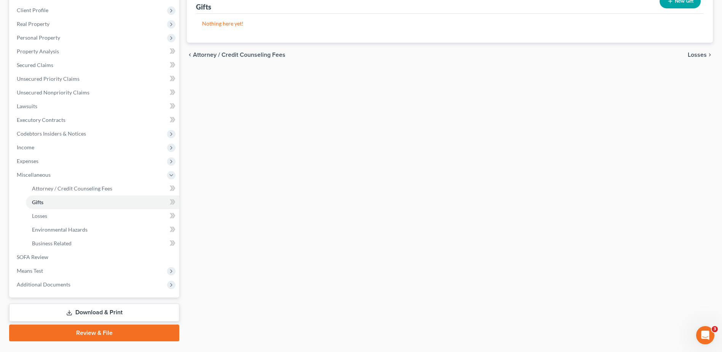
scroll to position [114, 0]
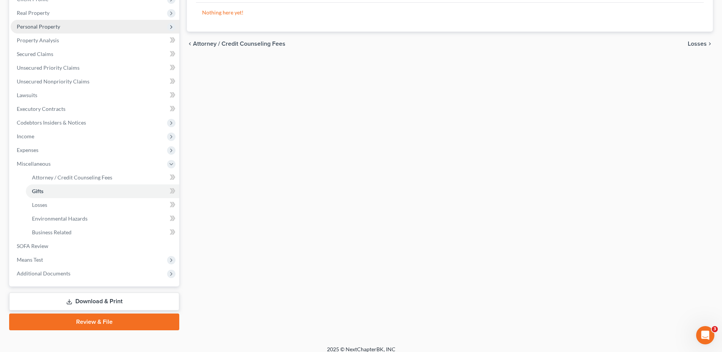
click at [56, 30] on span "Personal Property" at bounding box center [38, 26] width 43 height 6
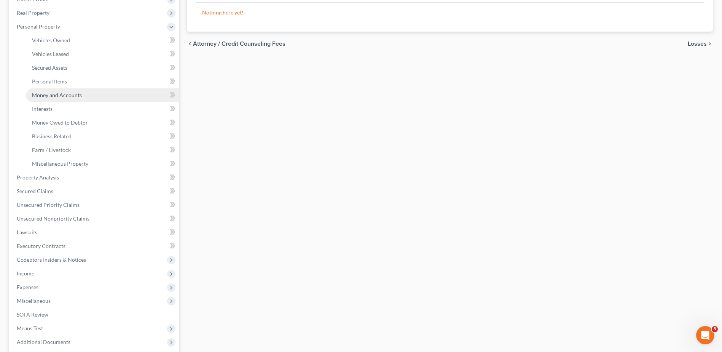
click at [72, 98] on span "Money and Accounts" at bounding box center [57, 95] width 50 height 6
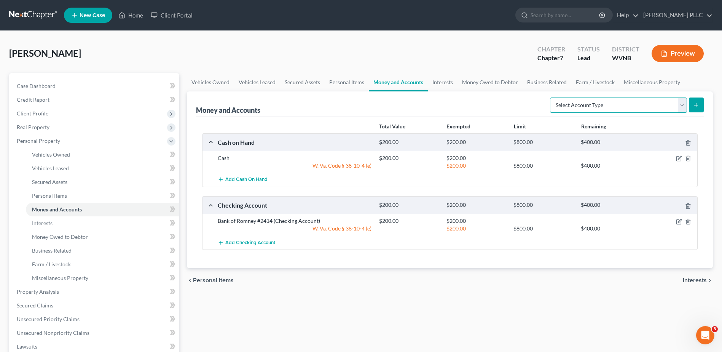
click at [667, 113] on select "Select Account Type Brokerage Cash on Hand Certificates of Deposit Checking Acc…" at bounding box center [618, 104] width 137 height 15
click at [550, 113] on select "Select Account Type Brokerage Cash on Hand Certificates of Deposit Checking Acc…" at bounding box center [618, 104] width 137 height 15
click at [693, 108] on icon "submit" at bounding box center [696, 105] width 6 height 6
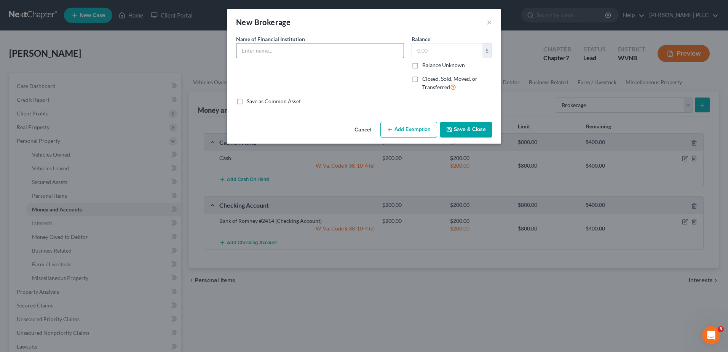
click at [243, 58] on input "text" at bounding box center [319, 50] width 167 height 14
click at [426, 138] on button "Add Exemption" at bounding box center [408, 130] width 57 height 16
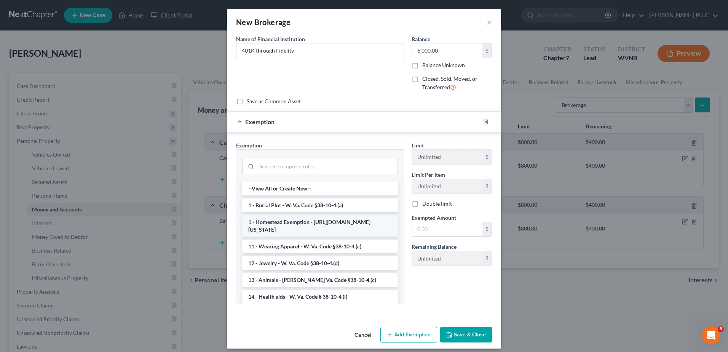
click at [306, 236] on li "1 - Homestead Exemption - https://www.nolo.com/legal-encyclopedia/west-virginia…" at bounding box center [320, 225] width 156 height 21
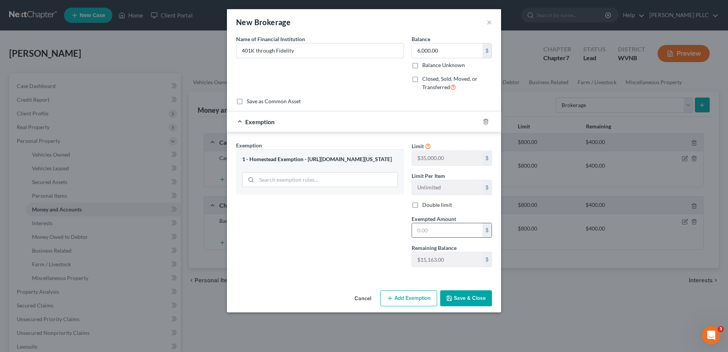
click at [453, 237] on input "text" at bounding box center [447, 230] width 70 height 14
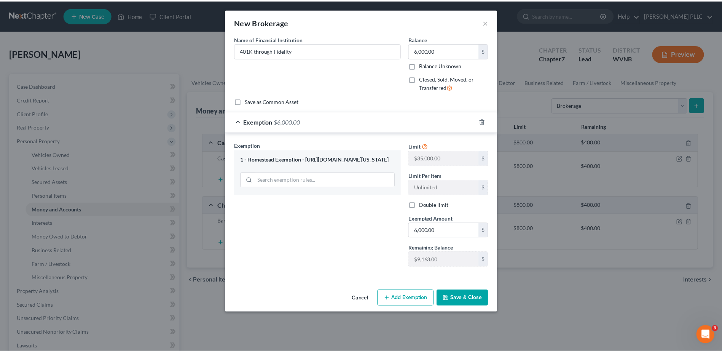
scroll to position [88, 0]
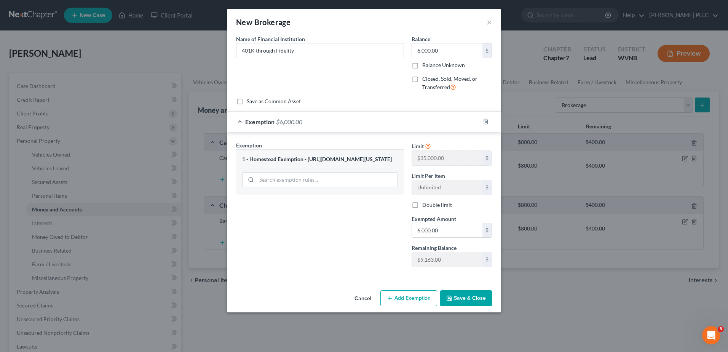
click at [492, 306] on button "Save & Close" at bounding box center [466, 298] width 52 height 16
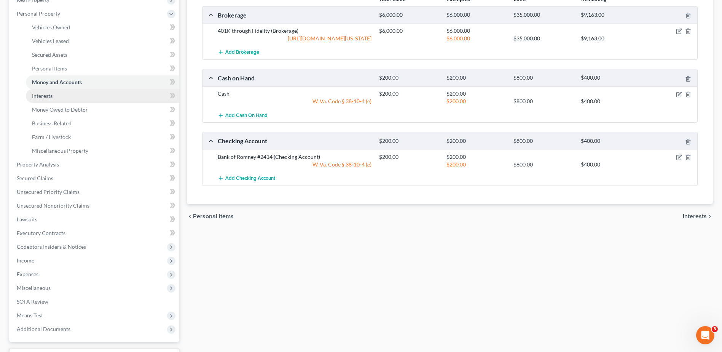
scroll to position [124, 0]
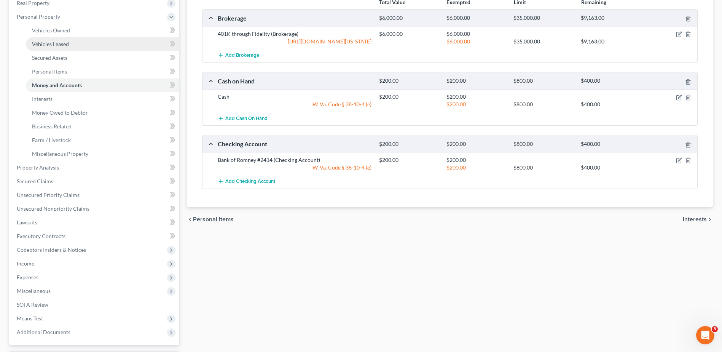
click at [65, 47] on span "Vehicles Leased" at bounding box center [50, 44] width 37 height 6
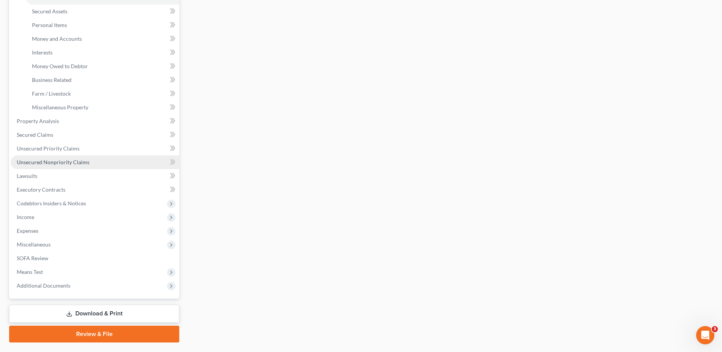
scroll to position [228, 0]
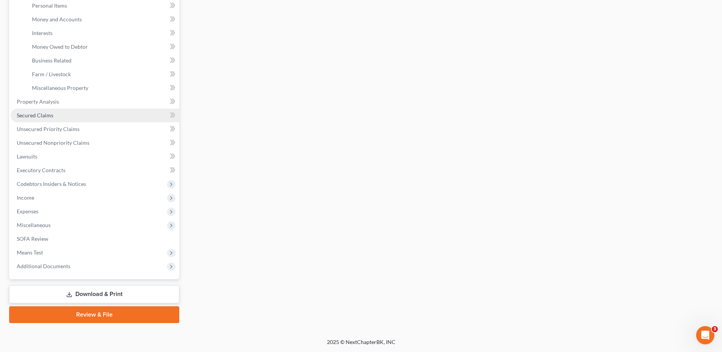
click at [53, 118] on span "Secured Claims" at bounding box center [35, 115] width 37 height 6
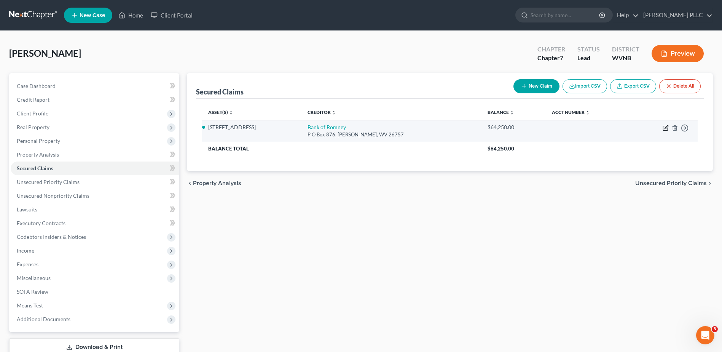
click at [662, 131] on icon "button" at bounding box center [665, 128] width 6 height 6
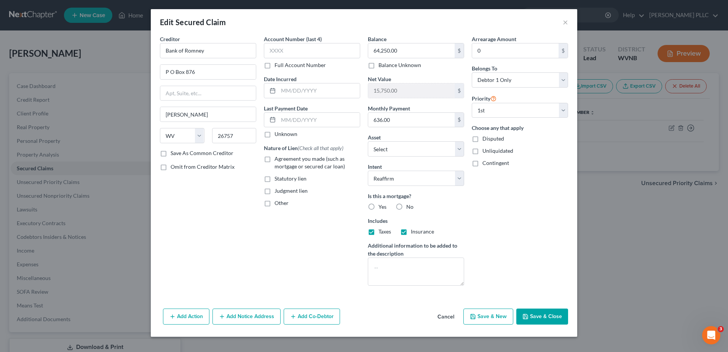
click at [378, 210] on label "Yes" at bounding box center [382, 207] width 8 height 8
click at [381, 208] on input "Yes" at bounding box center [383, 205] width 5 height 5
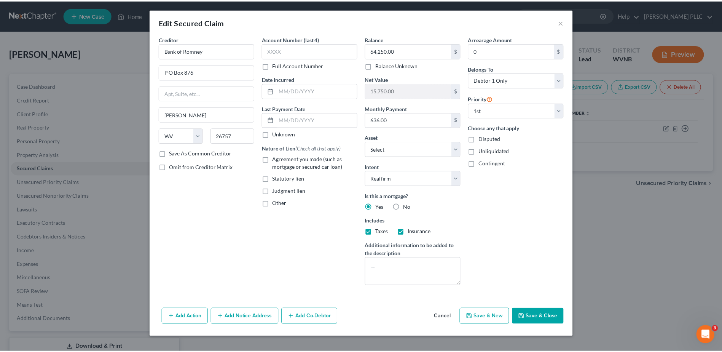
scroll to position [114, 0]
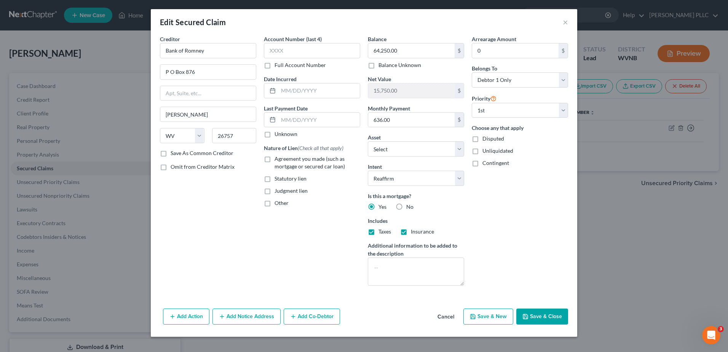
click at [568, 318] on button "Save & Close" at bounding box center [542, 316] width 52 height 16
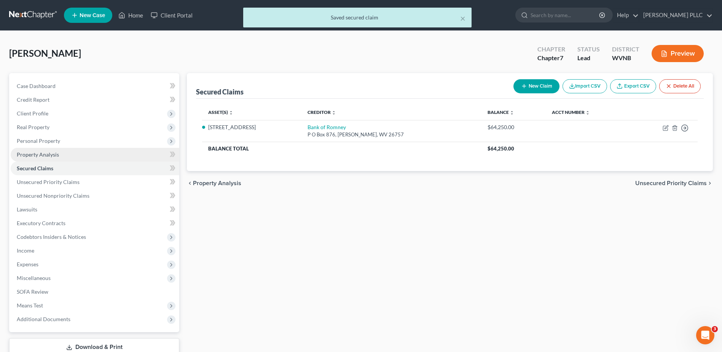
click at [53, 158] on span "Property Analysis" at bounding box center [38, 154] width 42 height 6
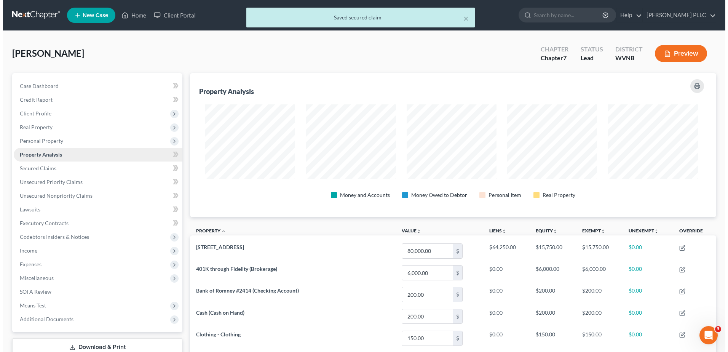
scroll to position [169, 521]
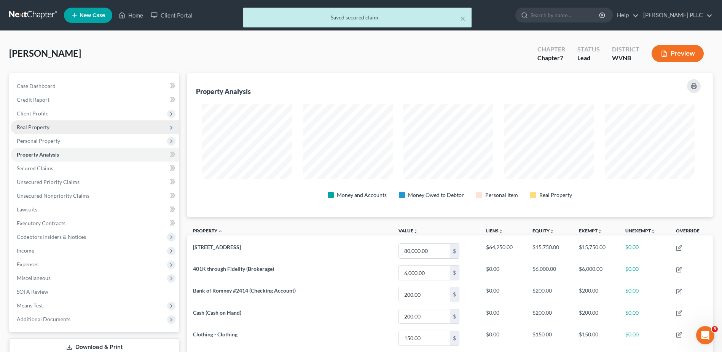
click at [49, 130] on span "Real Property" at bounding box center [33, 127] width 33 height 6
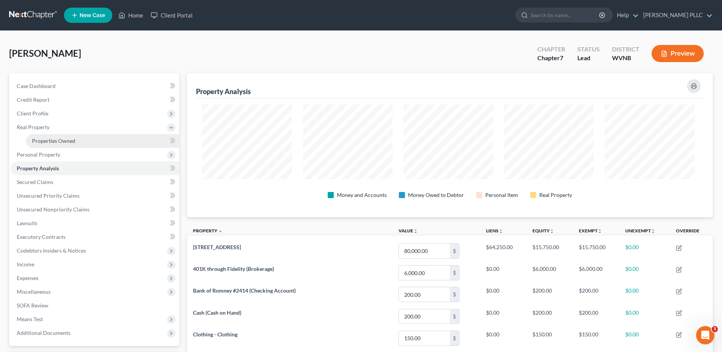
click at [75, 144] on span "Properties Owned" at bounding box center [53, 140] width 43 height 6
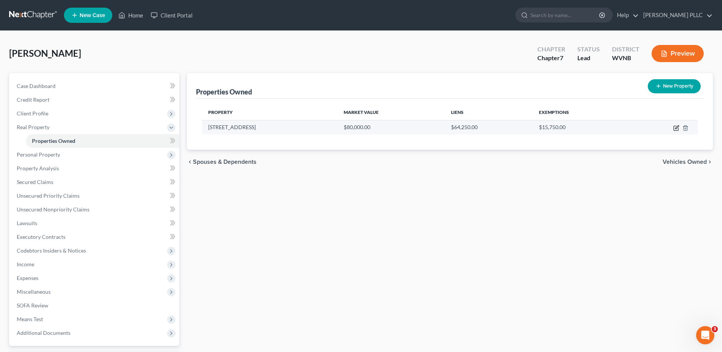
click at [673, 131] on icon "button" at bounding box center [676, 128] width 6 height 6
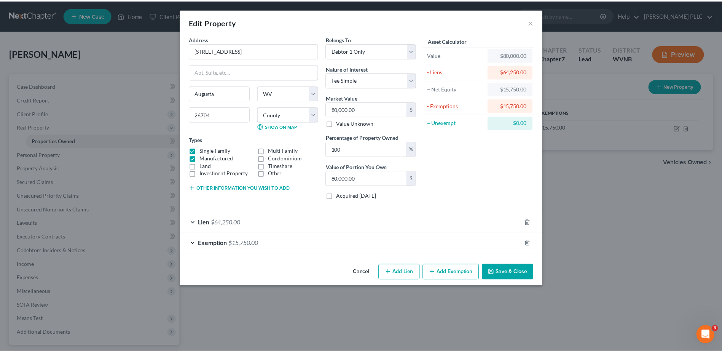
scroll to position [52, 0]
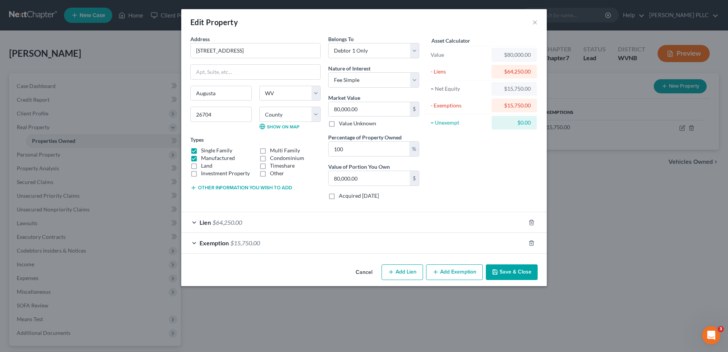
click at [371, 280] on button "Cancel" at bounding box center [363, 272] width 29 height 15
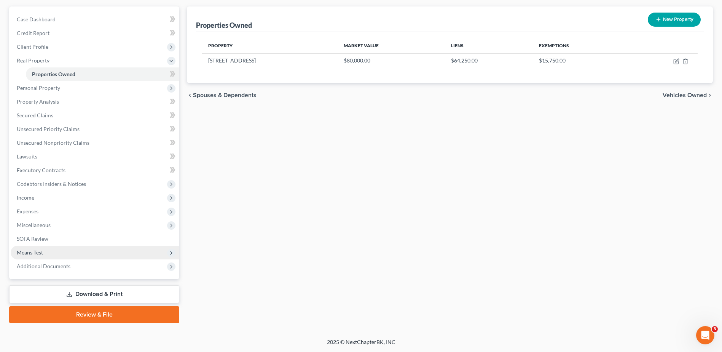
scroll to position [152, 0]
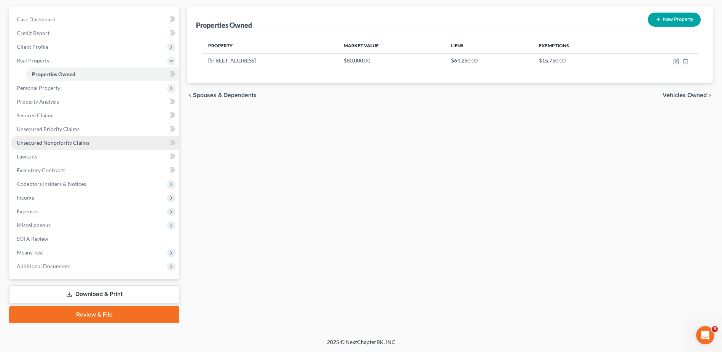
click at [62, 139] on span "Unsecured Nonpriority Claims" at bounding box center [53, 142] width 73 height 6
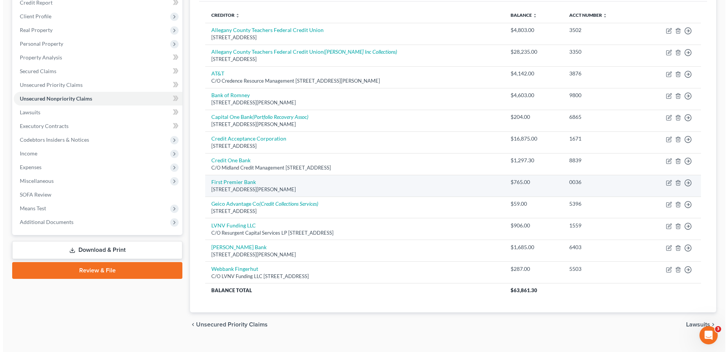
scroll to position [114, 0]
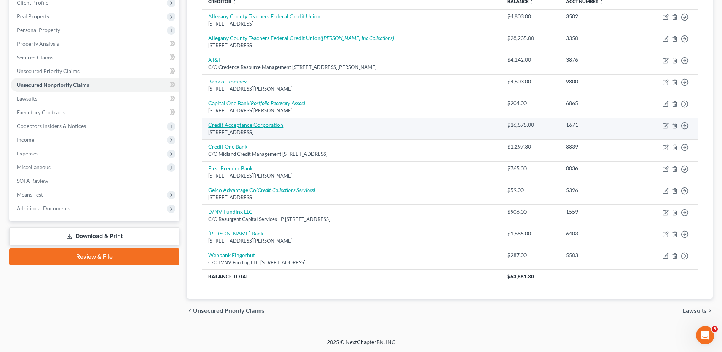
click at [283, 128] on link "Credit Acceptance Corporation" at bounding box center [245, 124] width 75 height 6
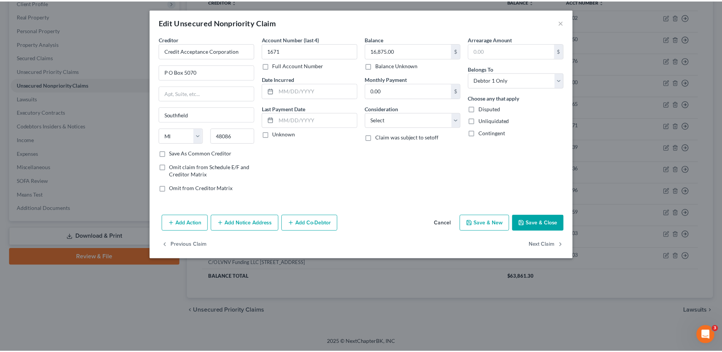
scroll to position [0, 0]
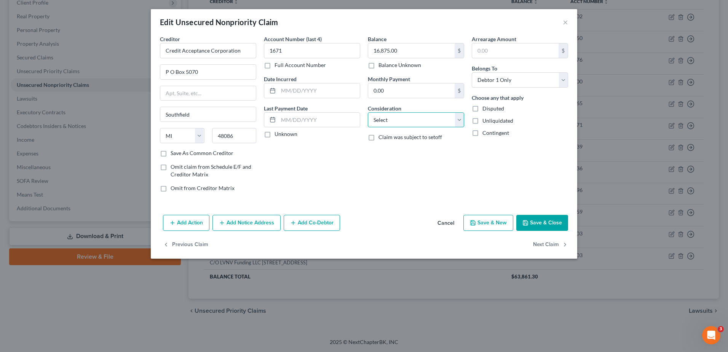
click at [420, 127] on select "Select Cable / Satellite Services Collection Agency Credit Card Debt Debt Couns…" at bounding box center [416, 119] width 96 height 15
click at [368, 127] on select "Select Cable / Satellite Services Collection Agency Credit Card Debt Debt Couns…" at bounding box center [416, 119] width 96 height 15
drag, startPoint x: 610, startPoint y: 303, endPoint x: 591, endPoint y: 293, distance: 21.1
click at [568, 231] on button "Save & Close" at bounding box center [542, 223] width 52 height 16
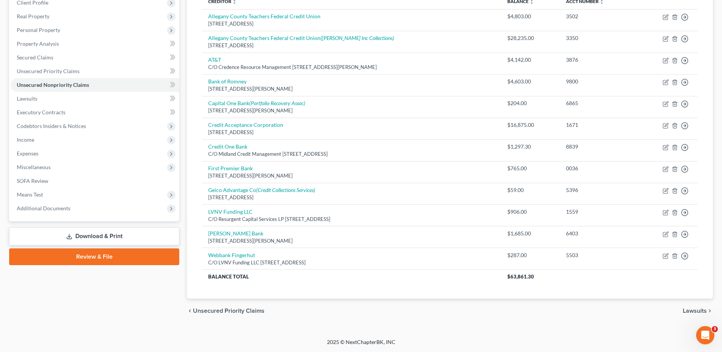
scroll to position [266, 0]
click at [75, 227] on link "Download & Print" at bounding box center [94, 236] width 170 height 18
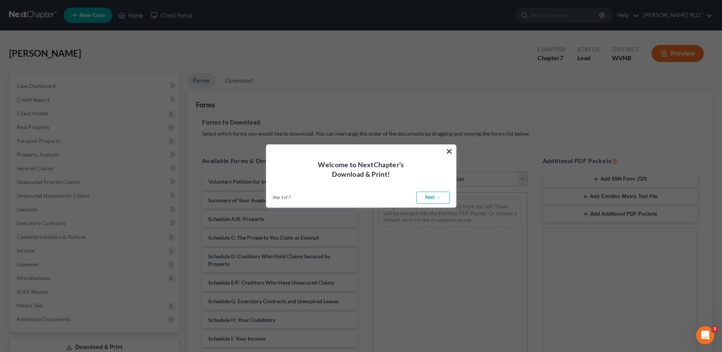
click at [430, 204] on link "Next →" at bounding box center [432, 197] width 33 height 12
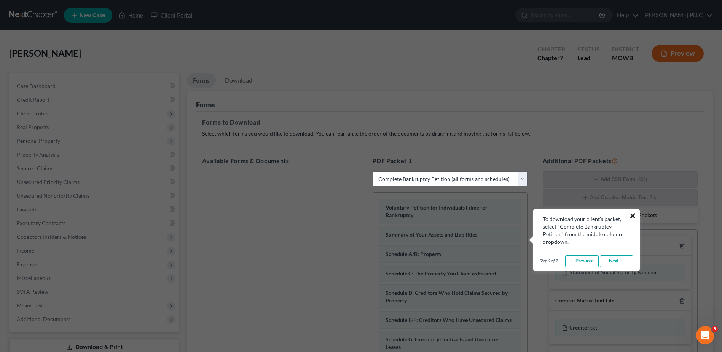
click at [632, 215] on button "×" at bounding box center [632, 215] width 7 height 12
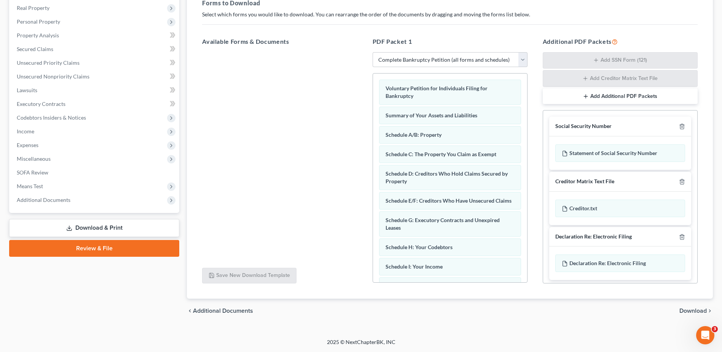
scroll to position [226, 0]
click at [680, 307] on span "Download" at bounding box center [692, 310] width 27 height 6
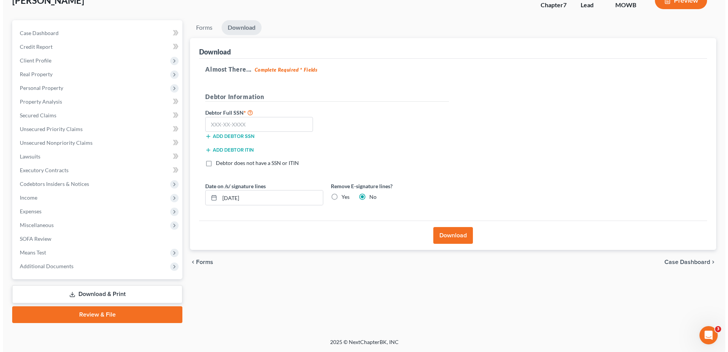
scroll to position [88, 0]
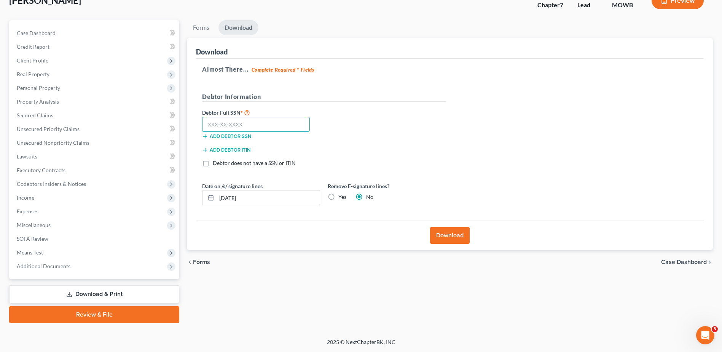
click at [269, 132] on input "text" at bounding box center [256, 124] width 108 height 15
click at [244, 205] on input "08/11/2025" at bounding box center [268, 197] width 103 height 14
click at [449, 244] on button "Download" at bounding box center [450, 235] width 40 height 17
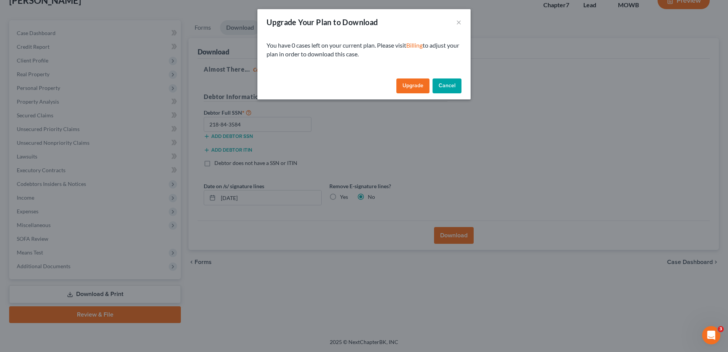
click at [429, 94] on link "Upgrade" at bounding box center [412, 85] width 33 height 15
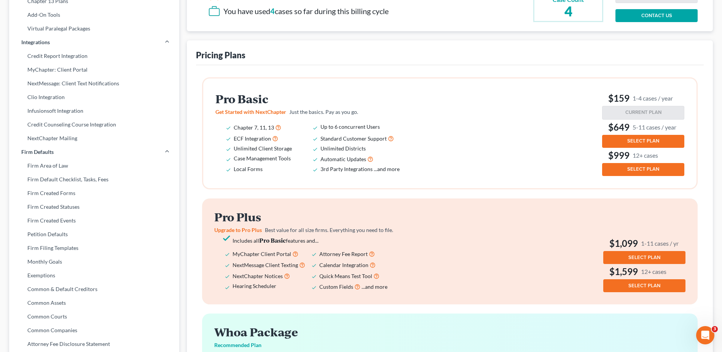
scroll to position [190, 0]
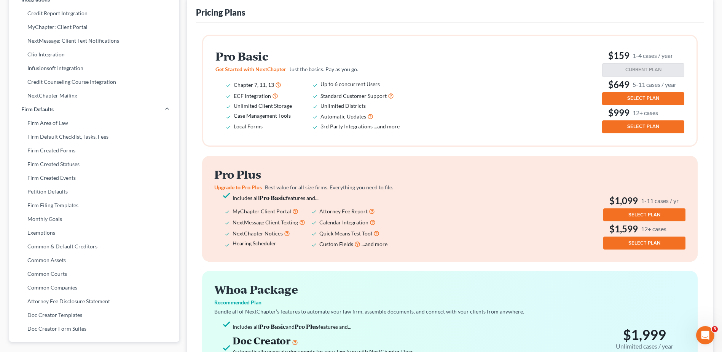
click at [627, 101] on span "SELECT PLAN" at bounding box center [643, 98] width 32 height 6
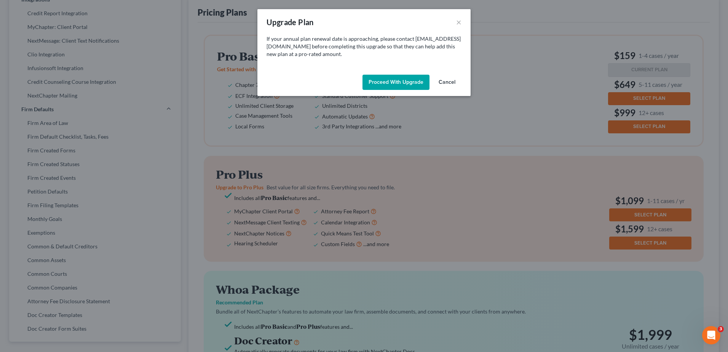
click at [422, 90] on button "Proceed with Upgrade" at bounding box center [395, 82] width 67 height 15
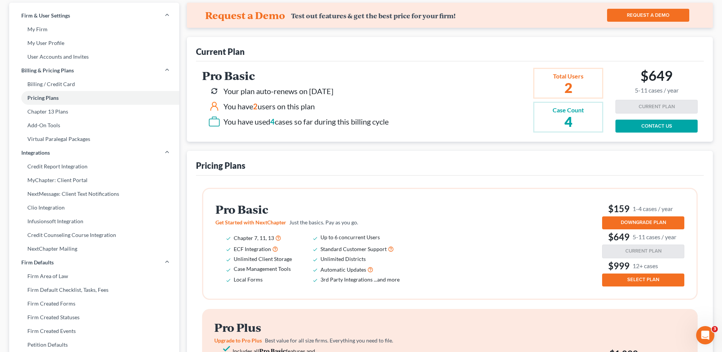
scroll to position [0, 0]
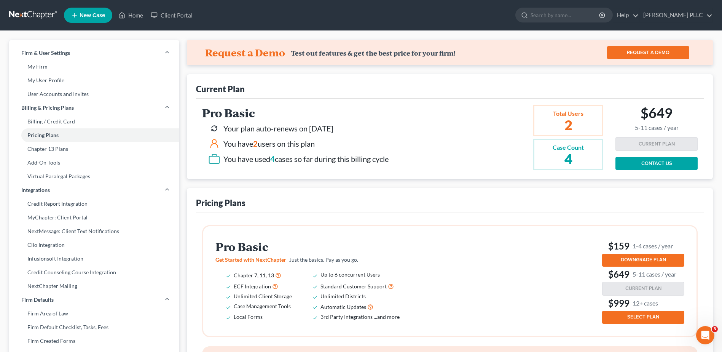
click at [38, 19] on link at bounding box center [33, 15] width 49 height 14
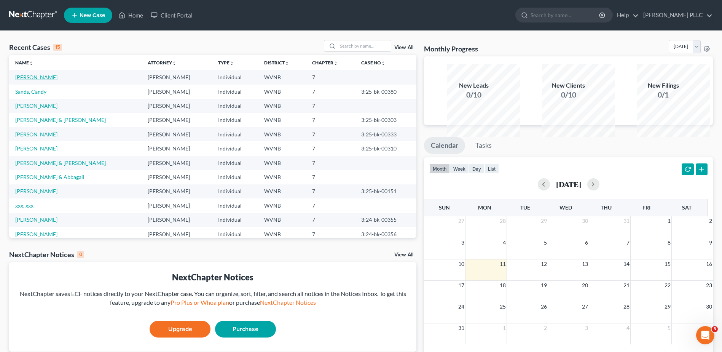
click at [54, 80] on link "[PERSON_NAME]" at bounding box center [36, 77] width 42 height 6
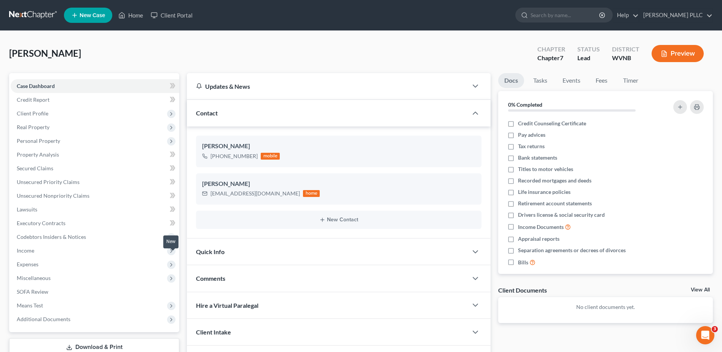
scroll to position [202, 0]
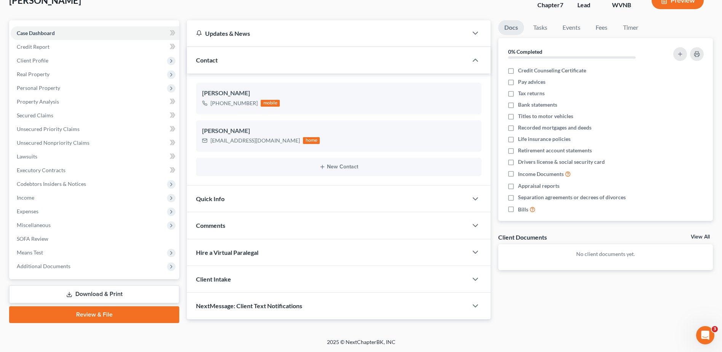
click at [81, 285] on link "Download & Print" at bounding box center [94, 294] width 170 height 18
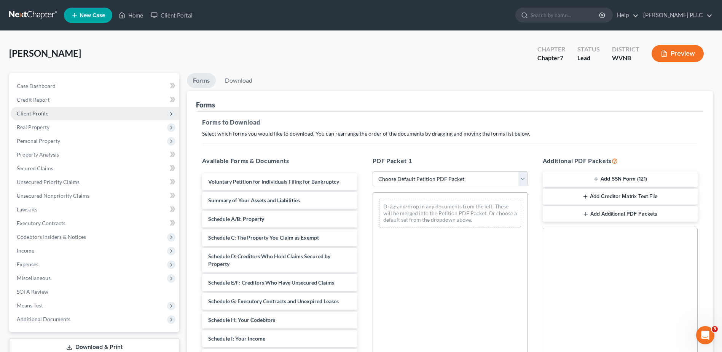
click at [48, 116] on span "Client Profile" at bounding box center [33, 113] width 32 height 6
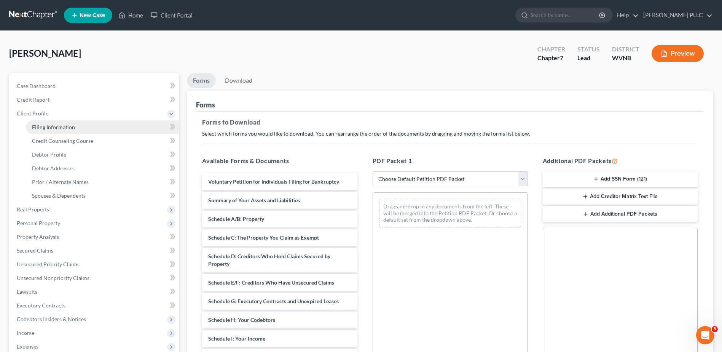
click at [71, 130] on span "Filing Information" at bounding box center [53, 127] width 43 height 6
select select "1"
select select "0"
select select "51"
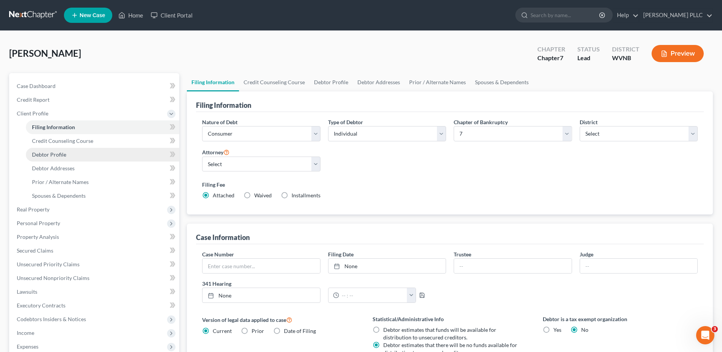
click at [65, 158] on span "Debtor Profile" at bounding box center [49, 154] width 34 height 6
select select "0"
select select "1"
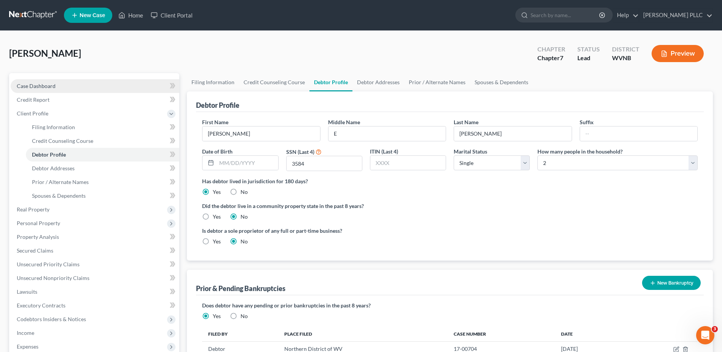
click at [47, 89] on span "Case Dashboard" at bounding box center [36, 86] width 39 height 6
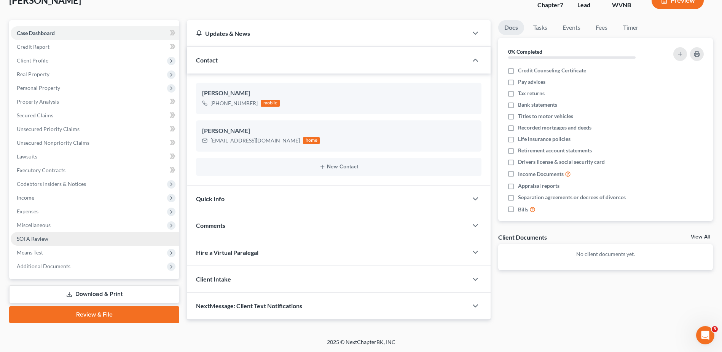
scroll to position [152, 0]
click at [112, 285] on link "Download & Print" at bounding box center [94, 294] width 170 height 18
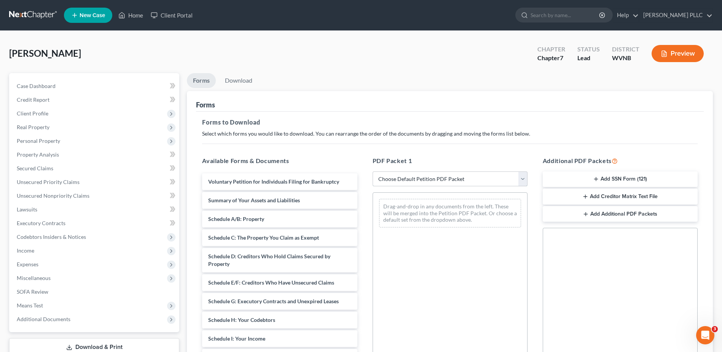
click at [413, 186] on select "Choose Default Petition PDF Packet Complete Bankruptcy Petition (all forms and …" at bounding box center [450, 178] width 155 height 15
select select "0"
click at [374, 186] on select "Choose Default Petition PDF Packet Complete Bankruptcy Petition (all forms and …" at bounding box center [450, 178] width 155 height 15
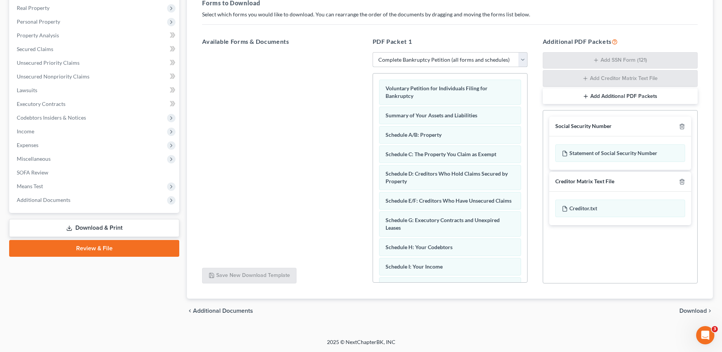
scroll to position [226, 0]
click at [685, 307] on span "Download" at bounding box center [692, 310] width 27 height 6
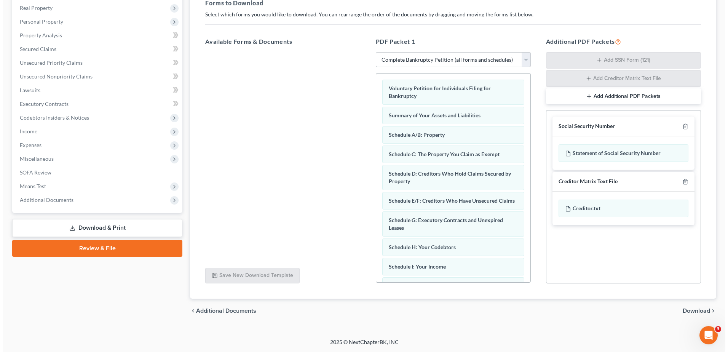
scroll to position [202, 0]
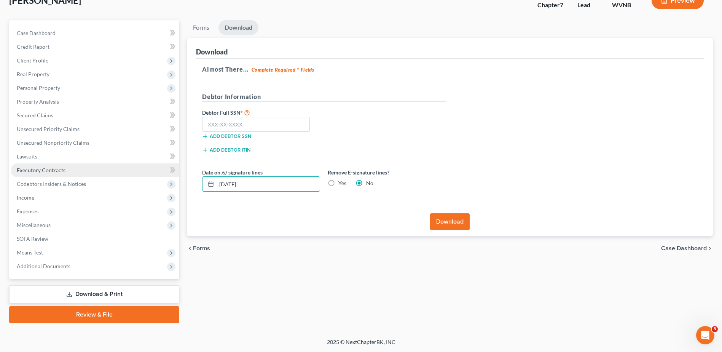
drag, startPoint x: 239, startPoint y: 116, endPoint x: 81, endPoint y: 108, distance: 158.1
click at [95, 108] on div "Petition Navigation Case Dashboard Payments Invoices Payments Payments Credit R…" at bounding box center [360, 171] width 711 height 303
type input "08/18/25"
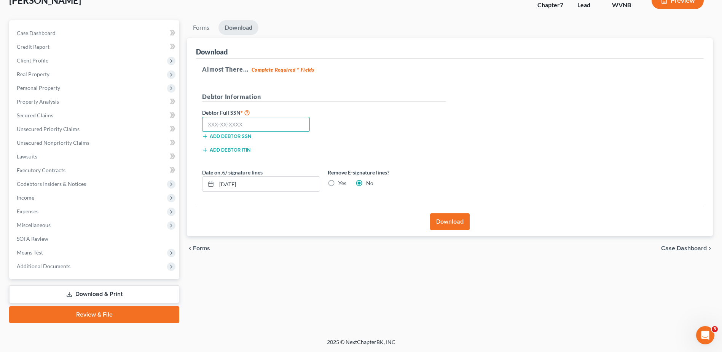
click at [235, 117] on input "text" at bounding box center [256, 124] width 108 height 15
type input "218-84-3584"
click at [444, 213] on button "Download" at bounding box center [450, 221] width 40 height 17
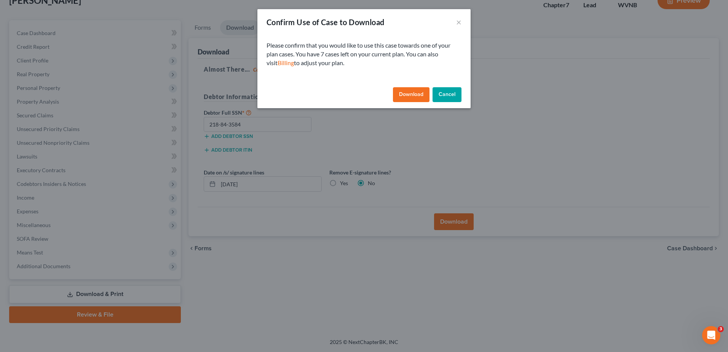
click at [429, 102] on button "Download" at bounding box center [411, 94] width 37 height 15
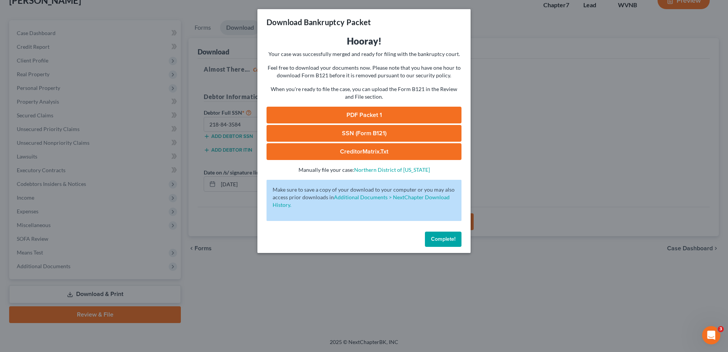
click at [323, 142] on link "SSN (Form B121)" at bounding box center [363, 133] width 195 height 17
click at [367, 123] on link "PDF Packet 1" at bounding box center [363, 115] width 195 height 17
